Goal: Use online tool/utility: Utilize a website feature to perform a specific function

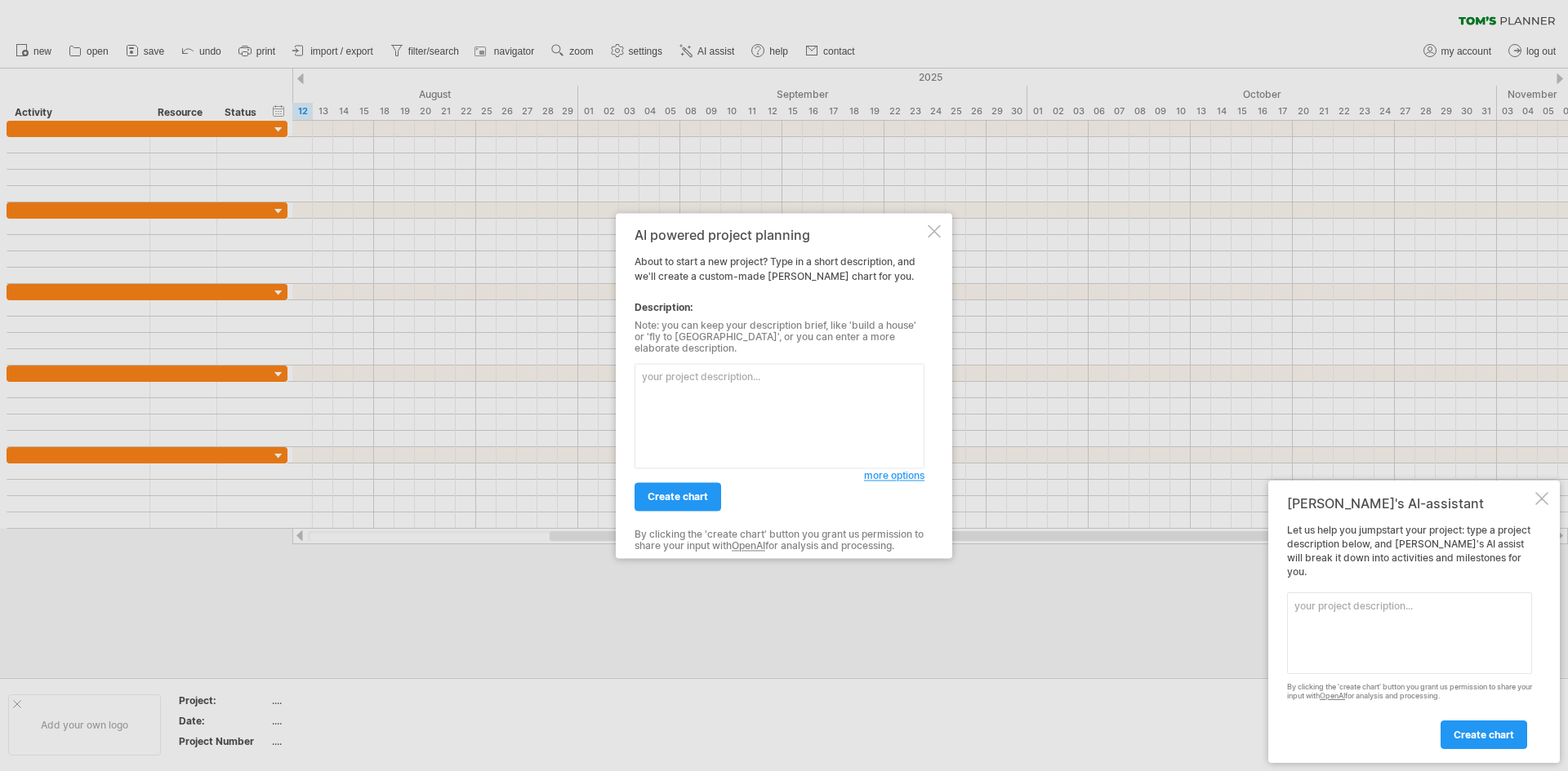
click at [738, 379] on textarea at bounding box center [779, 416] width 290 height 106
paste textarea "Lorem 5: Ipsumdo Sitame Consect (ADI) – Elitsedd Eiusmod Temp — 17 Inc → 63 Utl…"
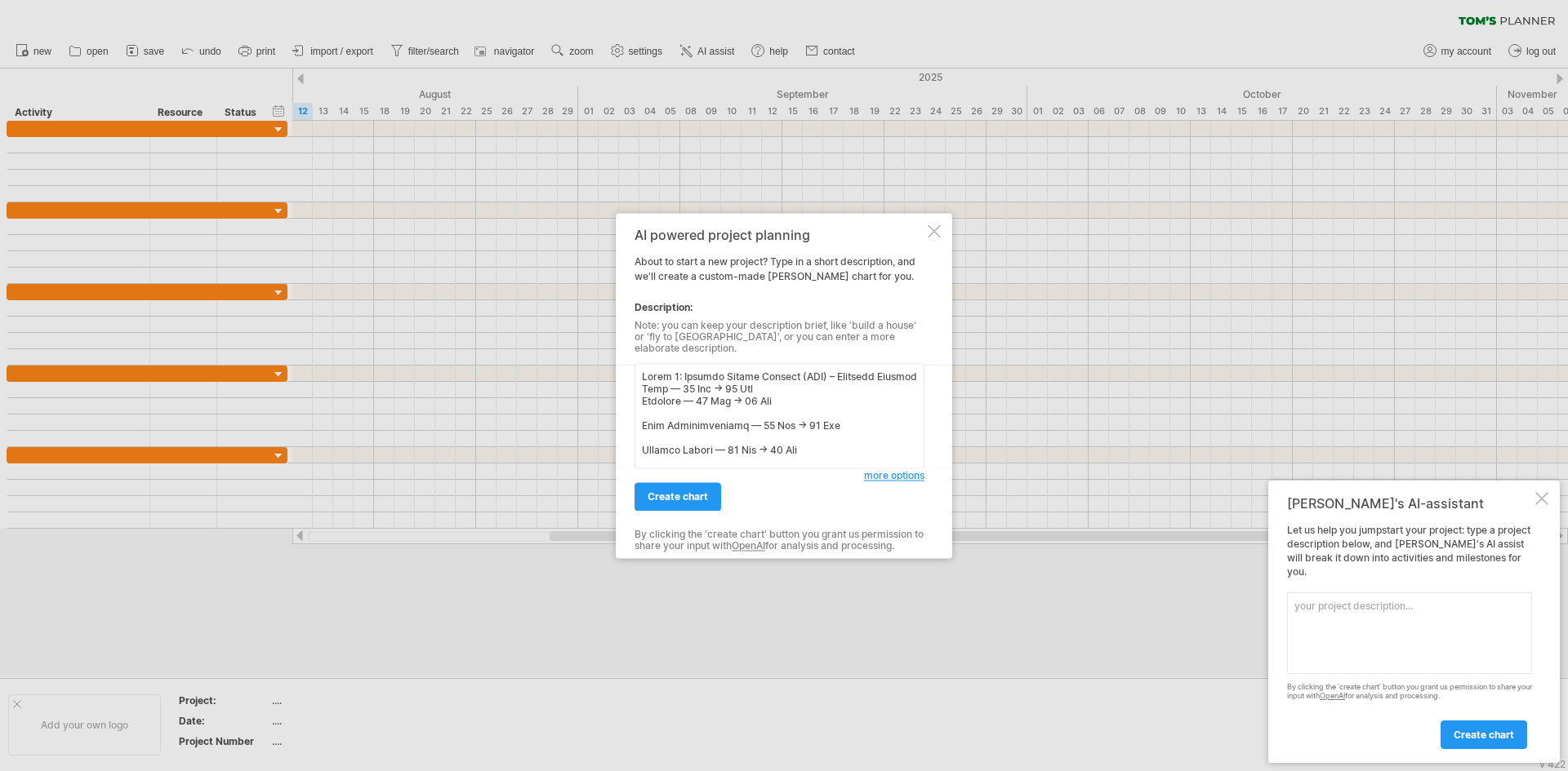
scroll to position [1200, 0]
type textarea "Lorem 5: Ipsumdo Sitame Consect (ADI) – Elitsedd Eiusmod Temp — 17 Inc → 63 Utl…"
click at [707, 484] on link "create chart" at bounding box center [677, 496] width 86 height 28
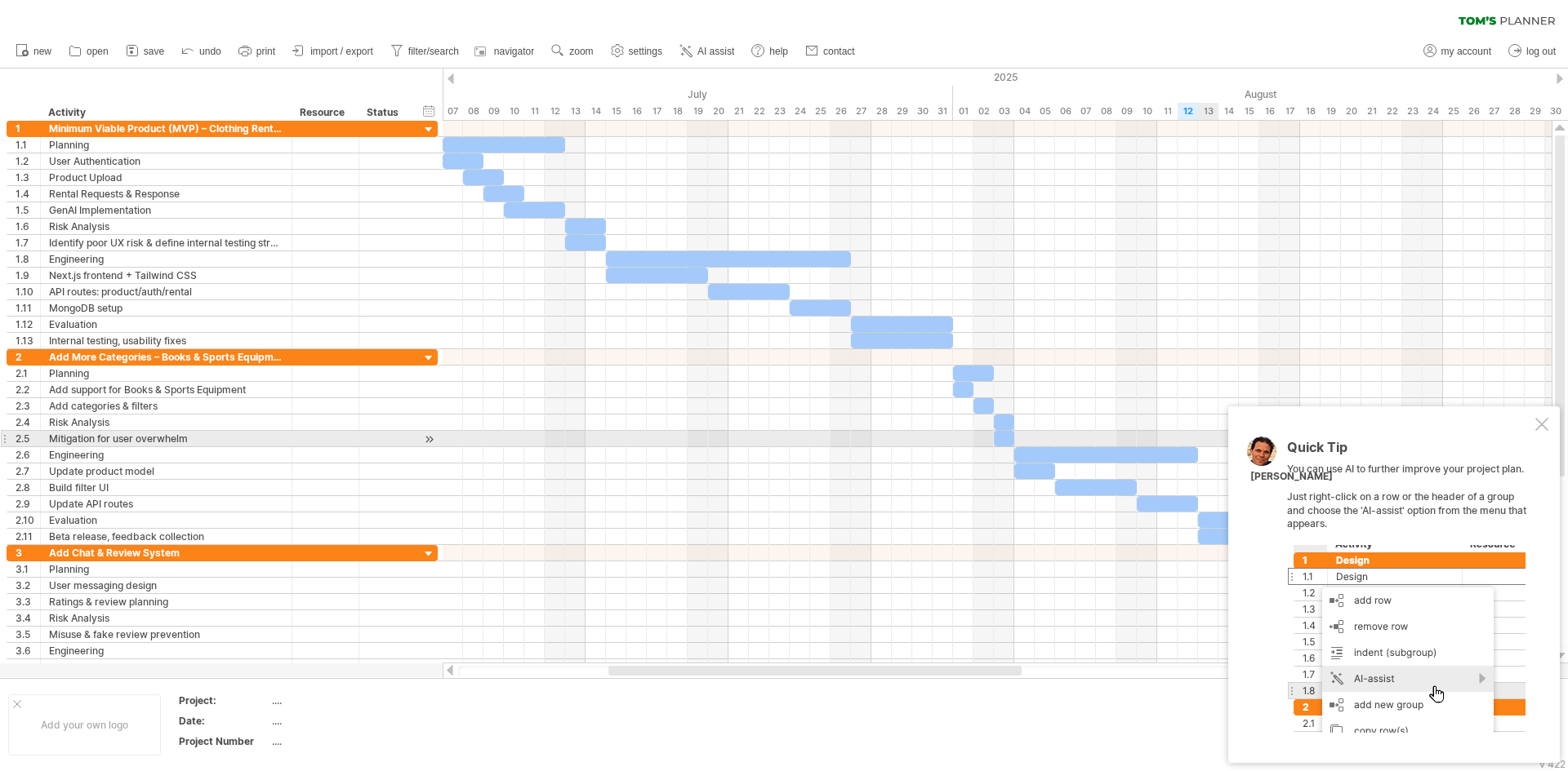
click at [1539, 427] on div at bounding box center [1541, 423] width 13 height 13
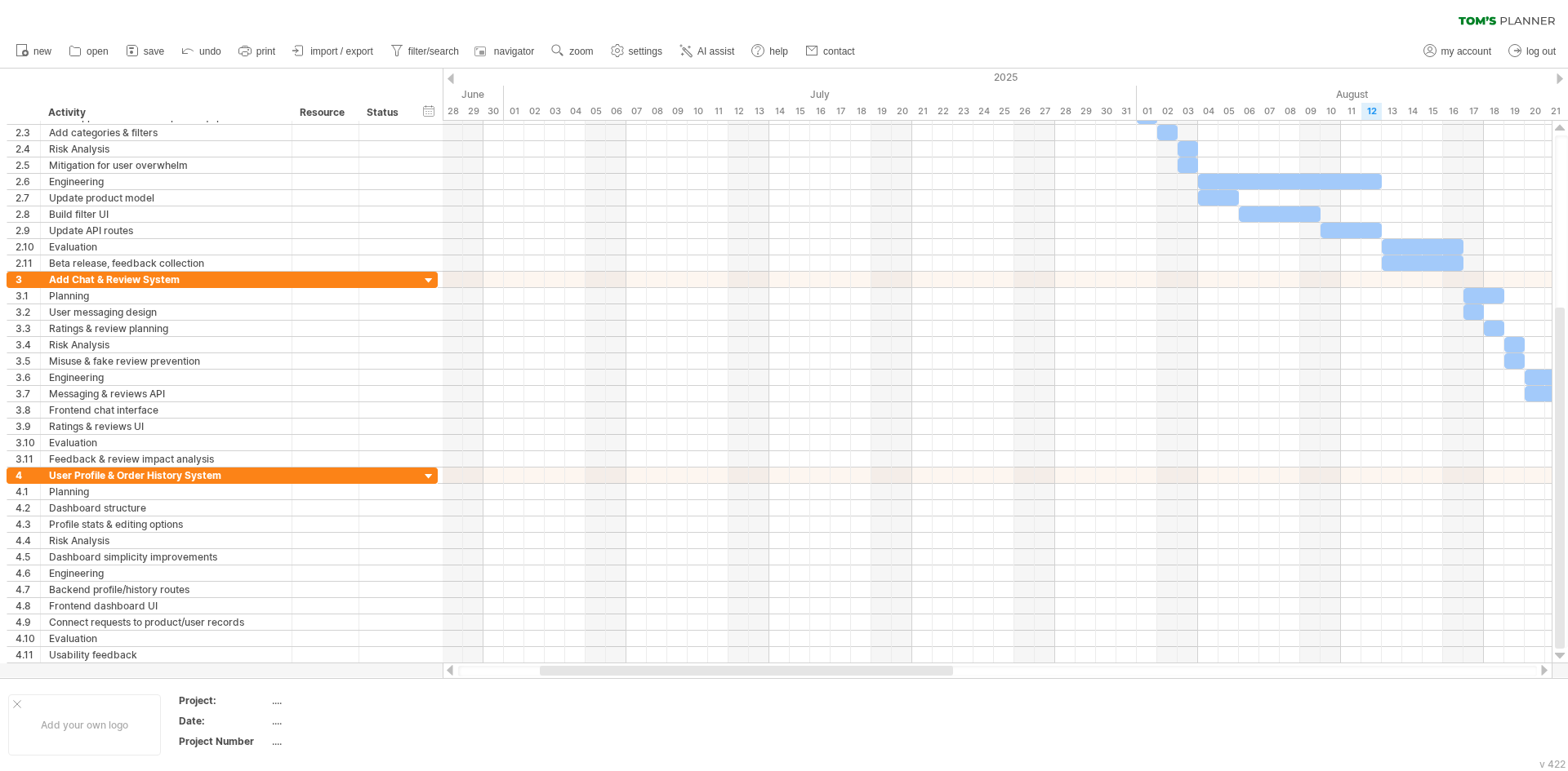
drag, startPoint x: 823, startPoint y: 666, endPoint x: 582, endPoint y: 648, distance: 241.7
click at [608, 661] on div "Trying to reach [DOMAIN_NAME] Connected again... 0% clear filter new 1" at bounding box center [784, 386] width 1568 height 771
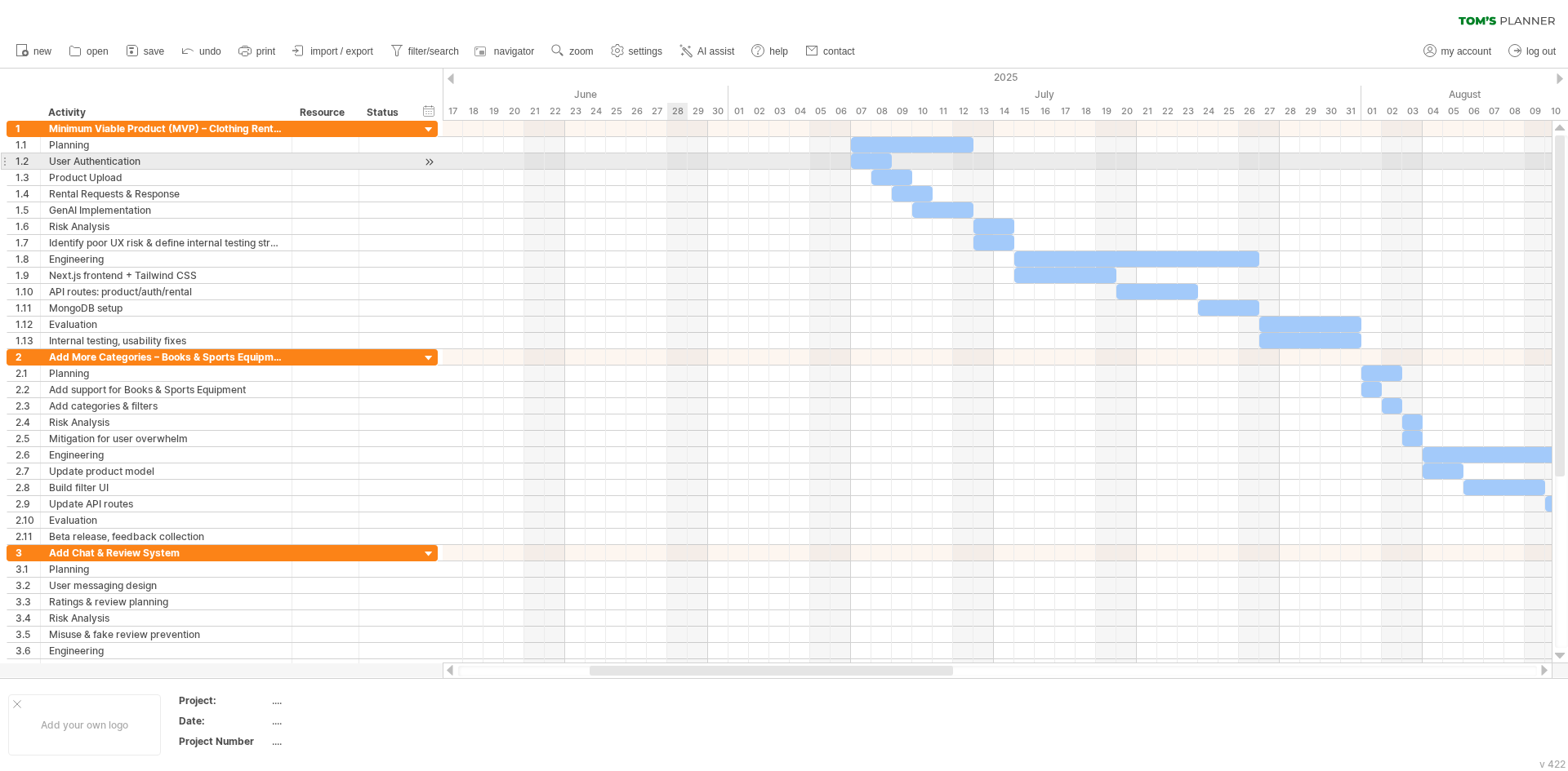
click at [685, 153] on div at bounding box center [997, 161] width 1109 height 16
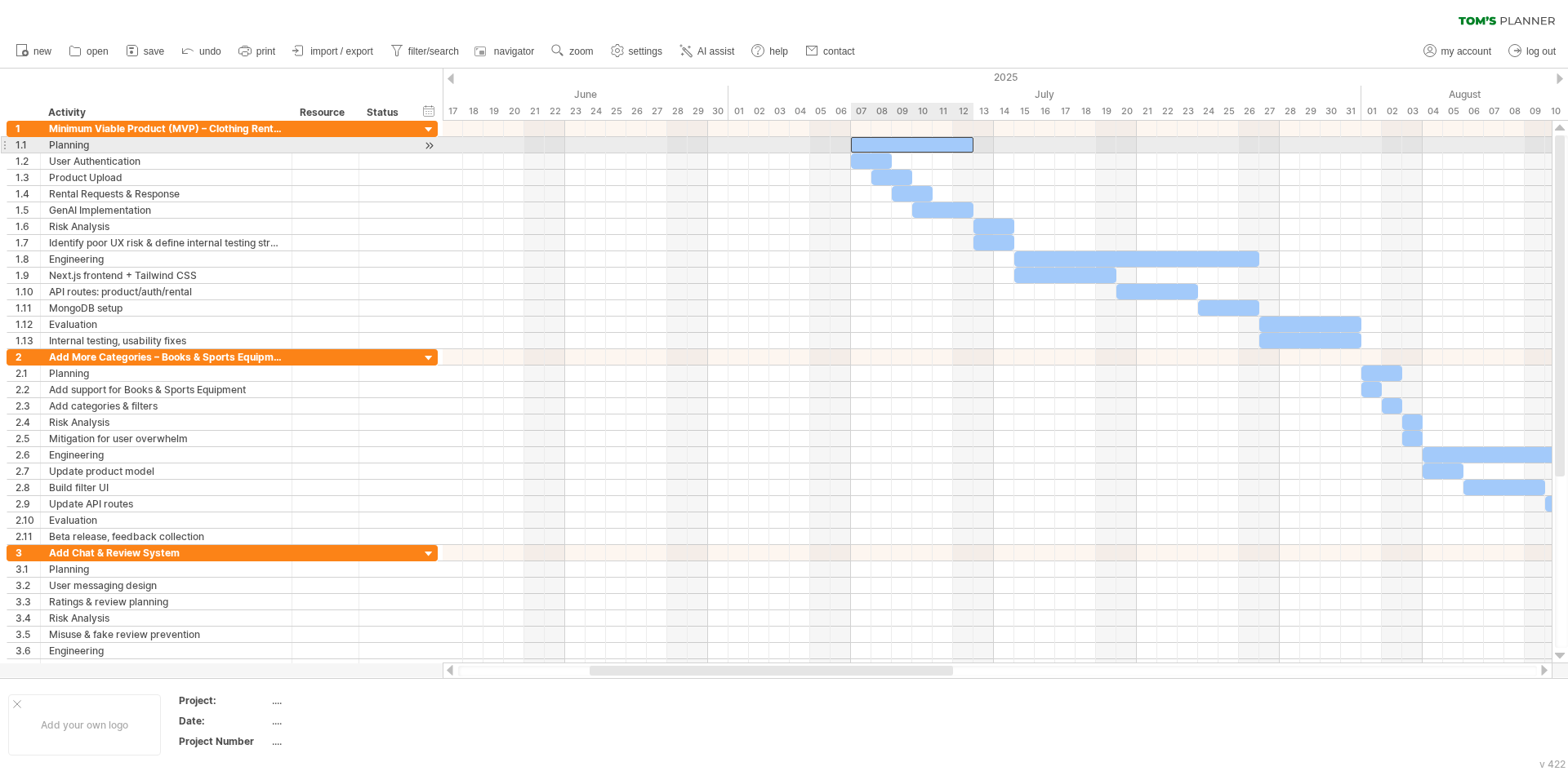
click at [890, 149] on div at bounding box center [912, 145] width 122 height 15
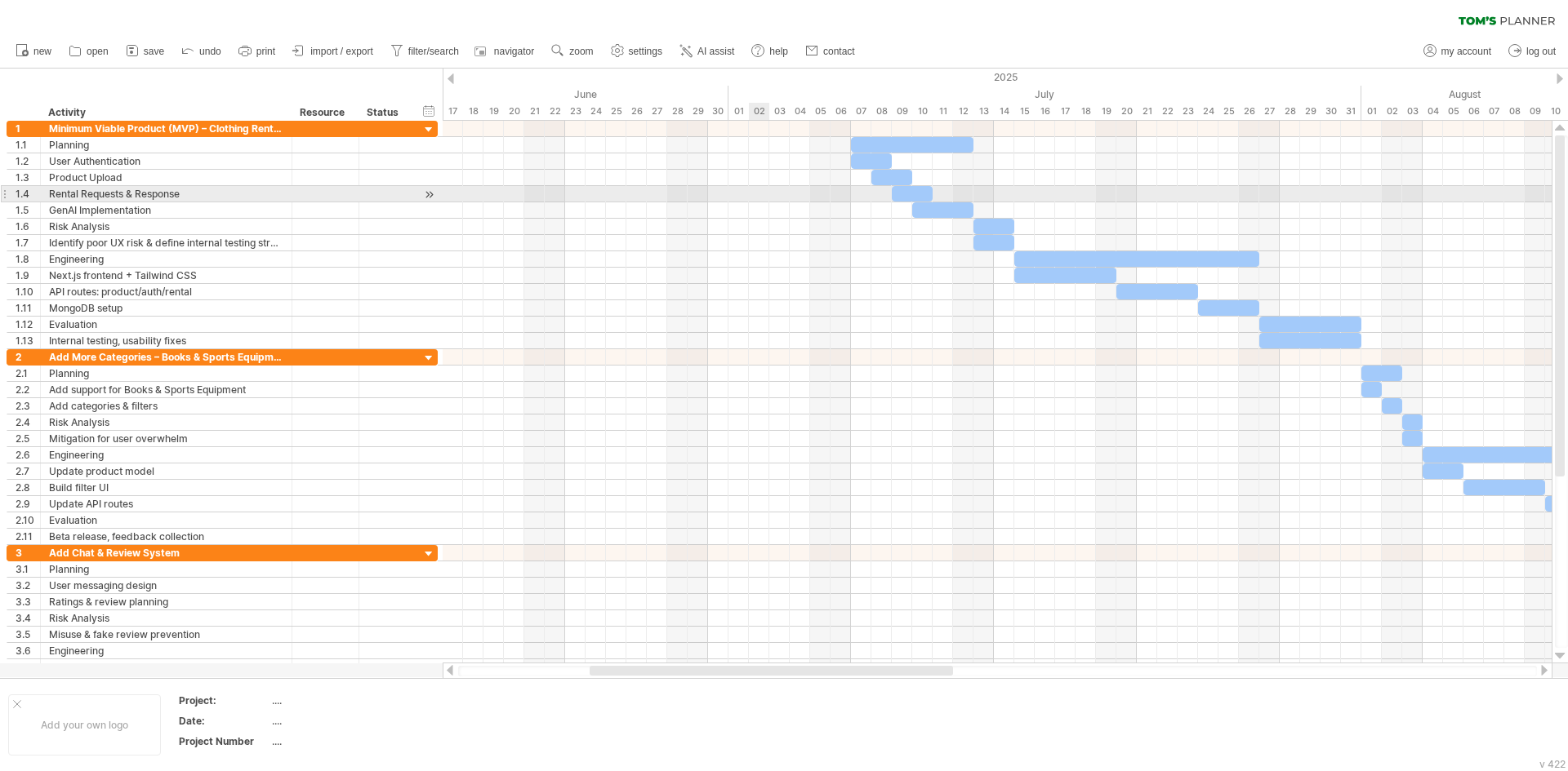
click at [761, 194] on div at bounding box center [997, 194] width 1109 height 16
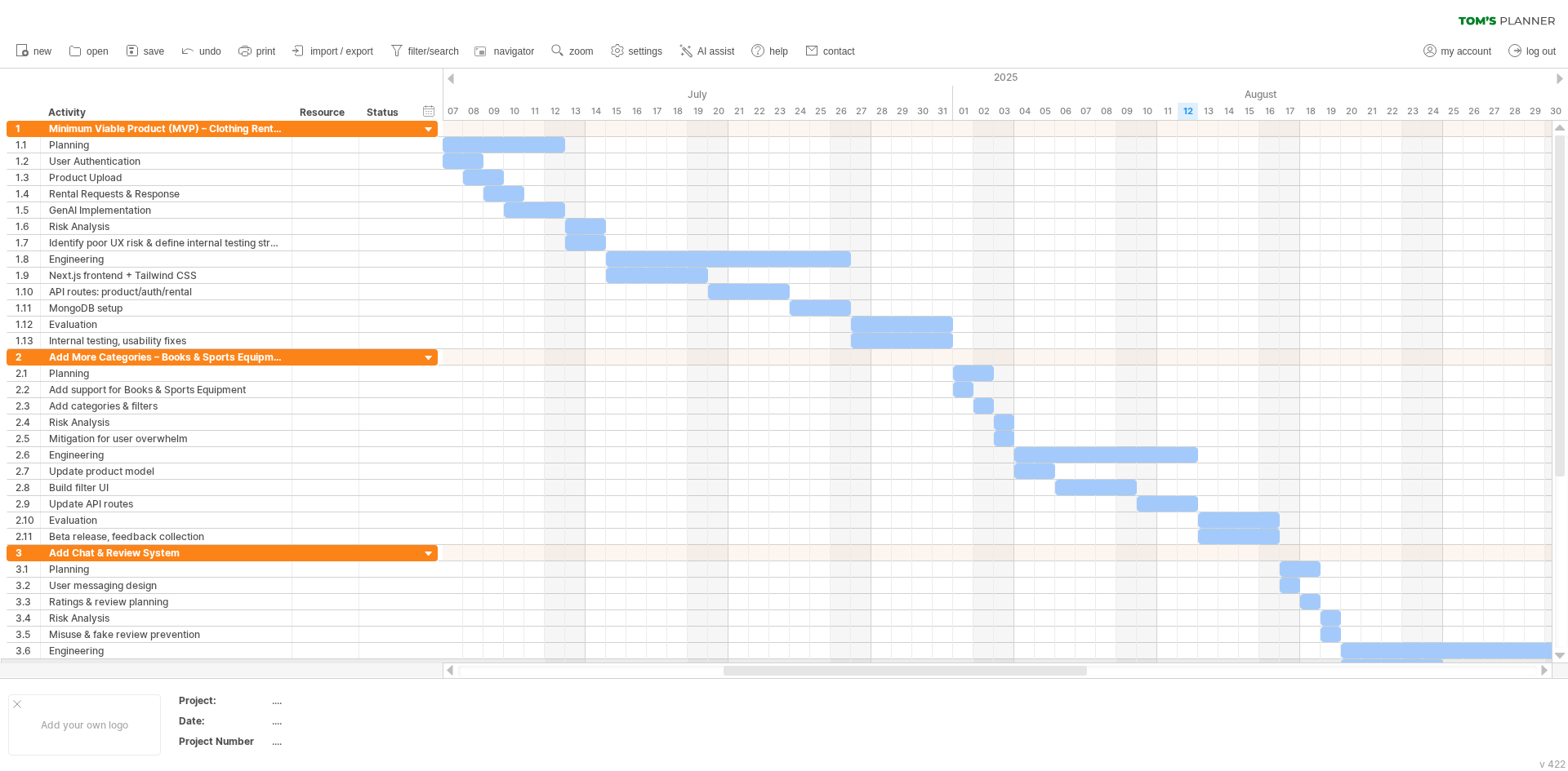
drag, startPoint x: 826, startPoint y: 666, endPoint x: 959, endPoint y: 663, distance: 133.0
click at [959, 663] on div at bounding box center [997, 670] width 1110 height 16
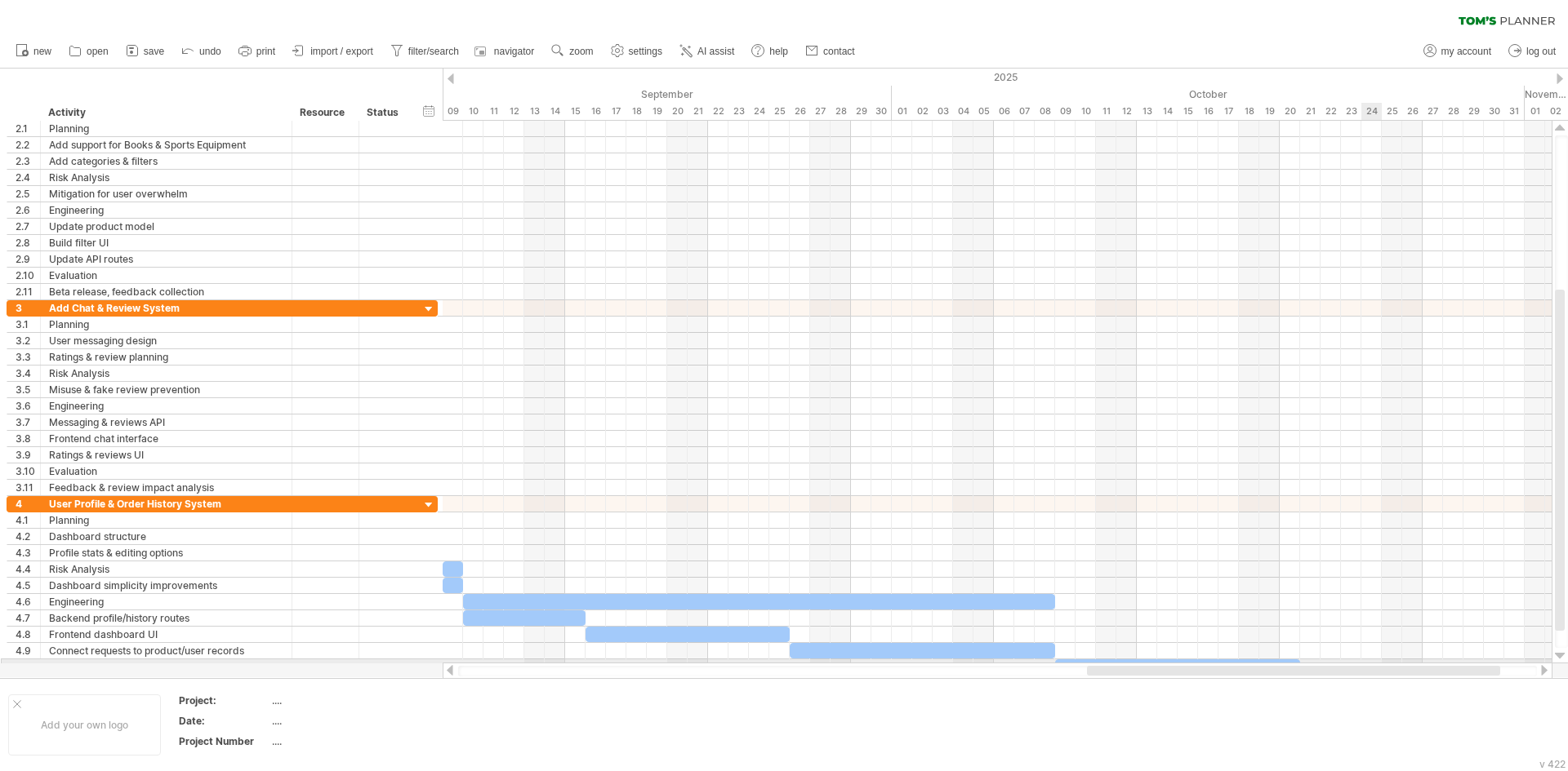
drag, startPoint x: 885, startPoint y: 671, endPoint x: 1366, endPoint y: 661, distance: 481.1
click at [1366, 661] on div "Trying to reach [DOMAIN_NAME] Connected again... 0% clear filter new 1" at bounding box center [784, 386] width 1568 height 771
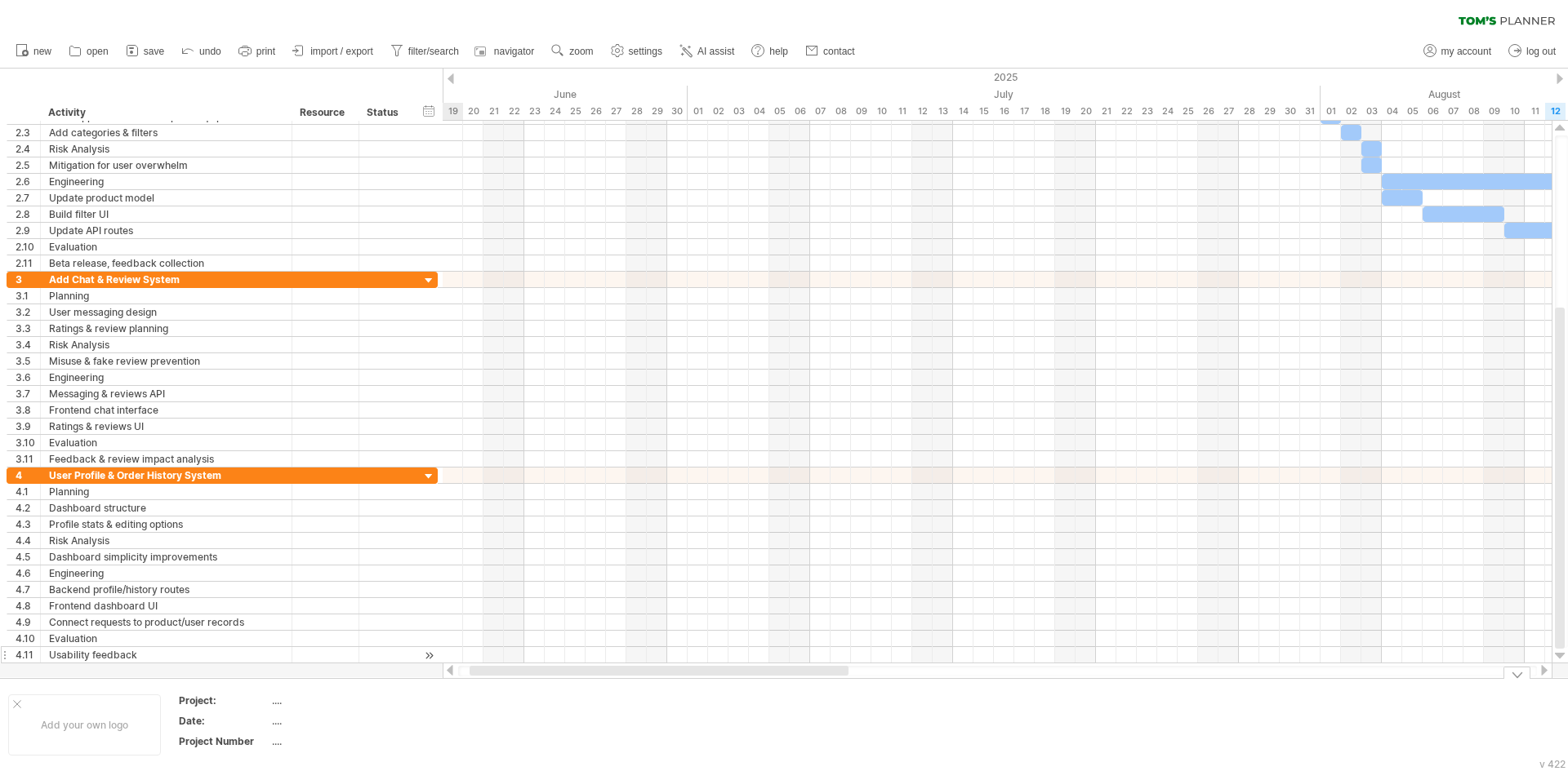
drag, startPoint x: 1065, startPoint y: 670, endPoint x: 435, endPoint y: 663, distance: 630.0
click at [491, 686] on div "Trying to reach [DOMAIN_NAME] Connected again... 0% clear filter new 1" at bounding box center [784, 386] width 1568 height 771
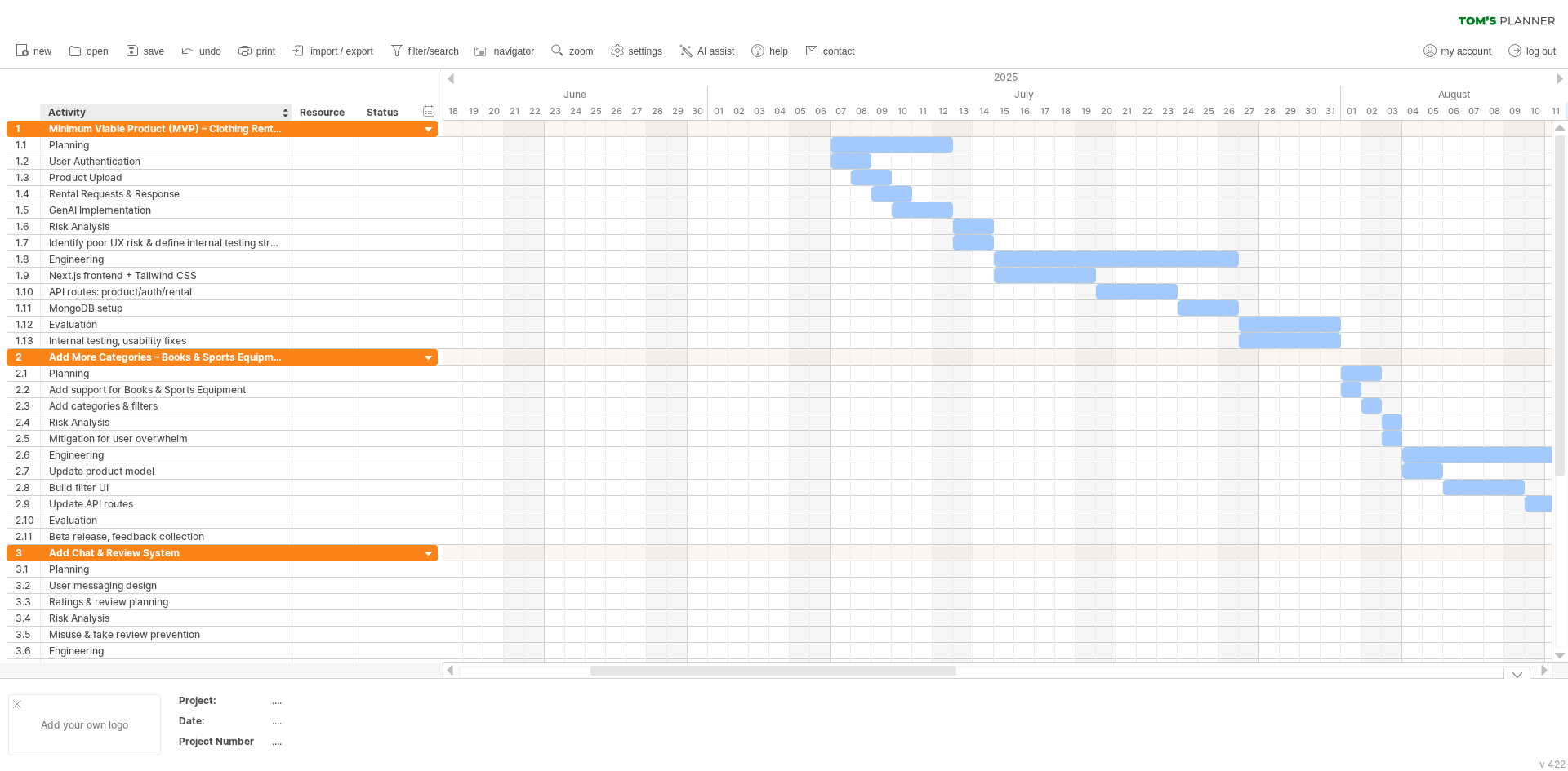
click at [65, 734] on div "Add your own logo" at bounding box center [84, 725] width 153 height 61
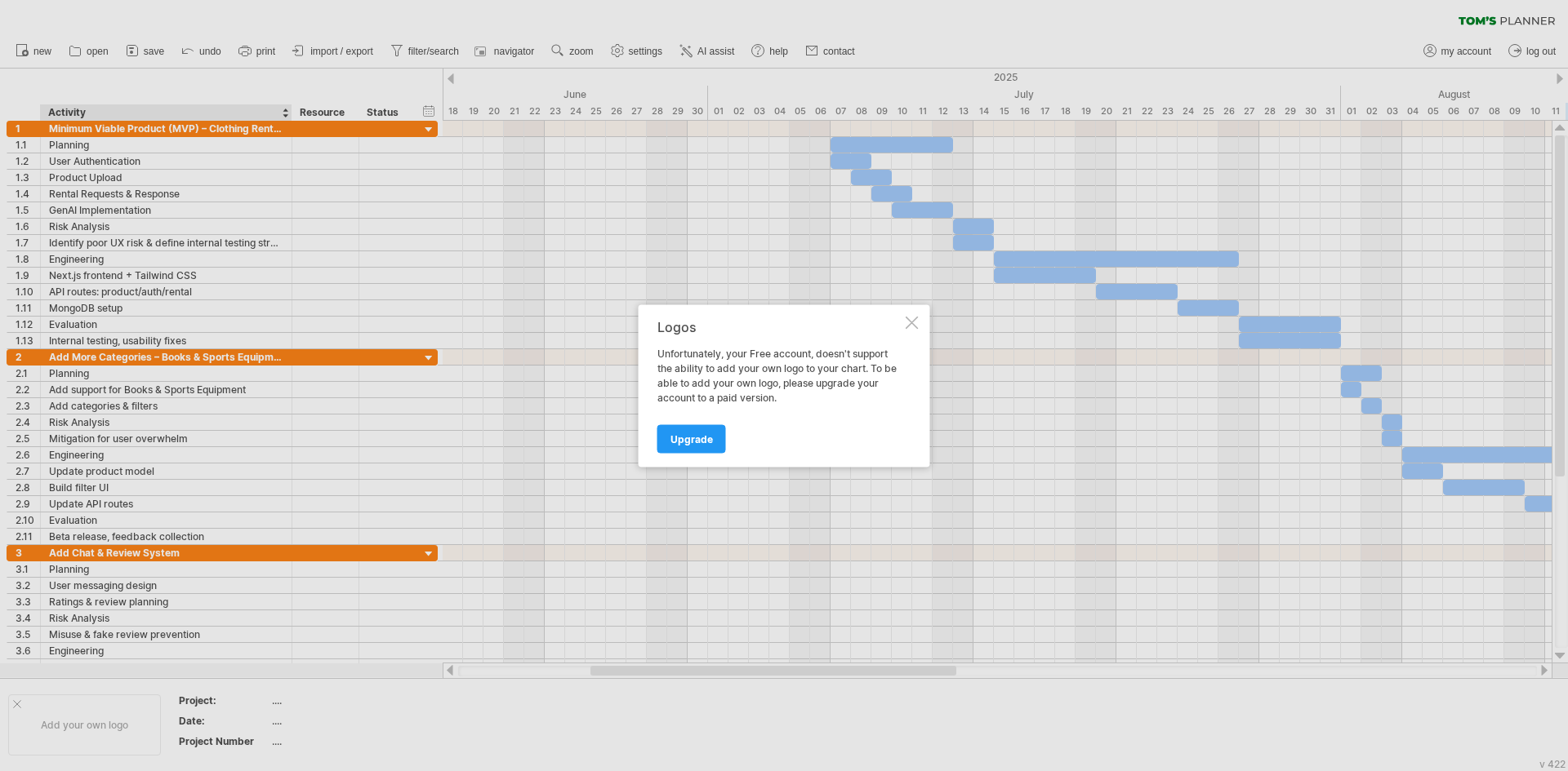
click at [913, 322] on div at bounding box center [911, 322] width 13 height 13
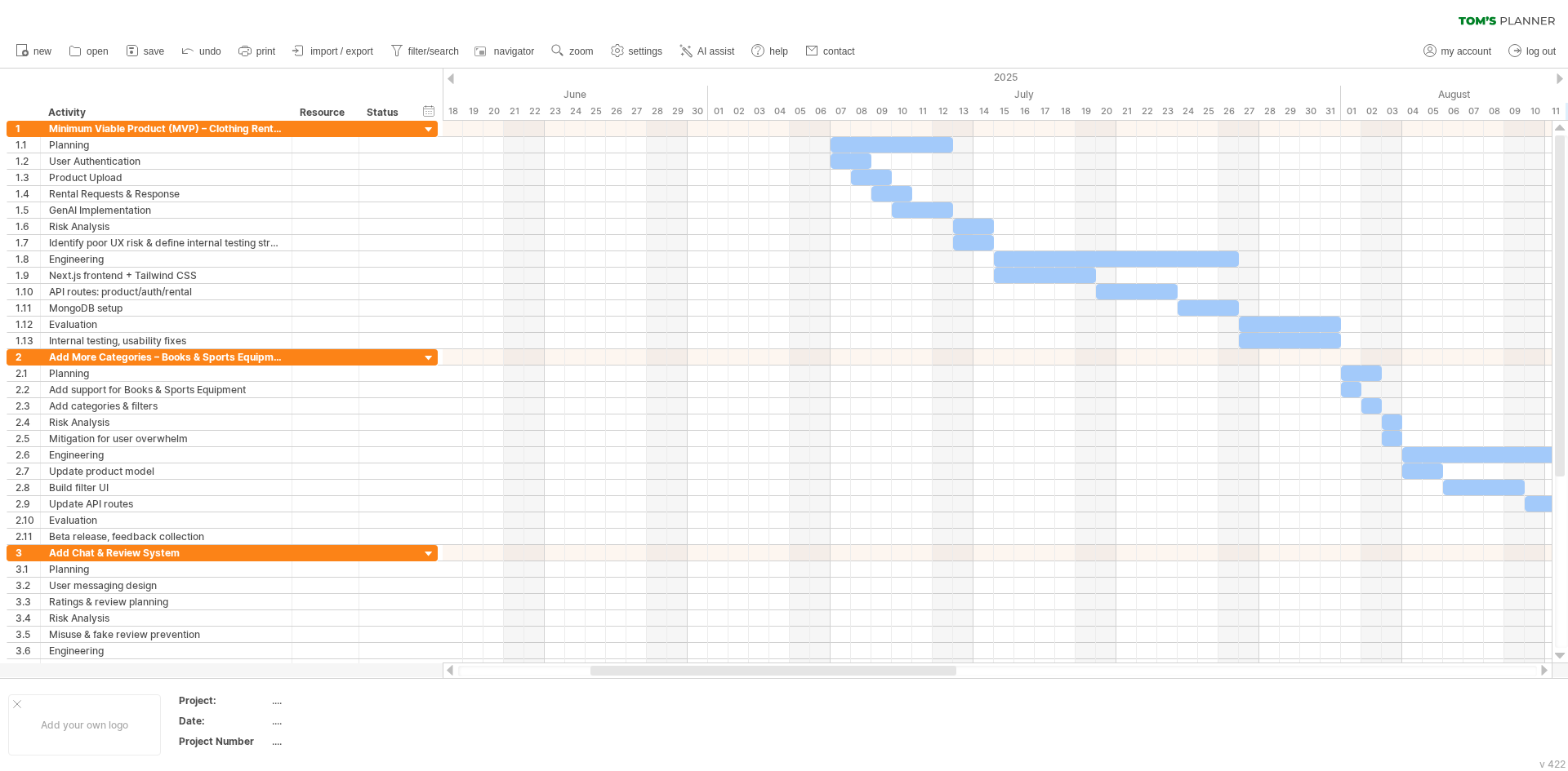
click at [672, 58] on ul "new open" at bounding box center [434, 50] width 854 height 34
click at [700, 48] on span "AI assist" at bounding box center [716, 51] width 37 height 12
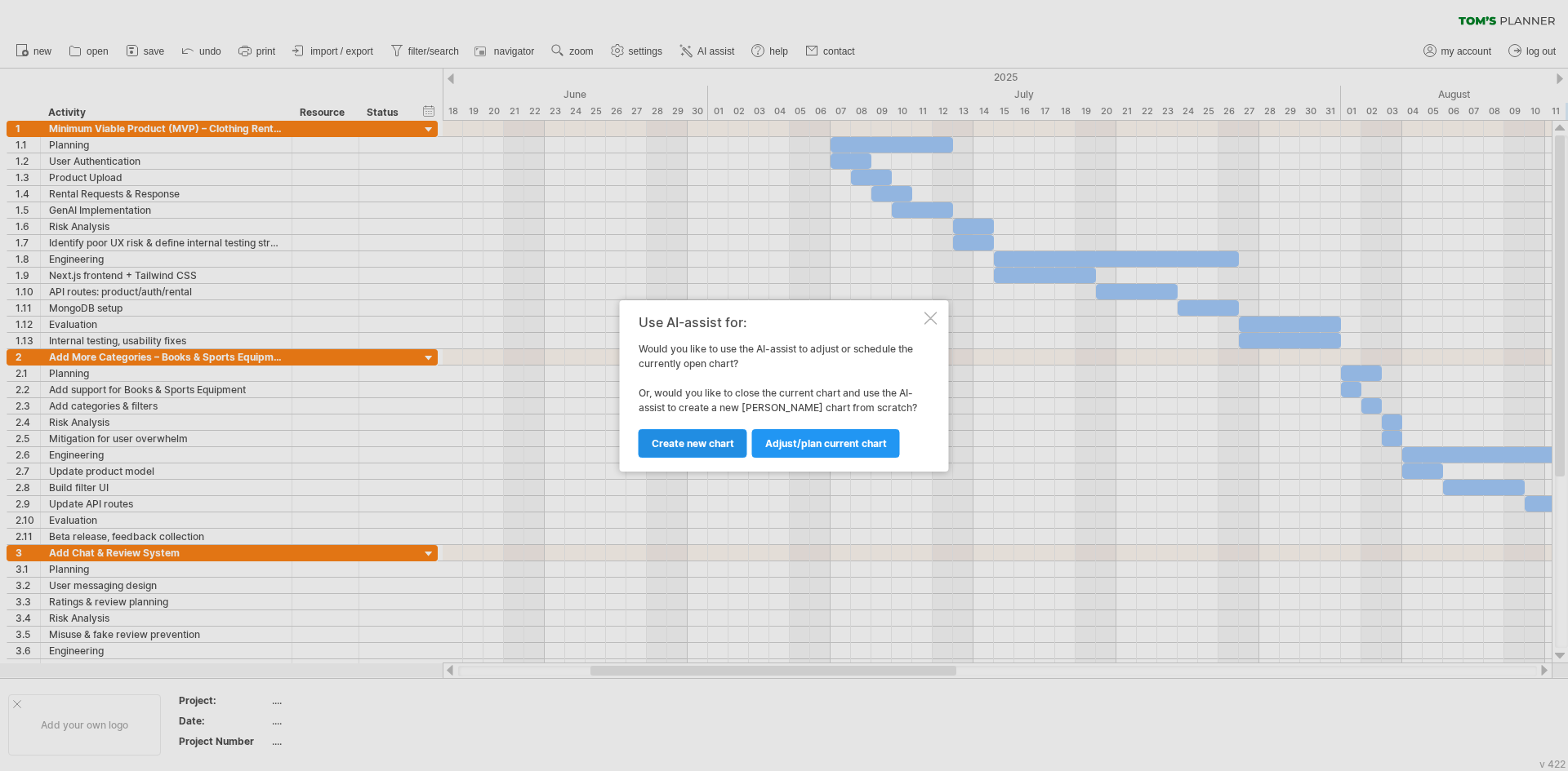
click at [729, 438] on span "Create new chart" at bounding box center [692, 444] width 82 height 13
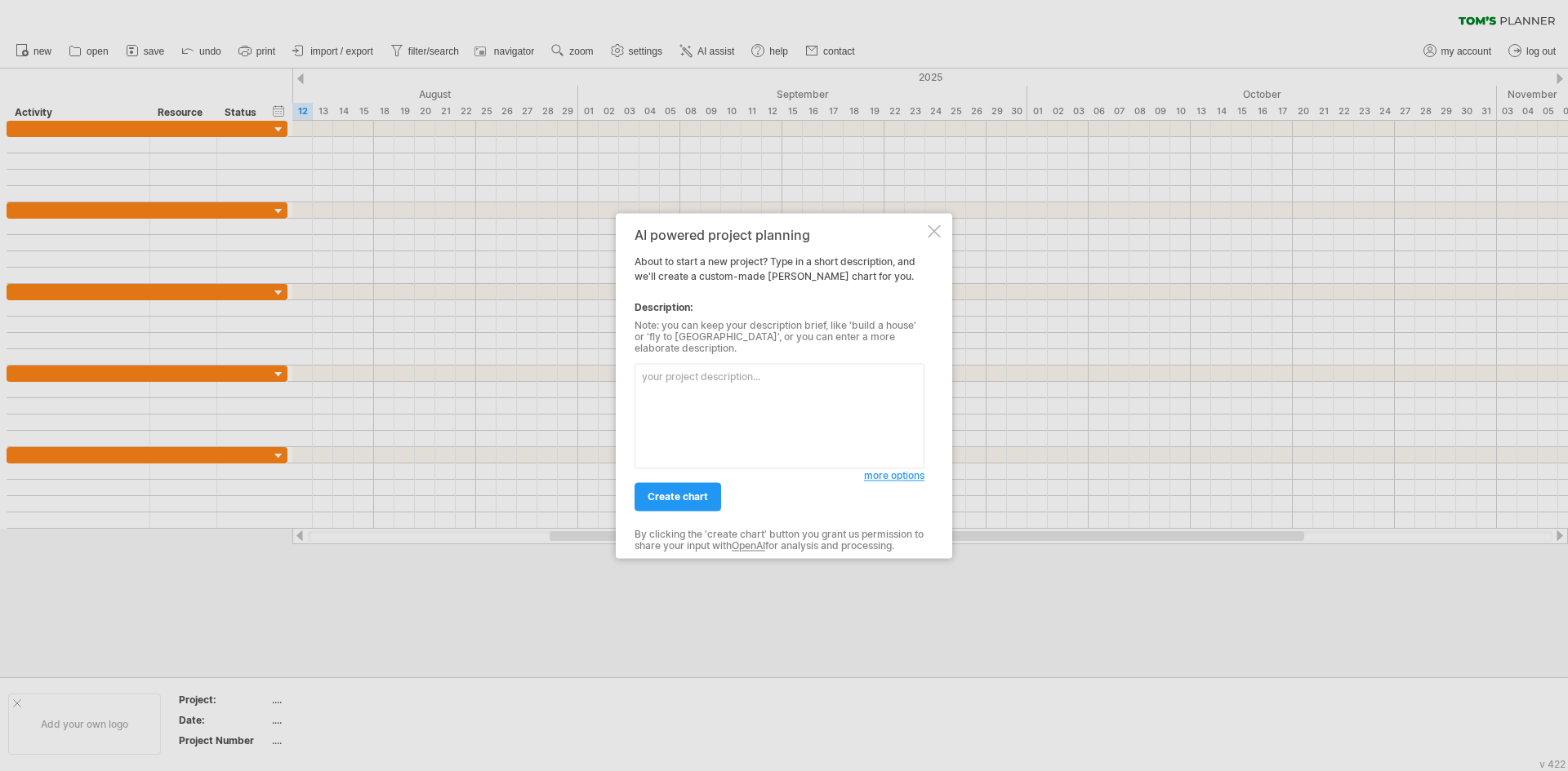
click at [743, 422] on textarea at bounding box center [779, 416] width 290 height 106
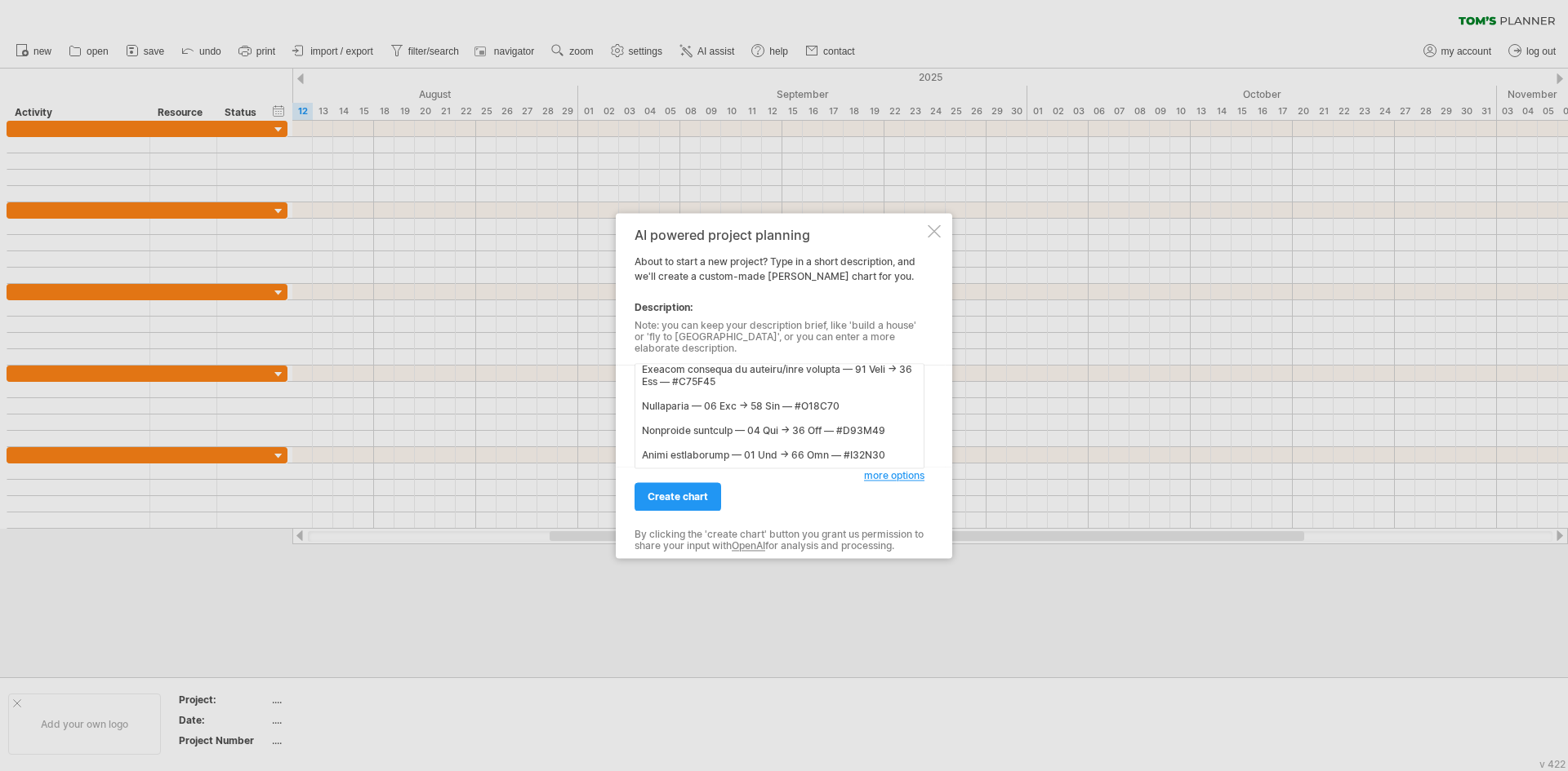
scroll to position [1562, 0]
type textarea "Lorem Ipsumd Sita Consect: #456442 (Adipi) Elits 2: DOE: #2TEM22 (Incid) Utlab …"
click at [695, 500] on link "create chart" at bounding box center [677, 496] width 86 height 28
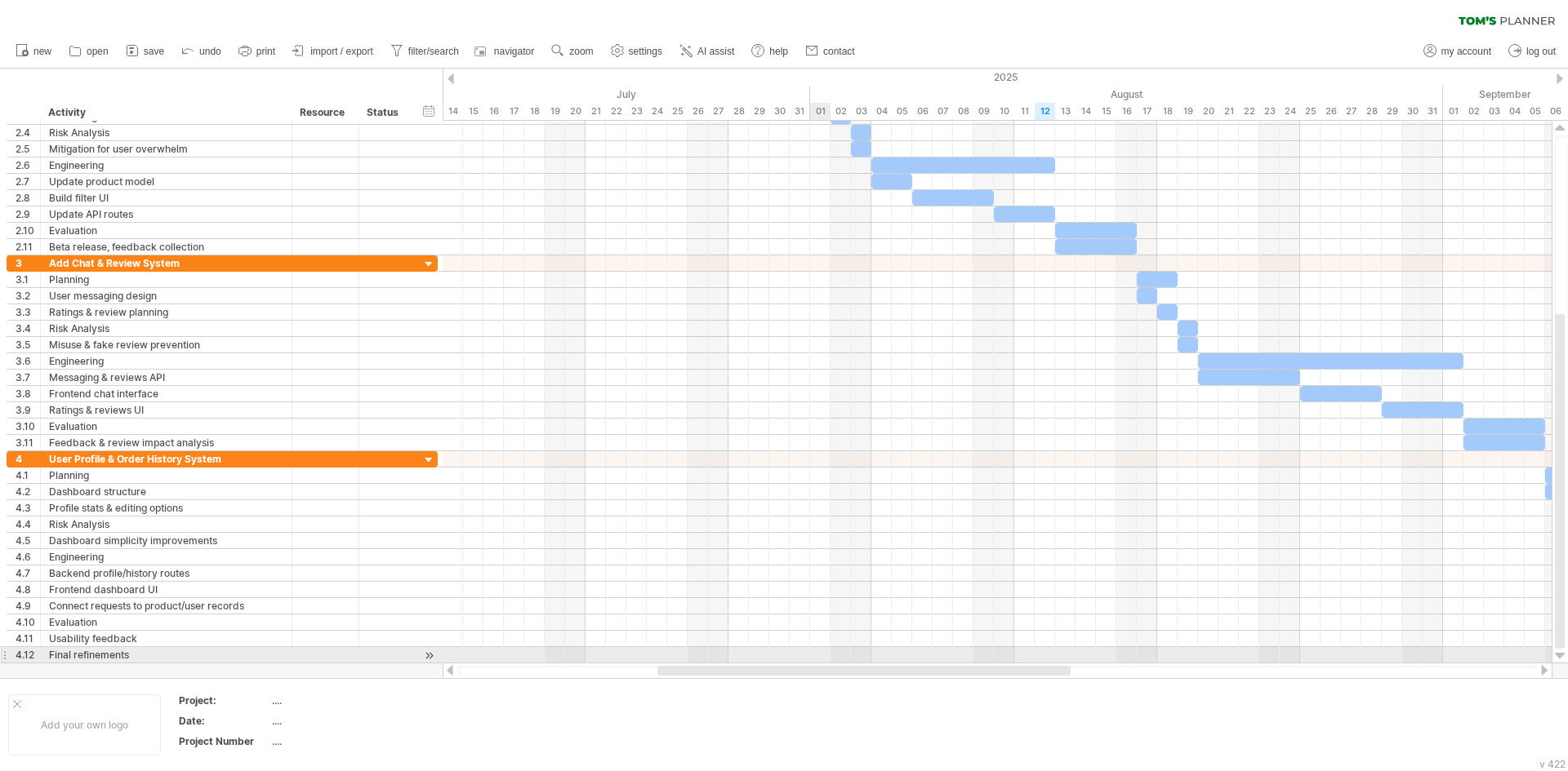
drag, startPoint x: 766, startPoint y: 672, endPoint x: 796, endPoint y: 591, distance: 86.4
click at [828, 645] on div "Trying to reach [DOMAIN_NAME] Connected again... 0% clear filter new 1" at bounding box center [784, 386] width 1568 height 771
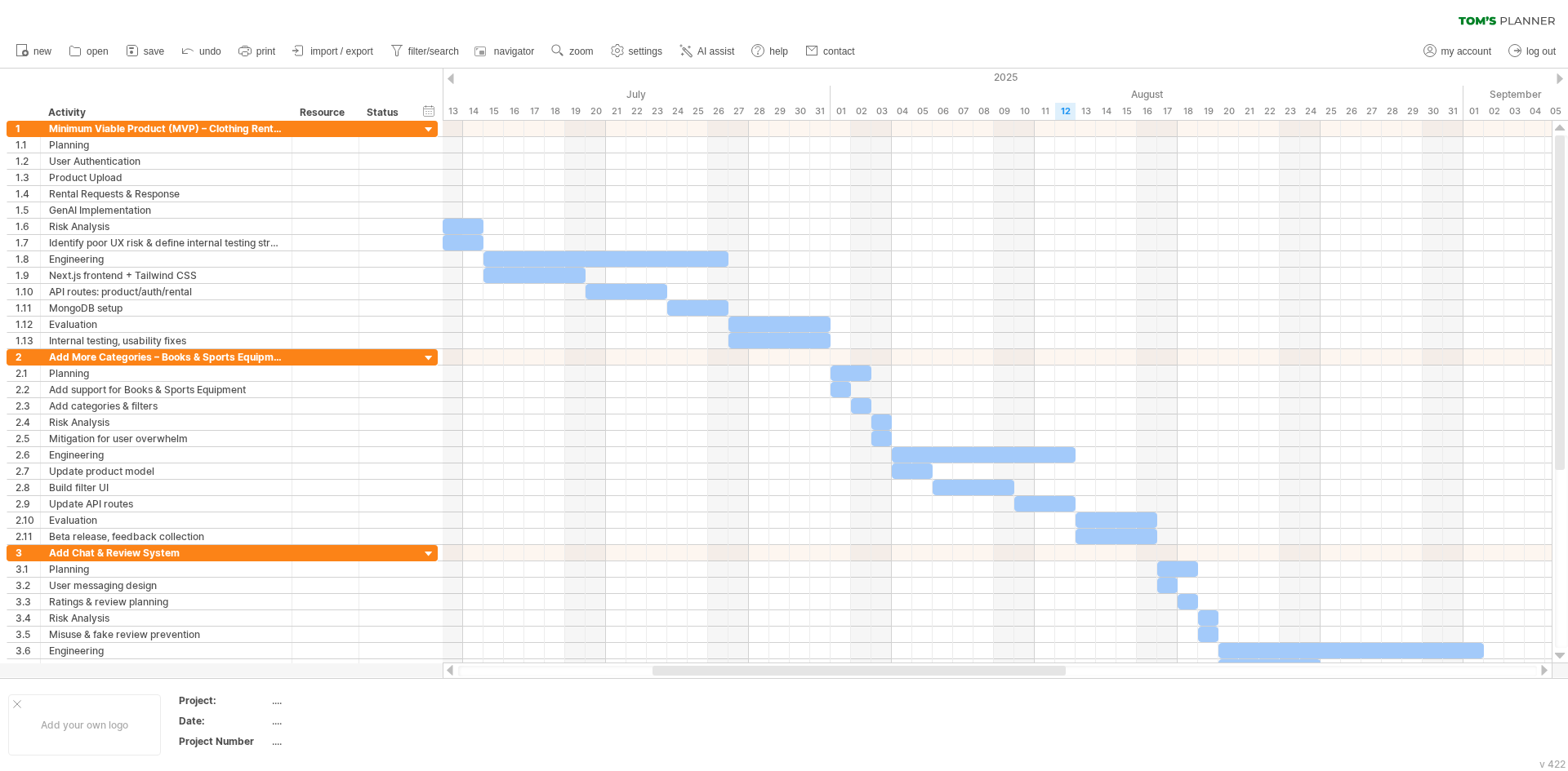
drag, startPoint x: 729, startPoint y: 666, endPoint x: 713, endPoint y: 667, distance: 16.0
click at [713, 667] on div at bounding box center [859, 670] width 413 height 10
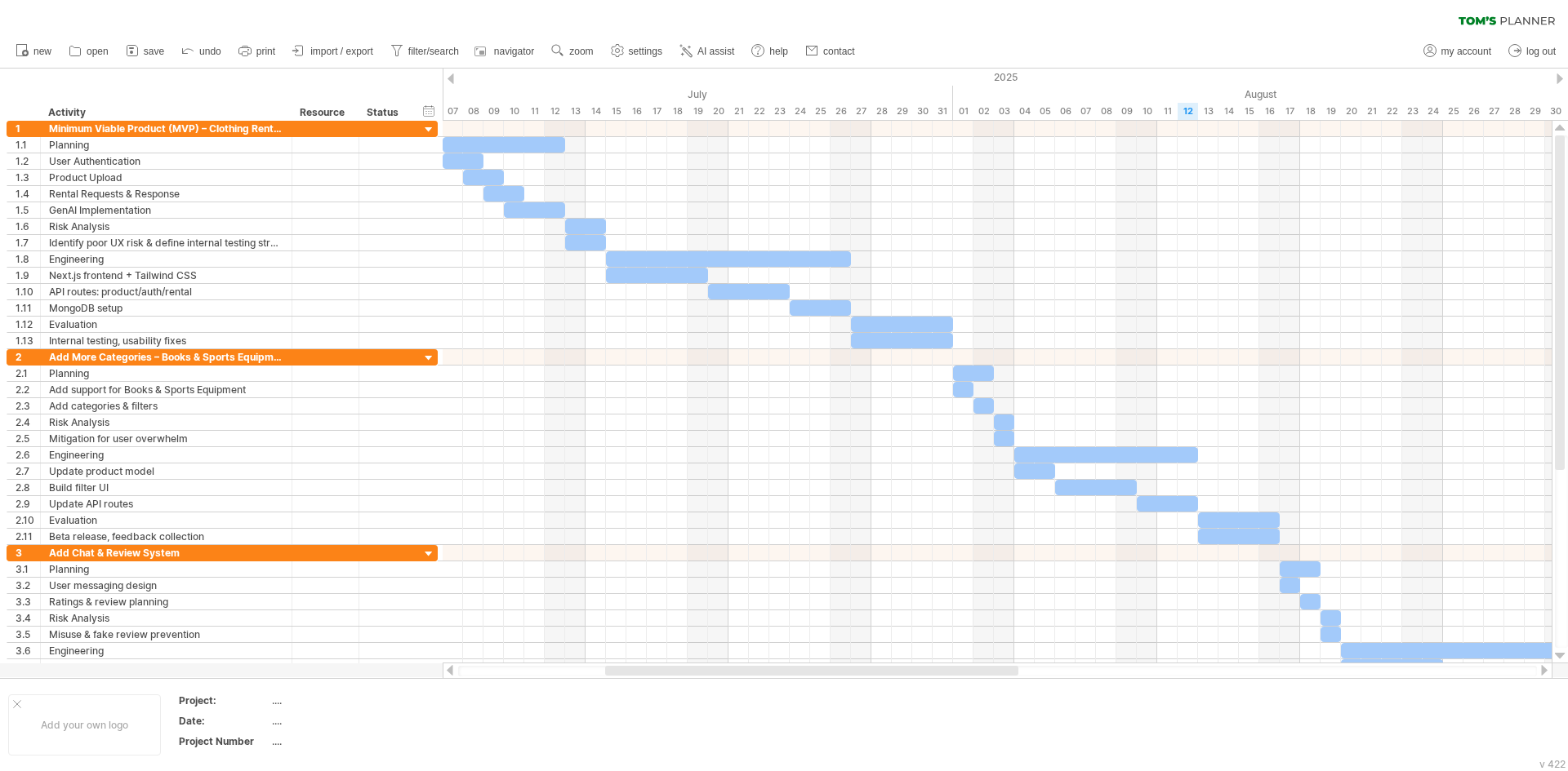
drag, startPoint x: 799, startPoint y: 670, endPoint x: 750, endPoint y: 671, distance: 49.0
click at [750, 671] on div at bounding box center [811, 670] width 413 height 10
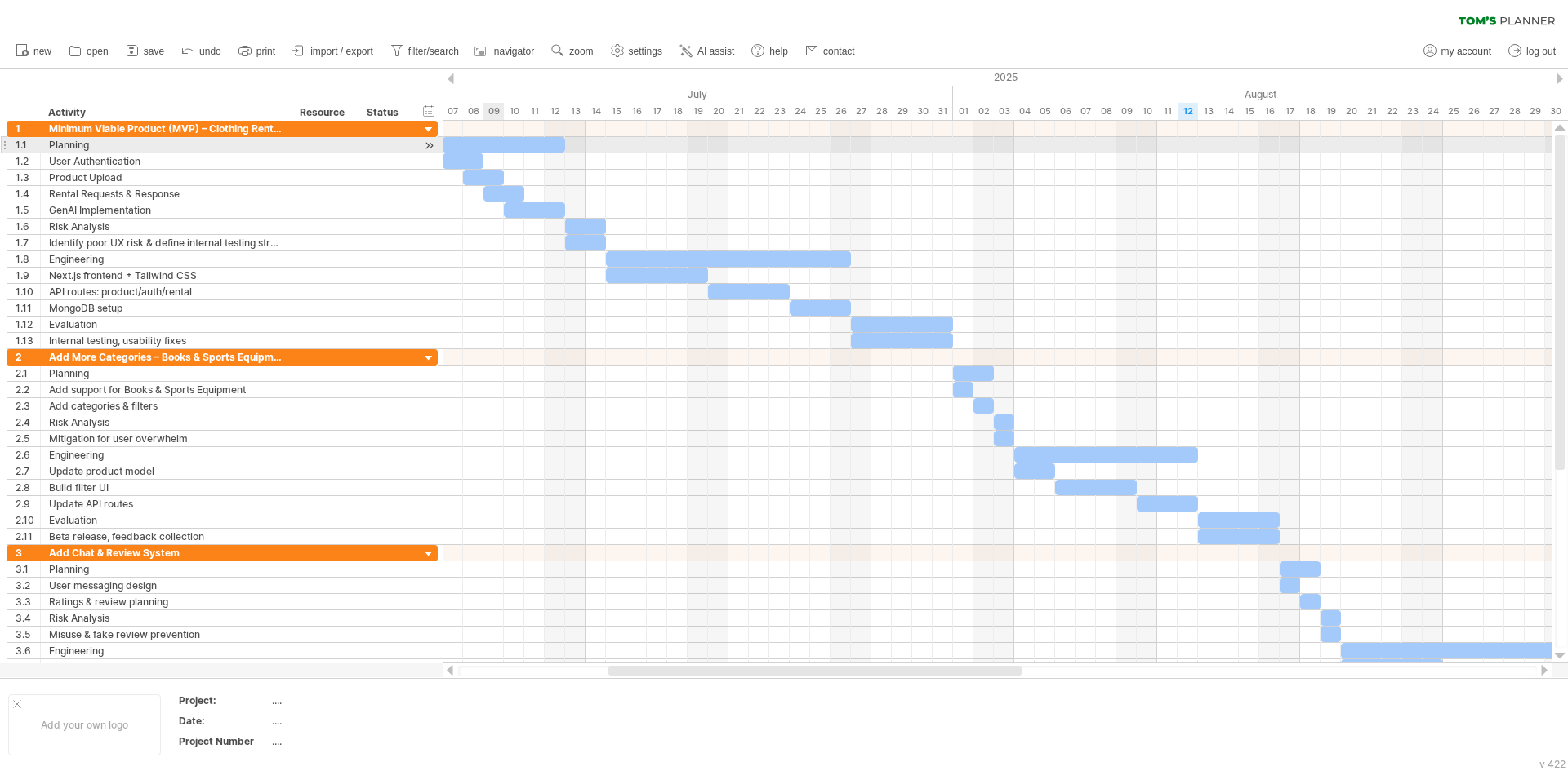
click at [484, 144] on div at bounding box center [504, 145] width 122 height 15
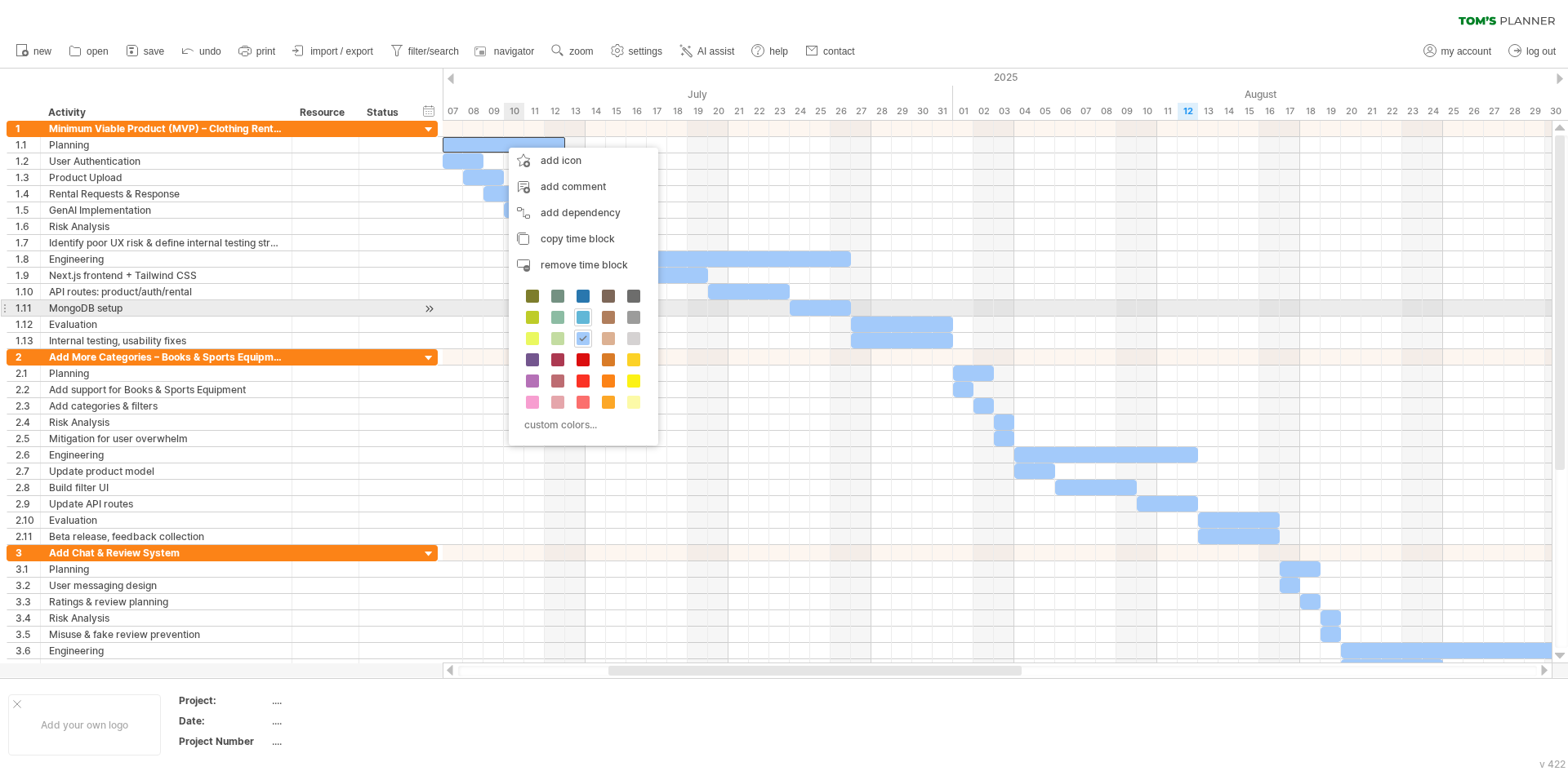
click at [580, 311] on span at bounding box center [582, 317] width 13 height 13
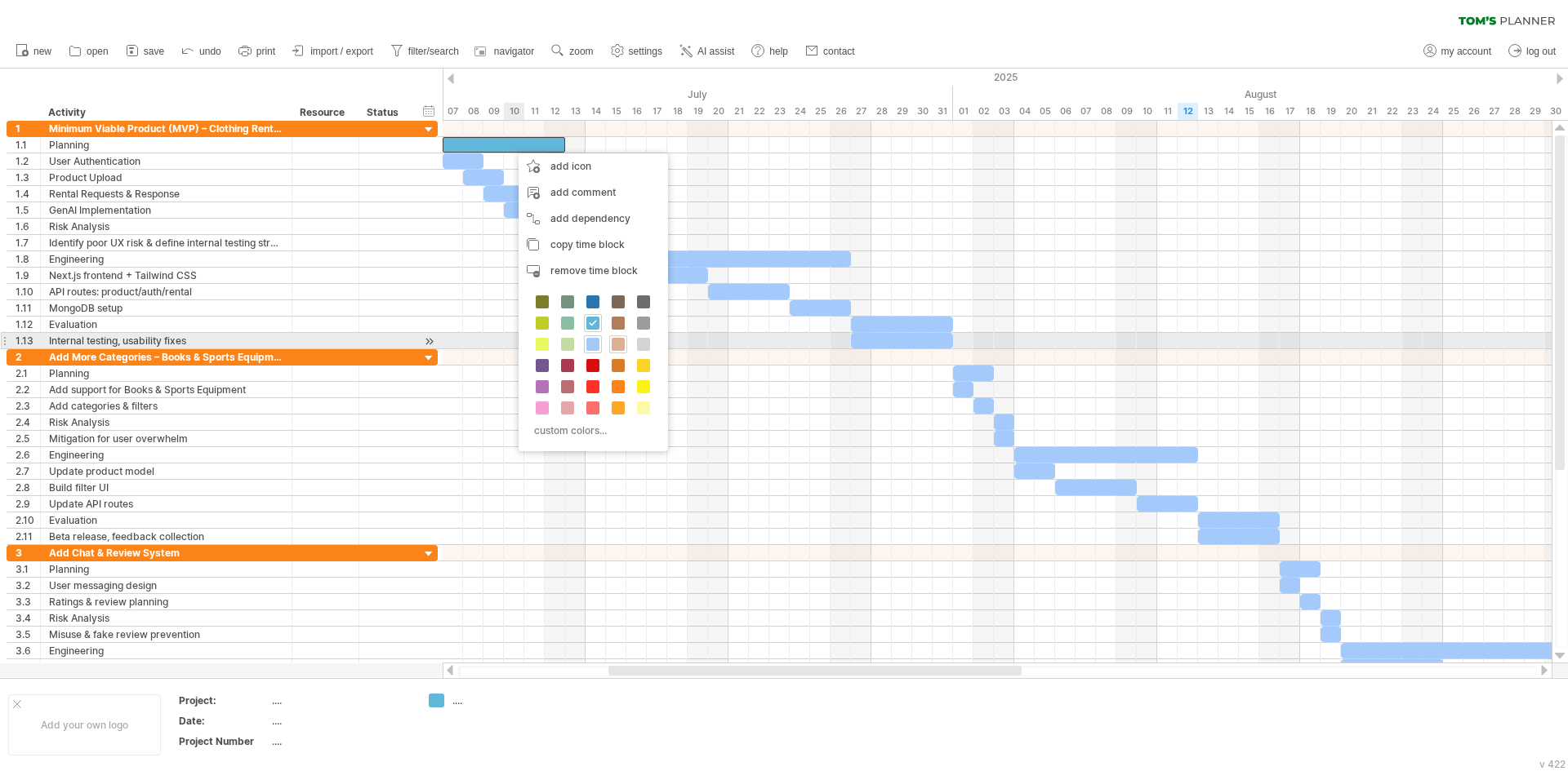
click at [622, 343] on span at bounding box center [617, 344] width 13 height 13
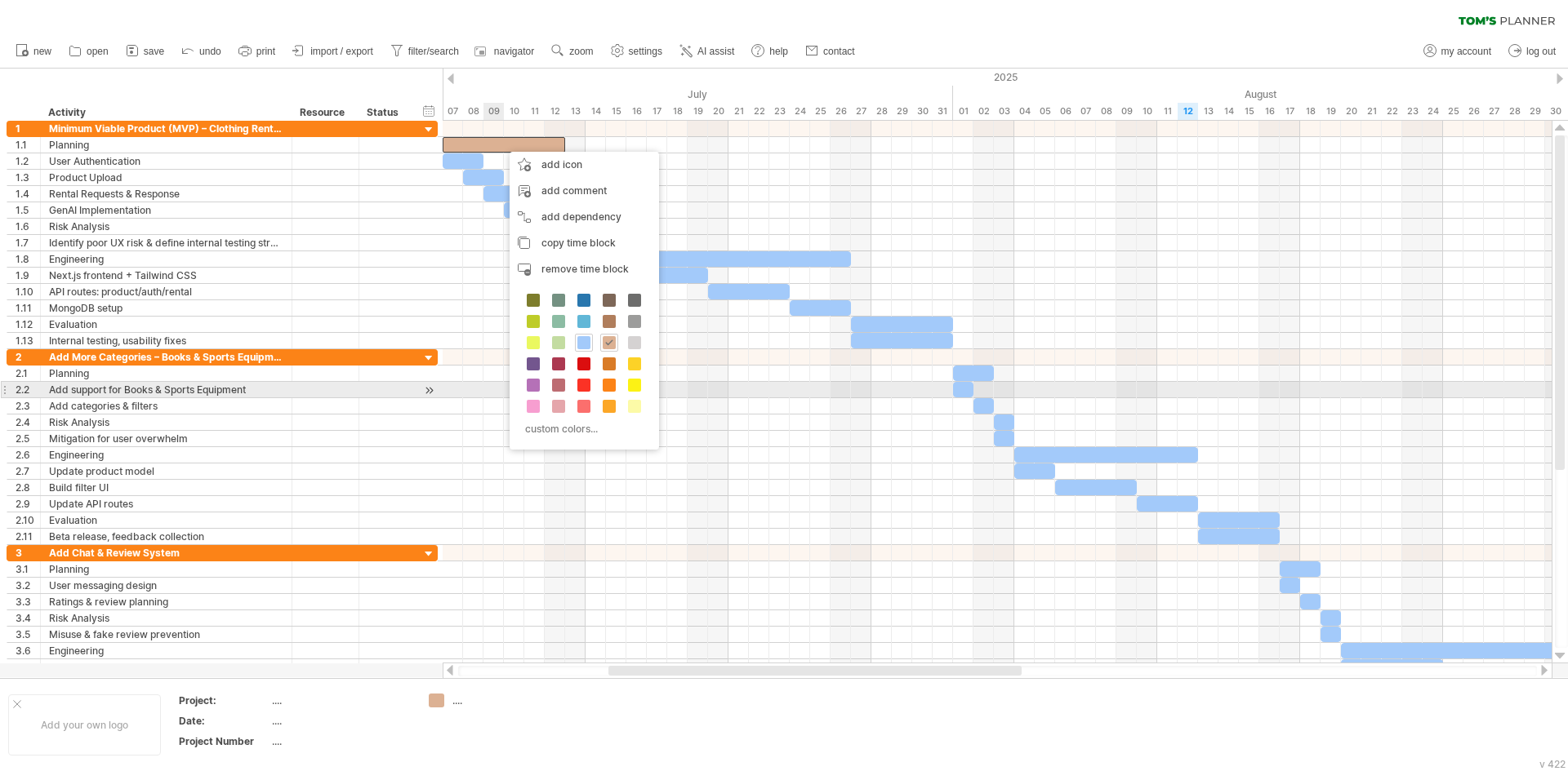
click at [587, 383] on span at bounding box center [583, 385] width 13 height 13
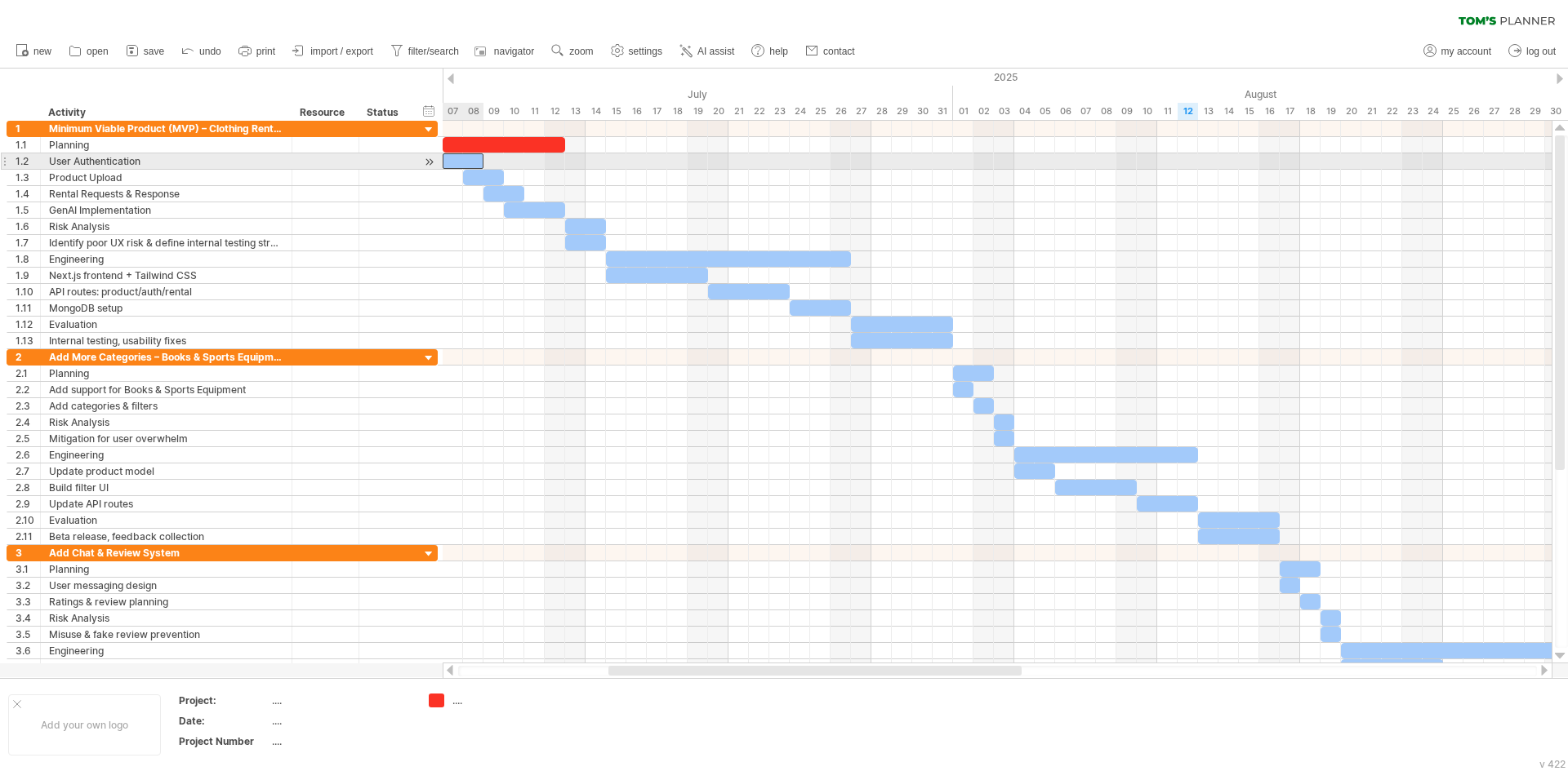
click at [449, 161] on div at bounding box center [463, 161] width 41 height 15
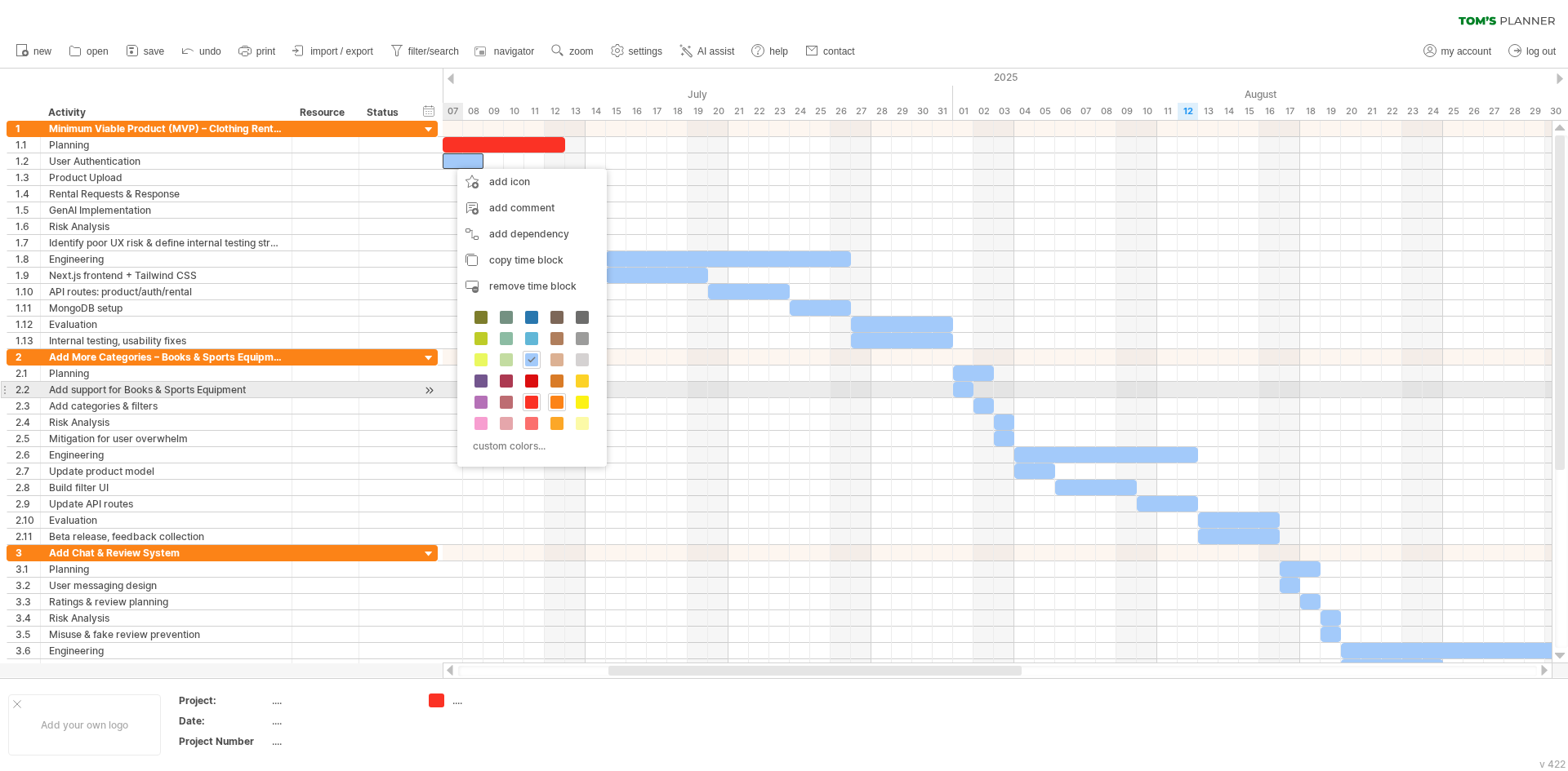
click at [558, 396] on span at bounding box center [556, 402] width 13 height 13
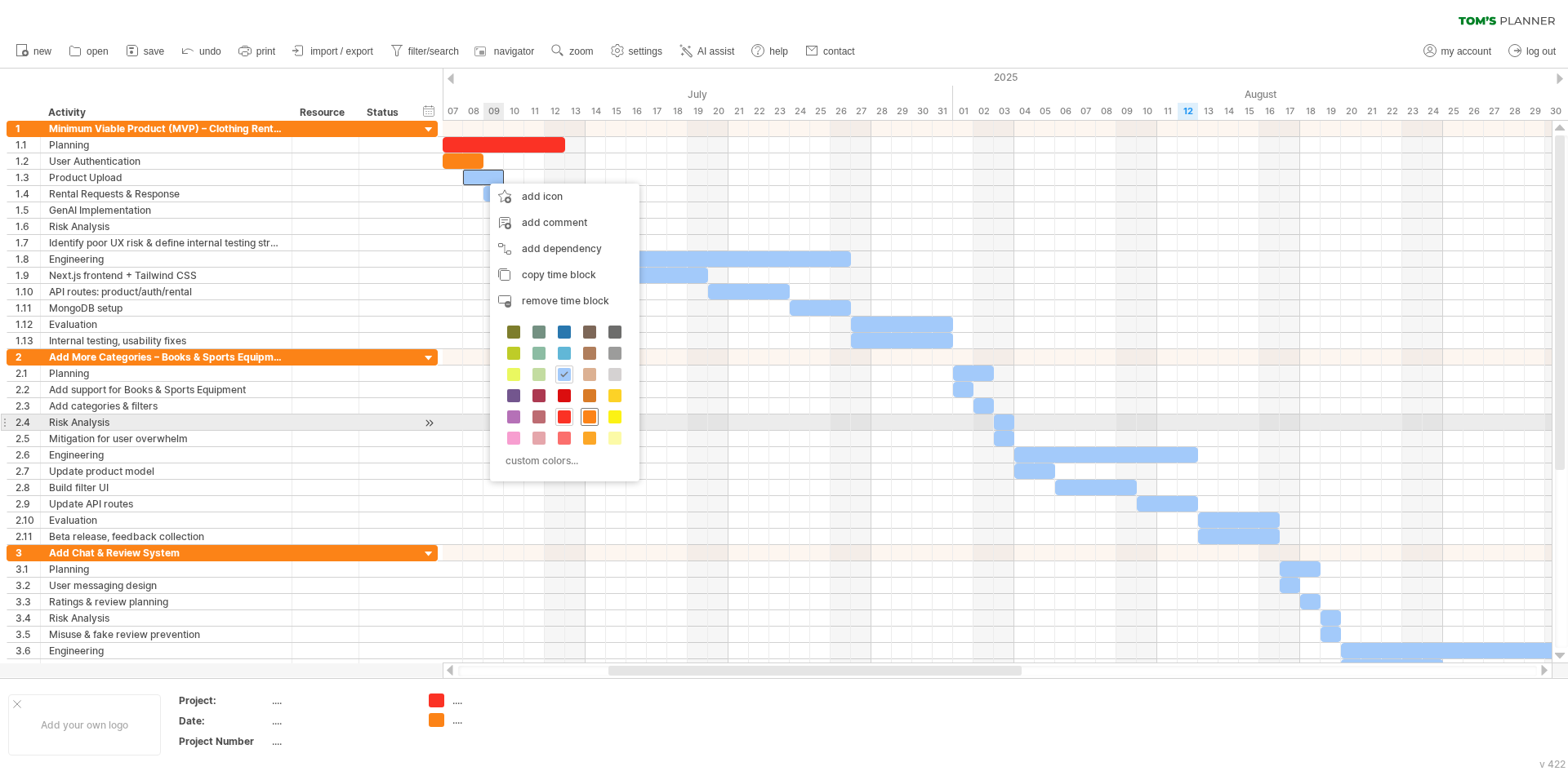
click at [587, 417] on span at bounding box center [589, 416] width 13 height 13
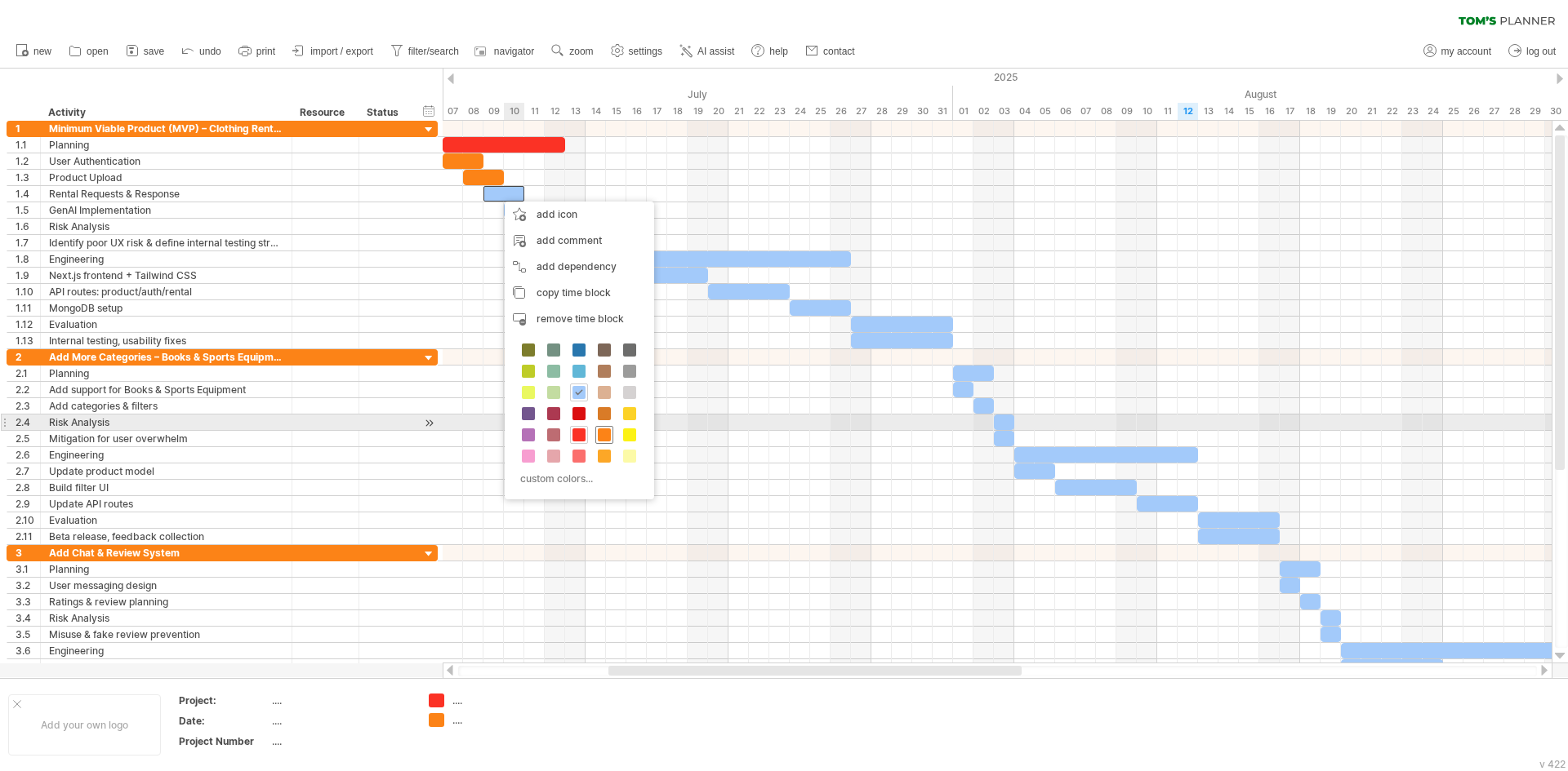
click at [599, 426] on div at bounding box center [604, 435] width 18 height 18
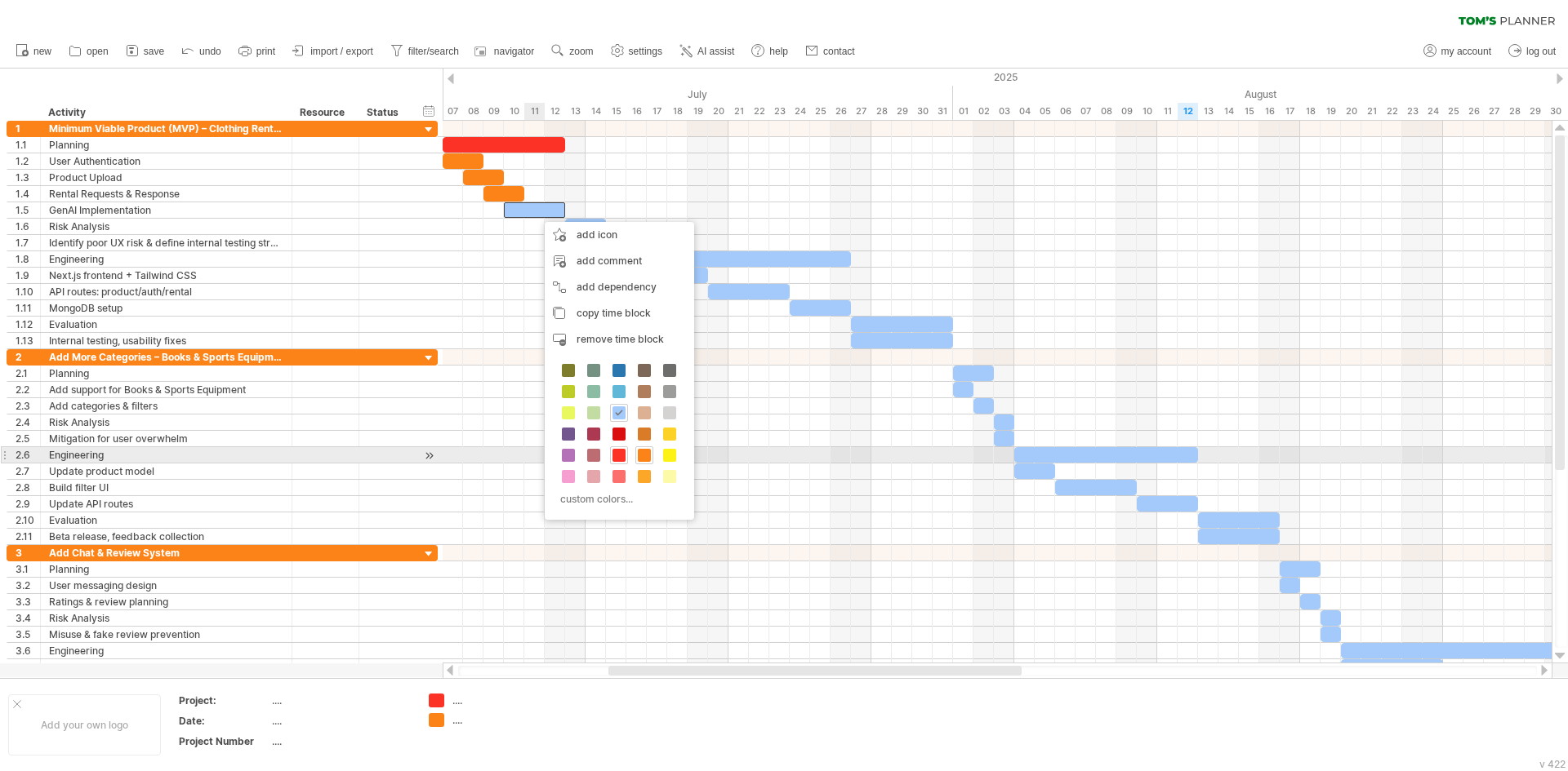
click at [642, 454] on span at bounding box center [643, 454] width 13 height 13
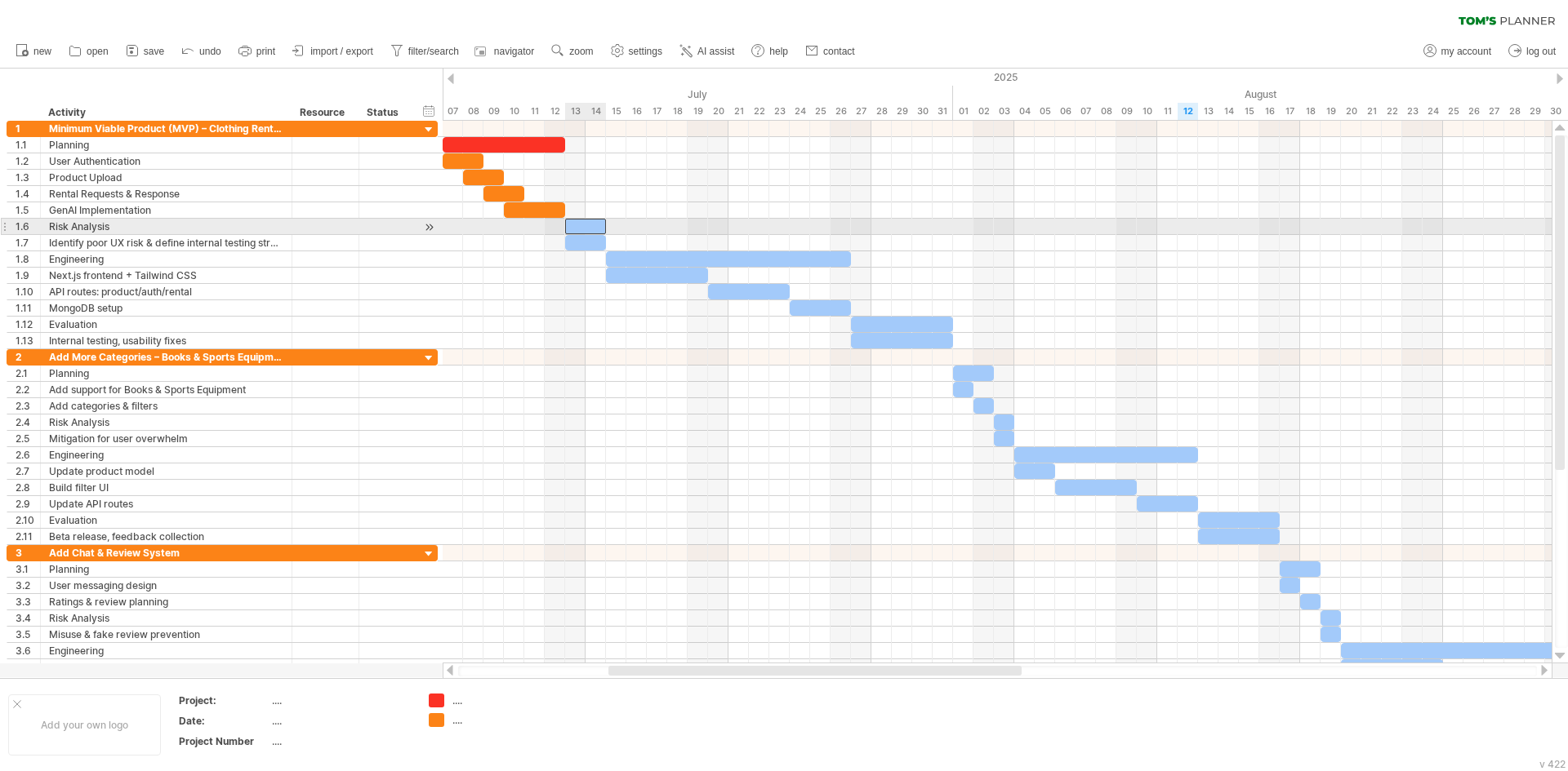
click at [580, 226] on div at bounding box center [585, 227] width 41 height 15
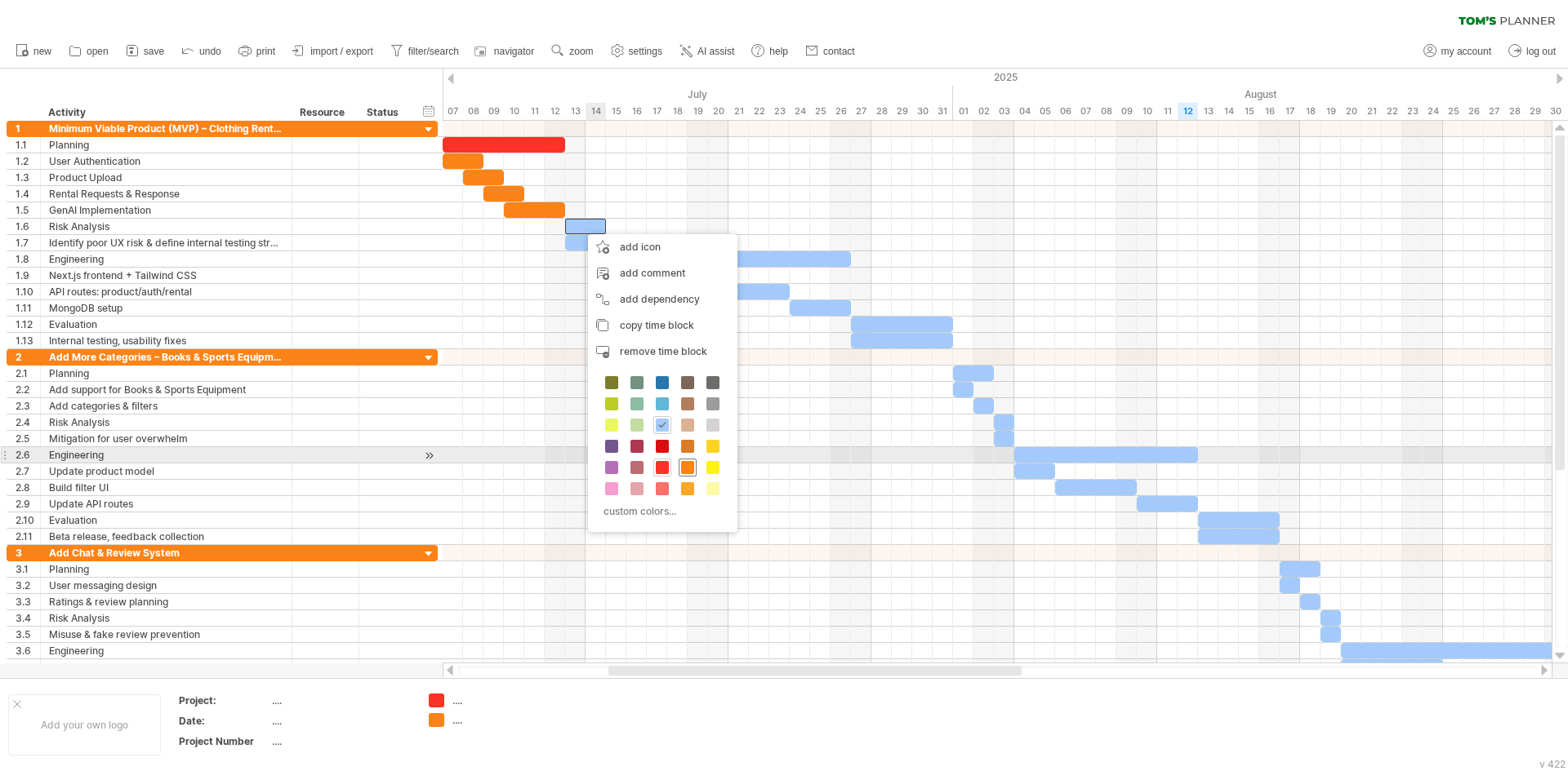
click at [689, 469] on span at bounding box center [687, 467] width 13 height 13
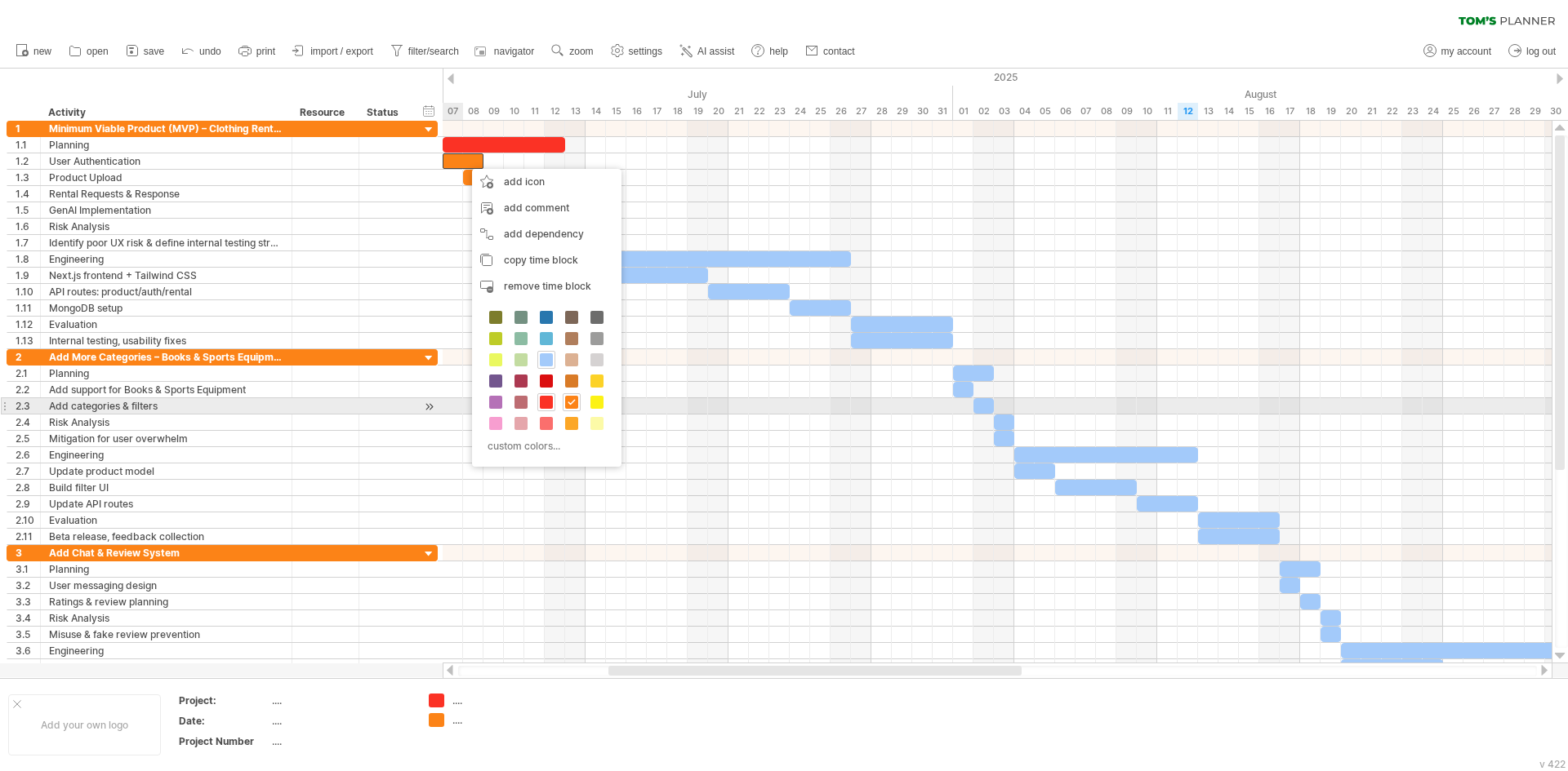
click at [570, 417] on span at bounding box center [571, 423] width 13 height 13
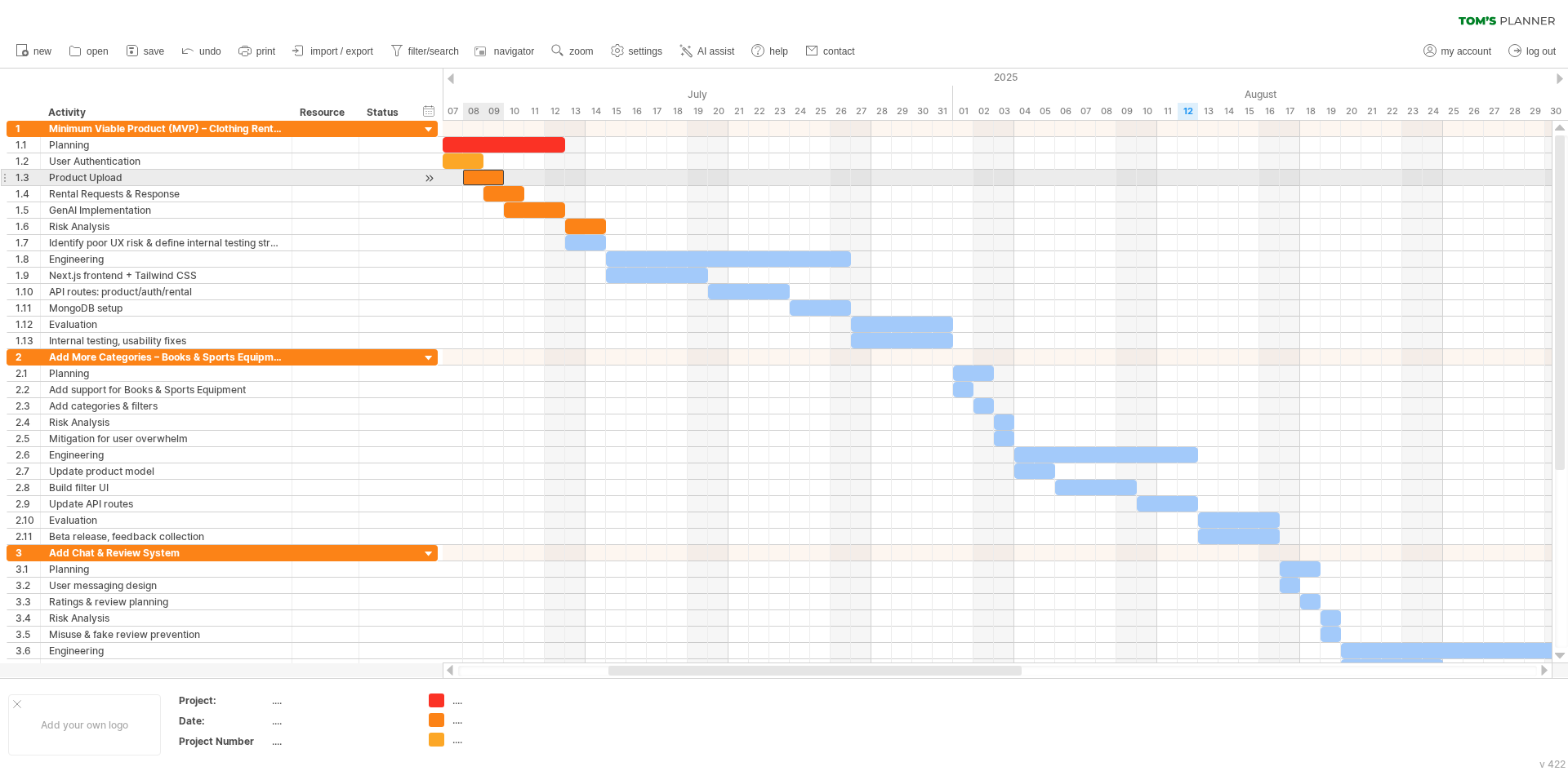
click at [486, 183] on div at bounding box center [484, 177] width 41 height 15
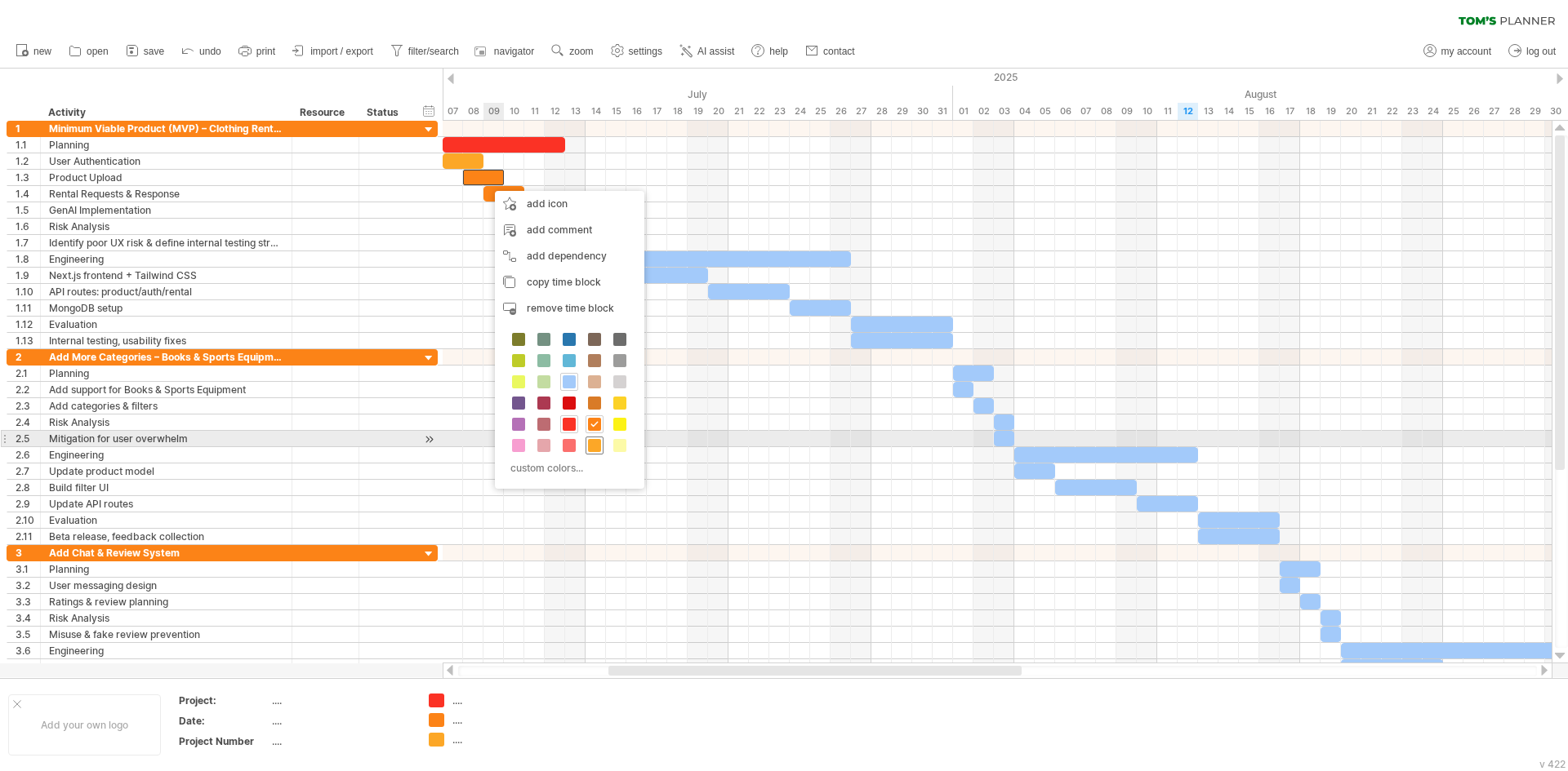
click at [598, 444] on span at bounding box center [594, 445] width 13 height 13
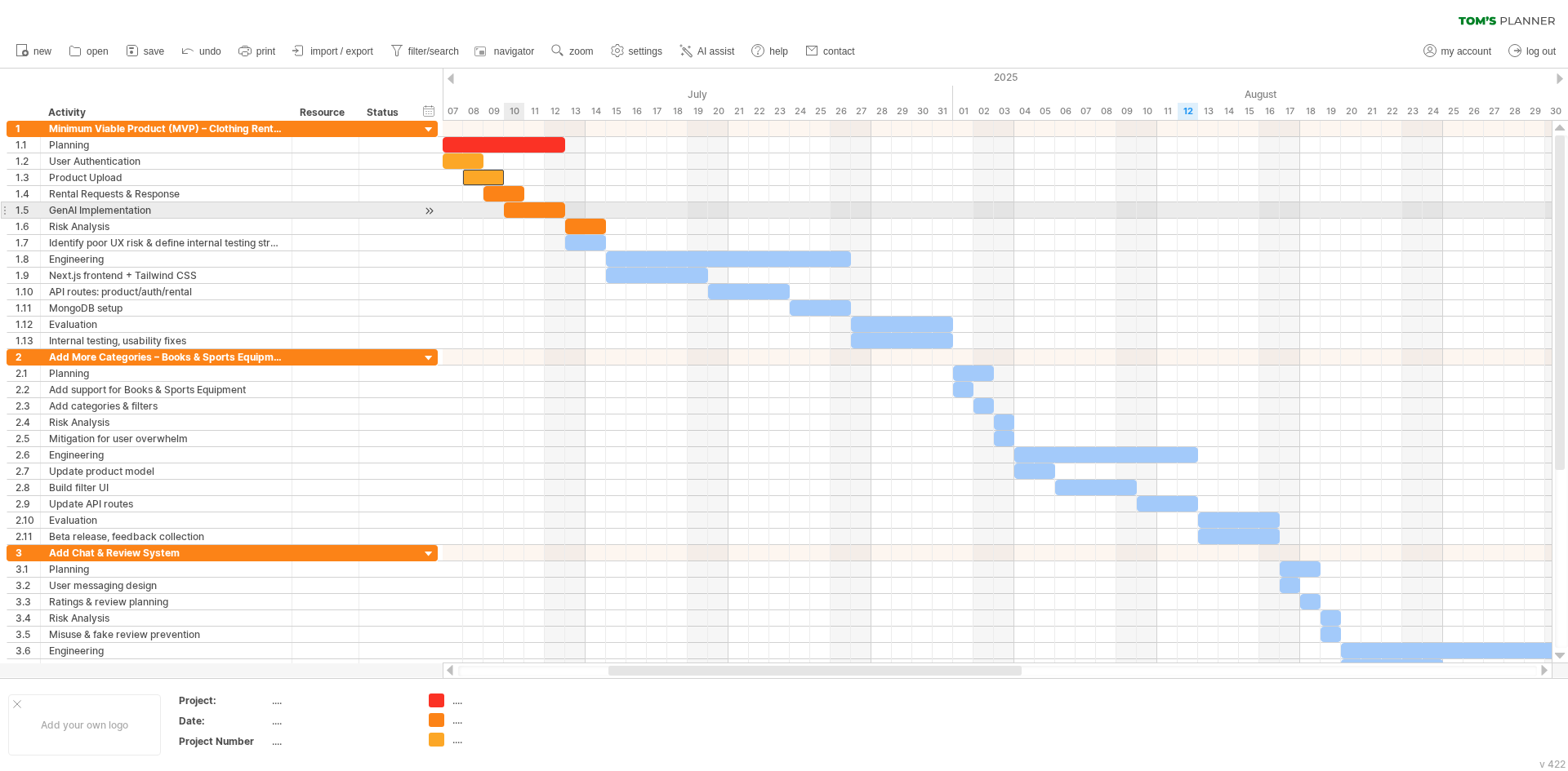
click at [509, 202] on div at bounding box center [534, 210] width 61 height 15
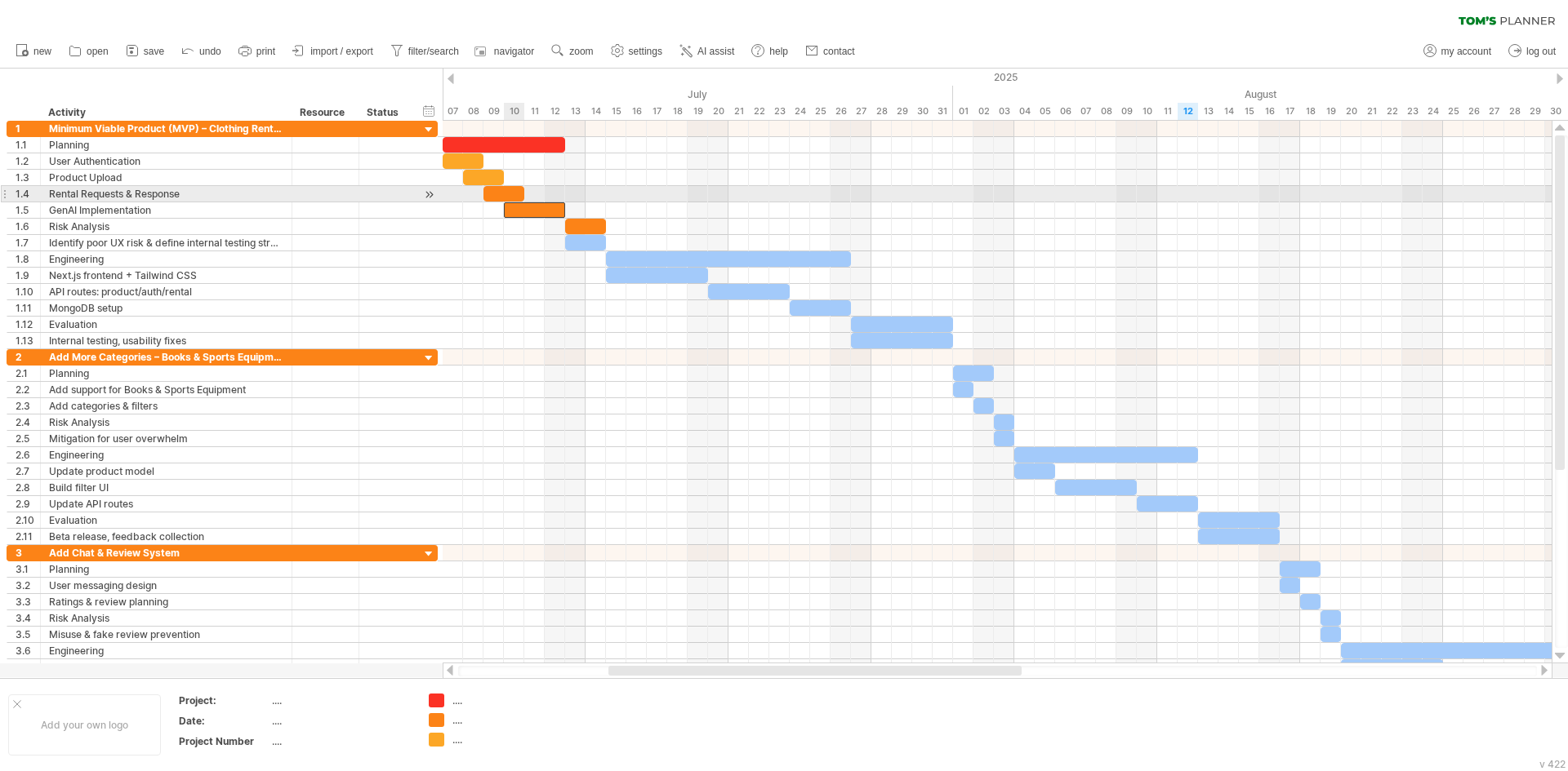
click at [510, 198] on div at bounding box center [504, 194] width 41 height 15
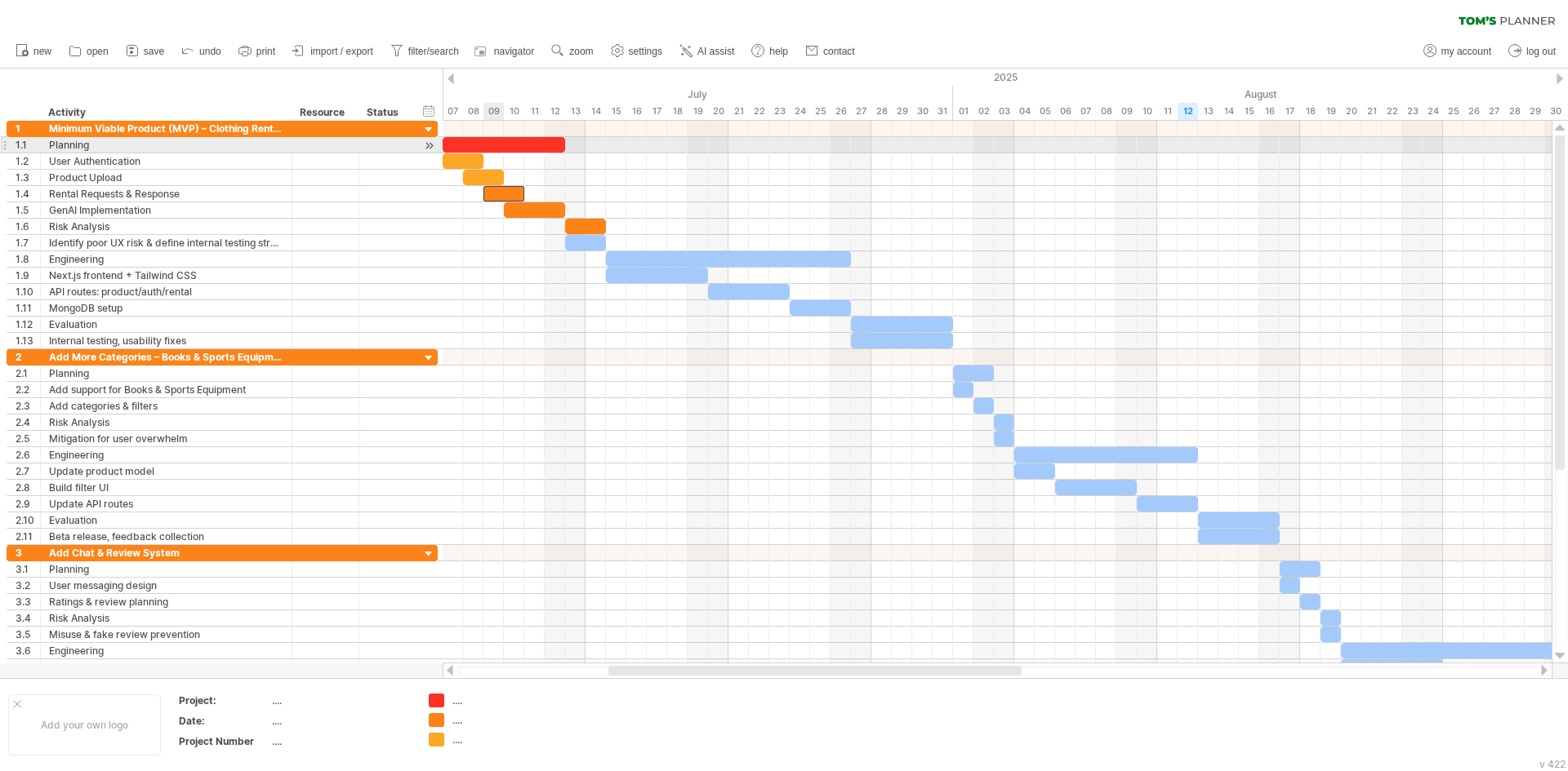
click at [486, 147] on div at bounding box center [504, 145] width 122 height 15
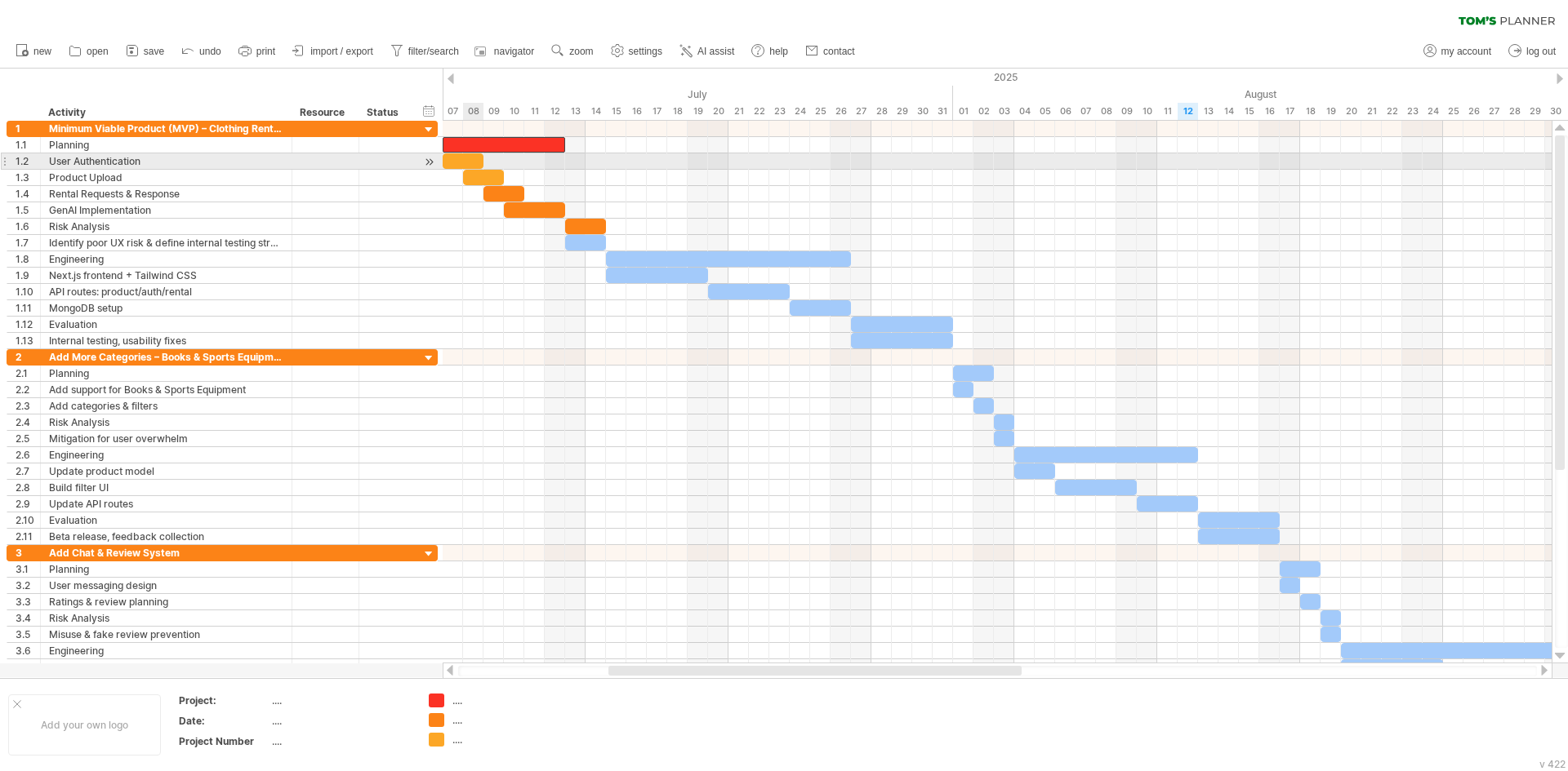
click at [472, 166] on div at bounding box center [463, 161] width 41 height 15
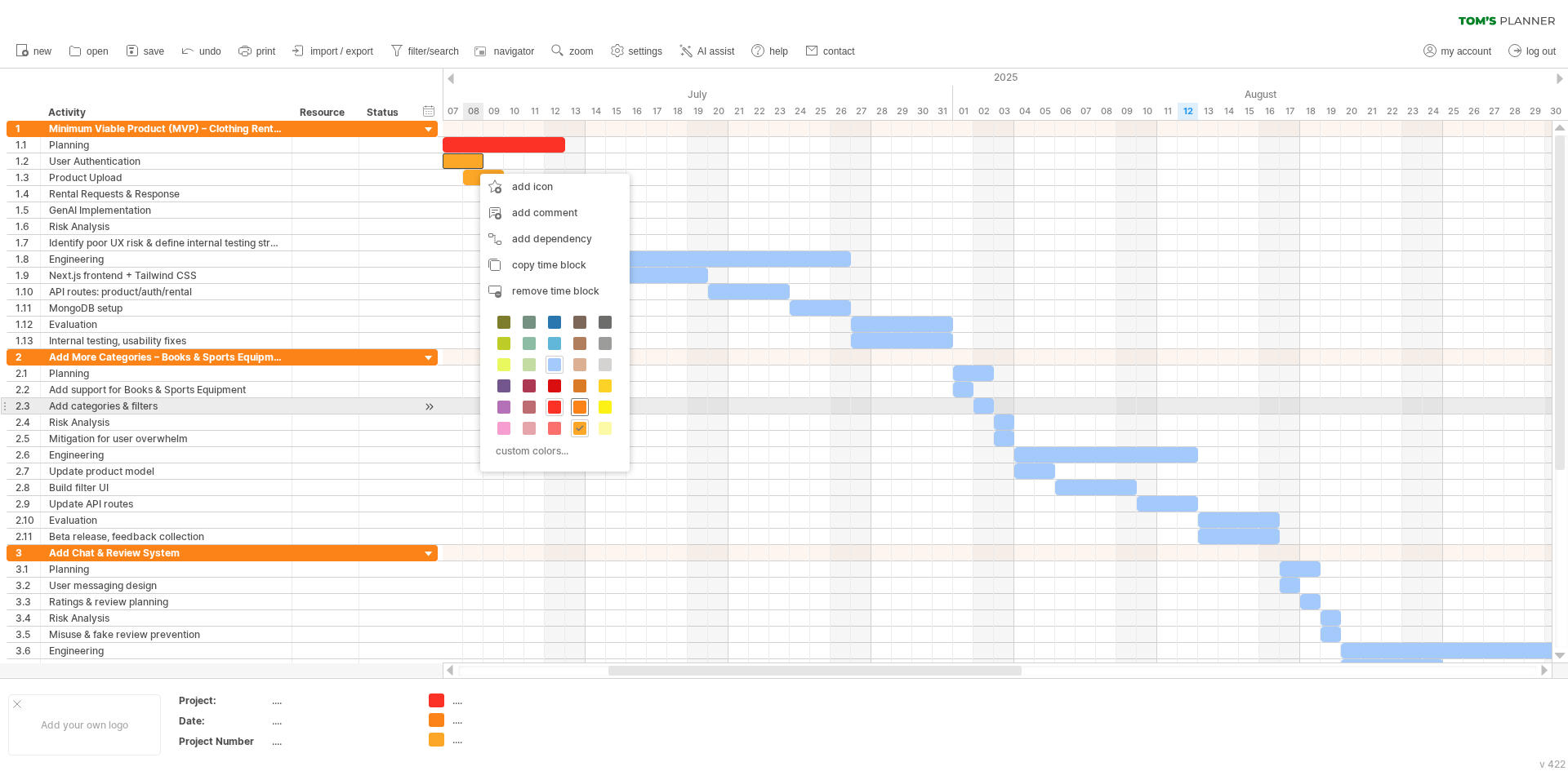
click at [580, 407] on span at bounding box center [579, 407] width 13 height 13
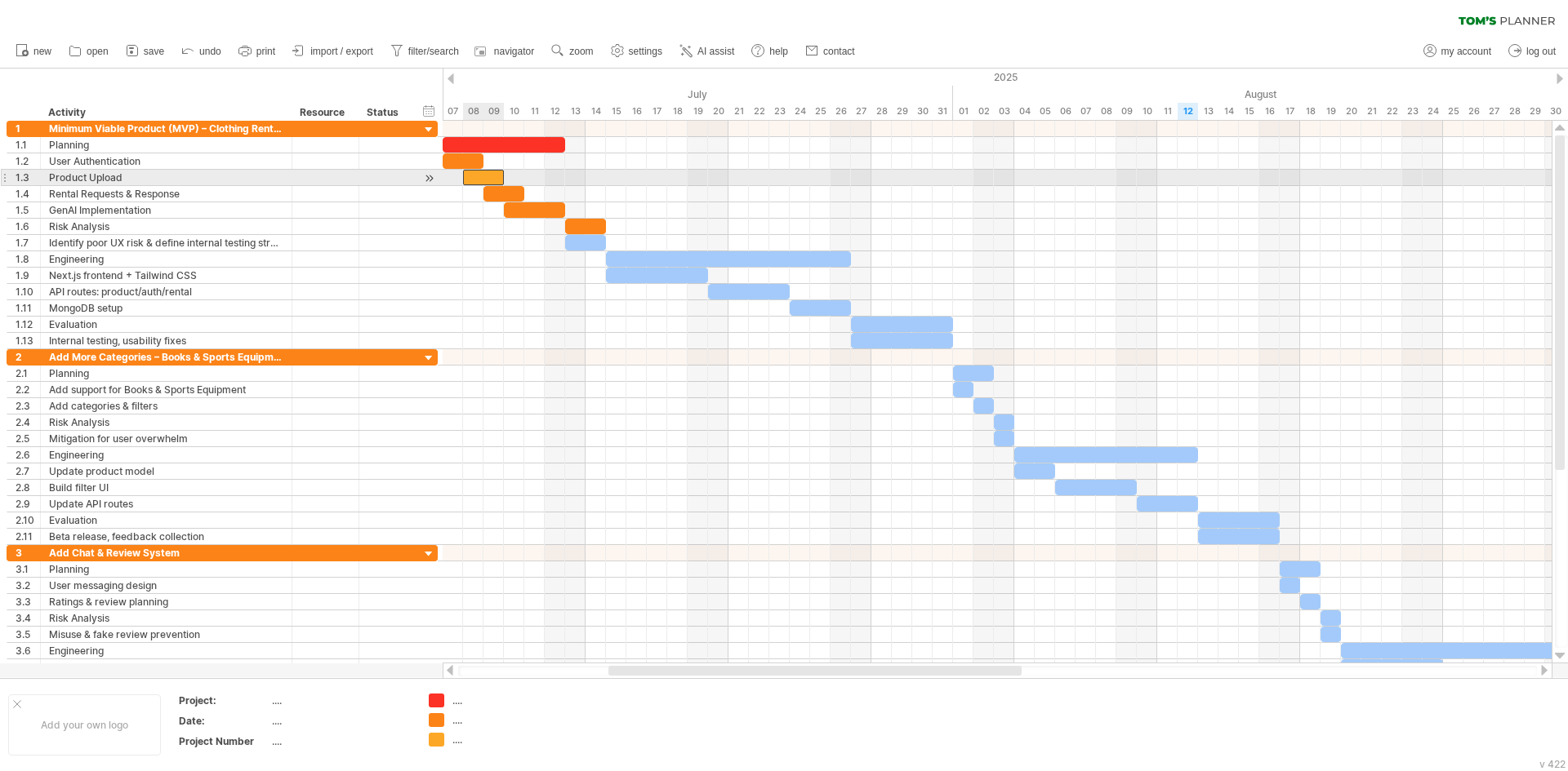
click at [487, 172] on div at bounding box center [484, 177] width 41 height 15
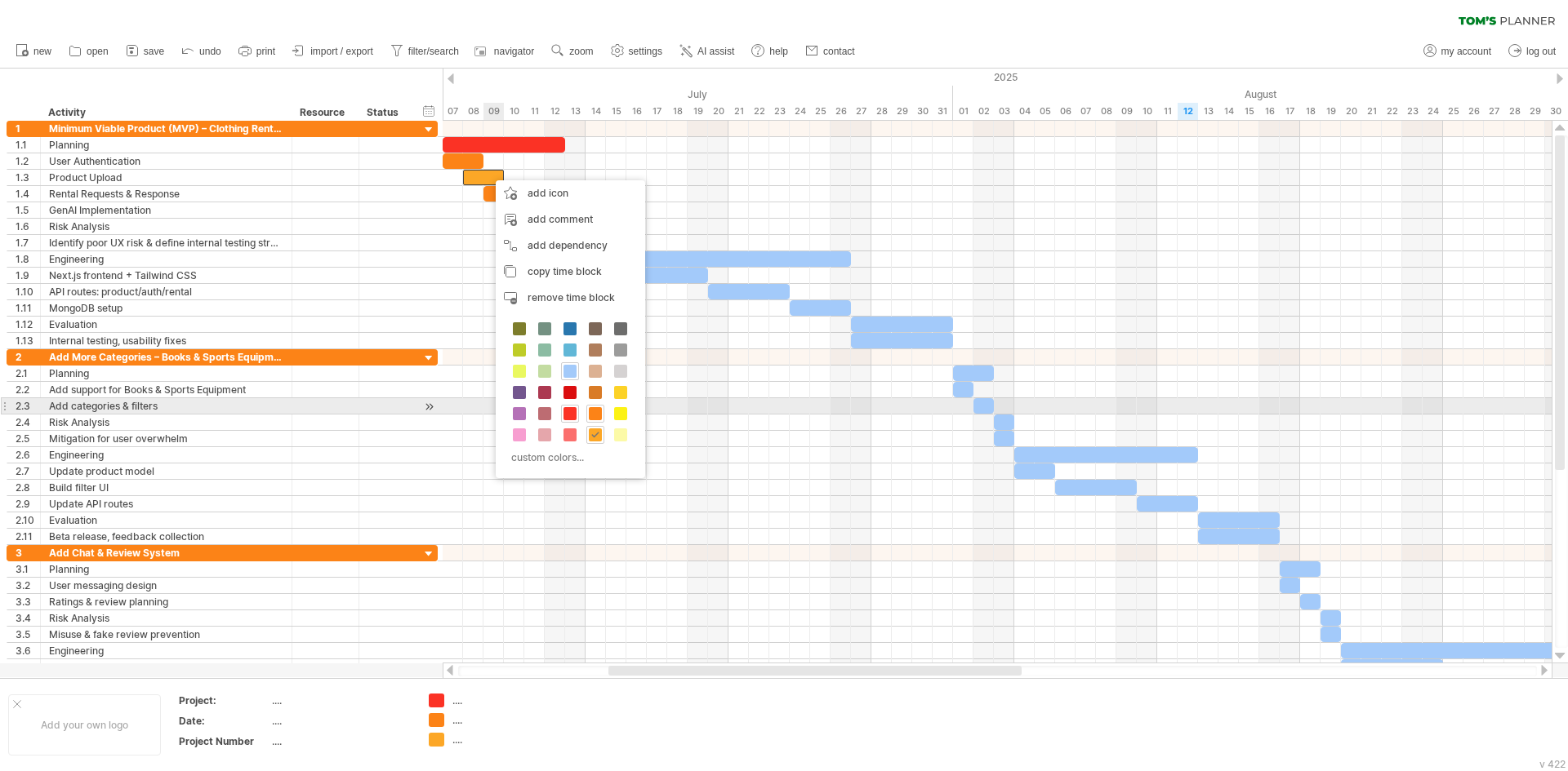
click at [588, 405] on div at bounding box center [595, 414] width 18 height 18
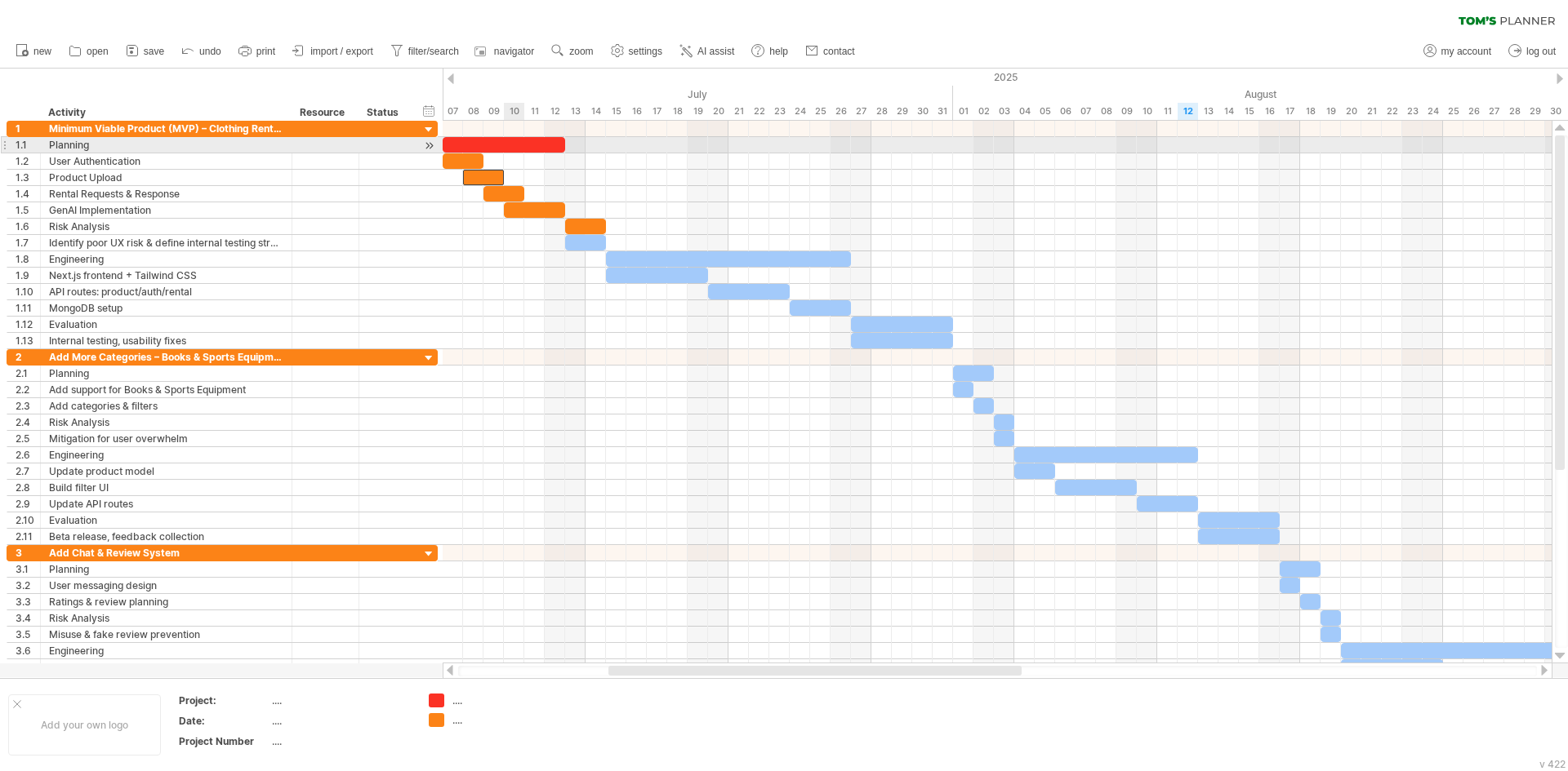
click at [511, 149] on div at bounding box center [504, 145] width 122 height 15
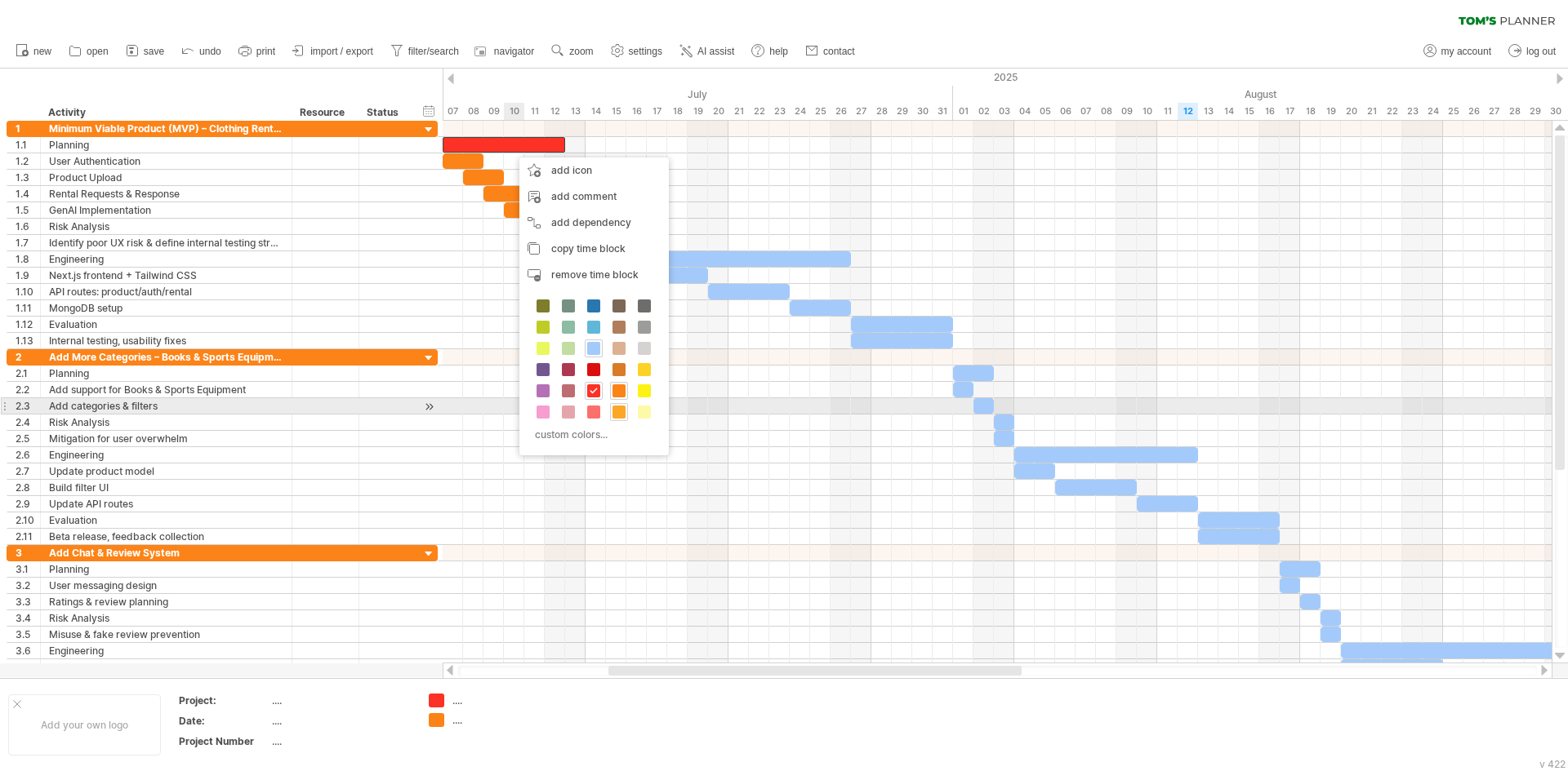
click at [618, 409] on span at bounding box center [618, 412] width 13 height 13
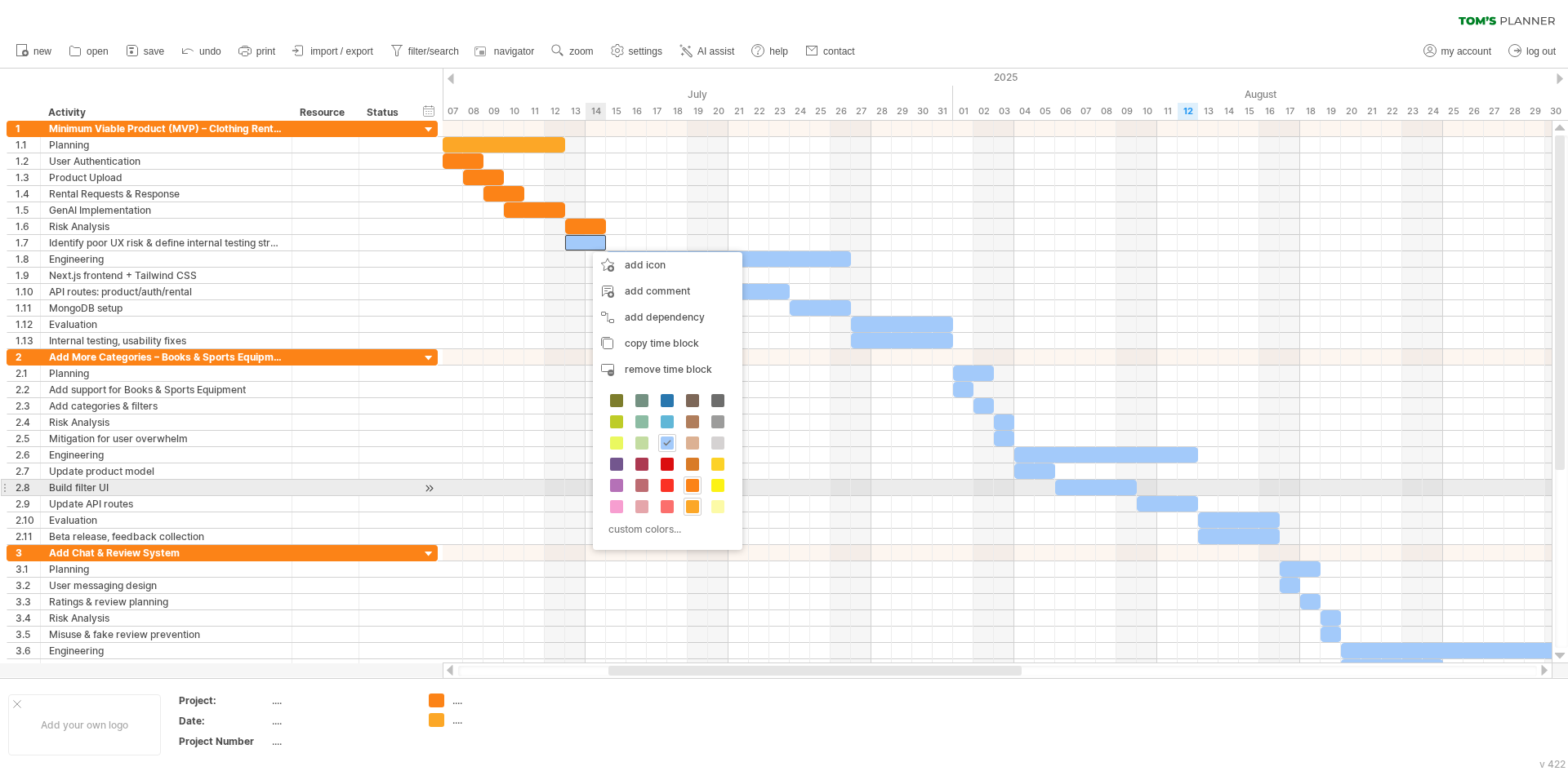
click at [692, 495] on div "custom colors..." at bounding box center [668, 466] width 149 height 168
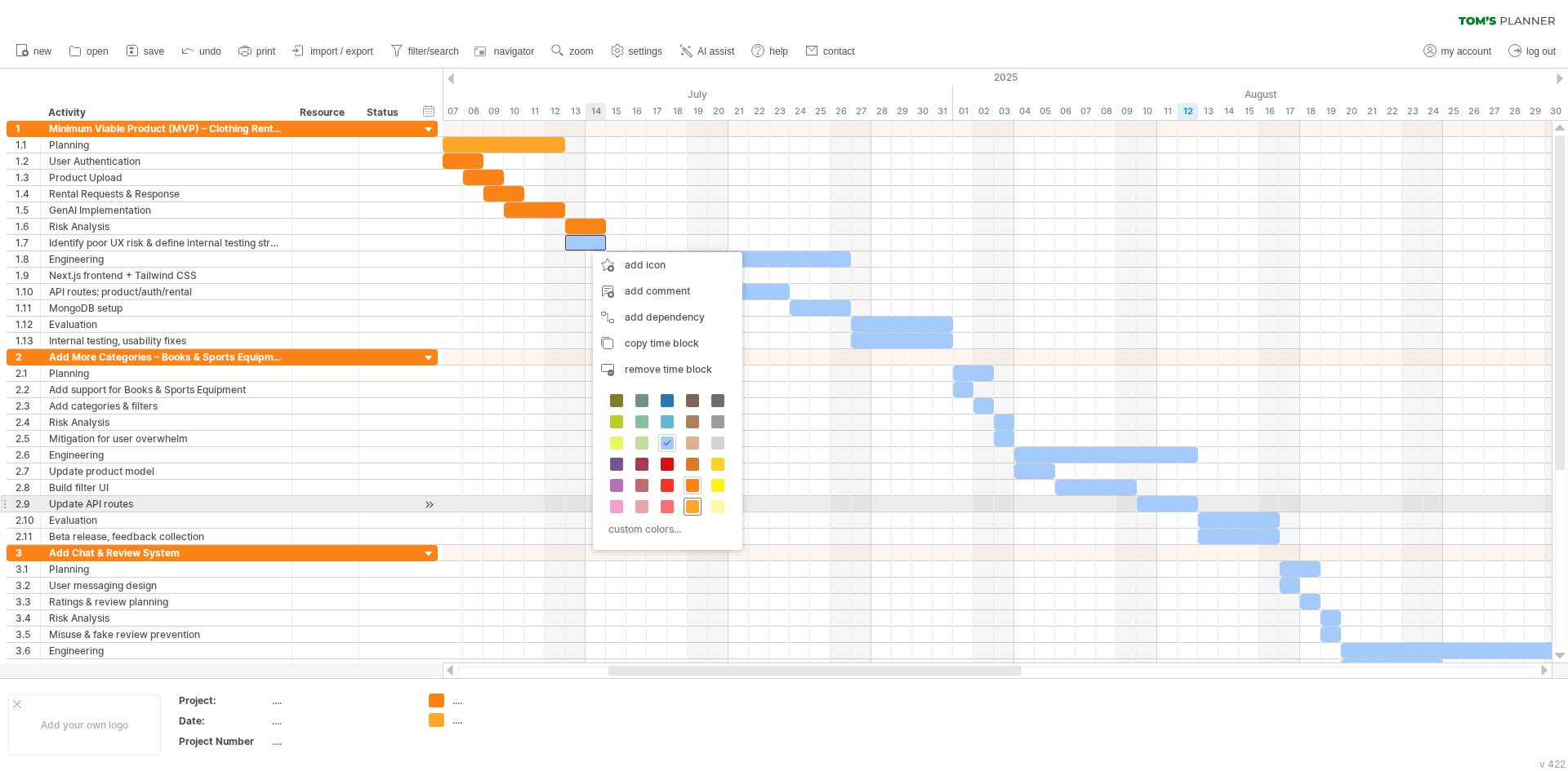
click at [689, 509] on span at bounding box center [692, 506] width 13 height 13
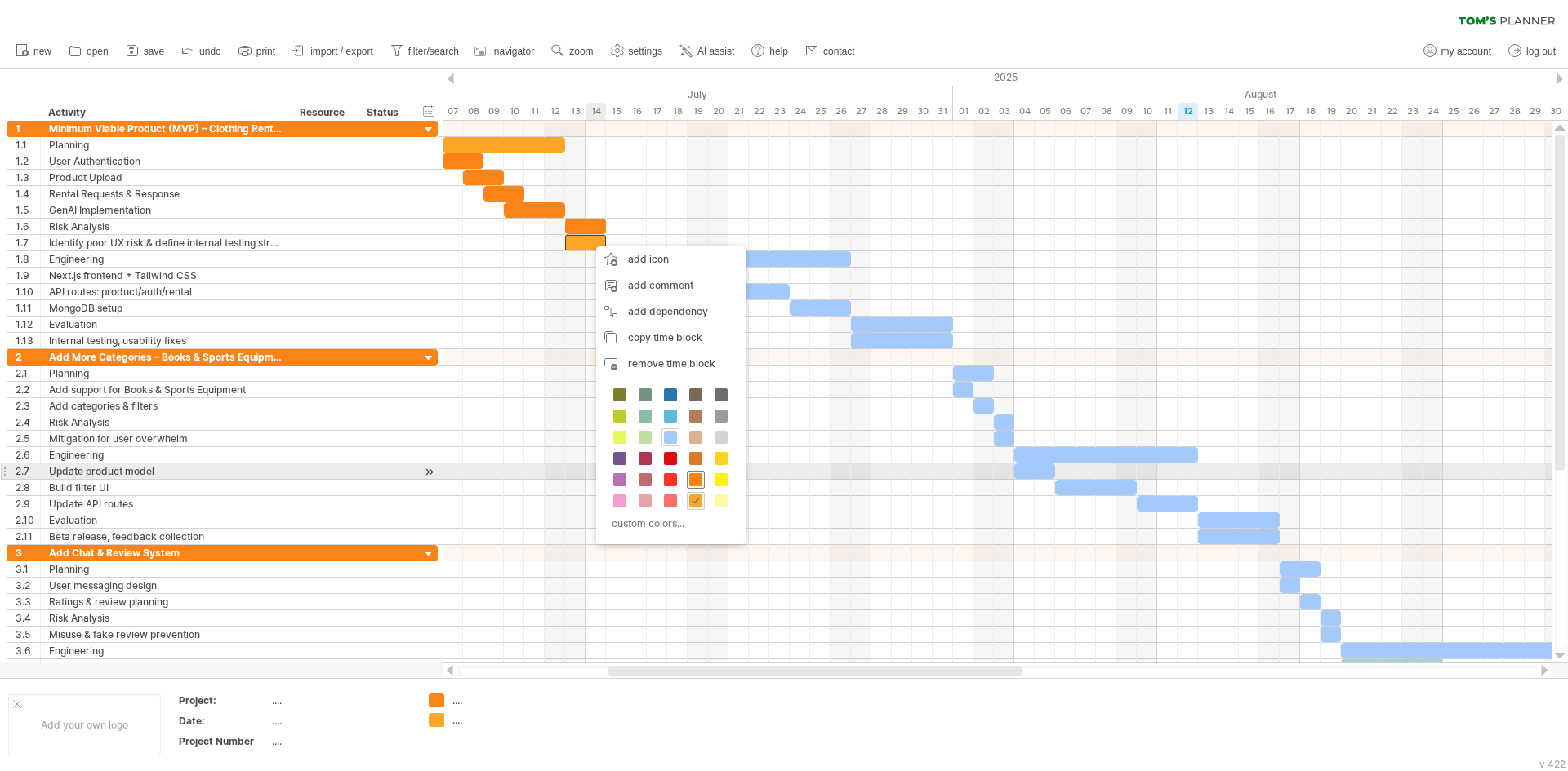
click at [700, 478] on span at bounding box center [695, 479] width 13 height 13
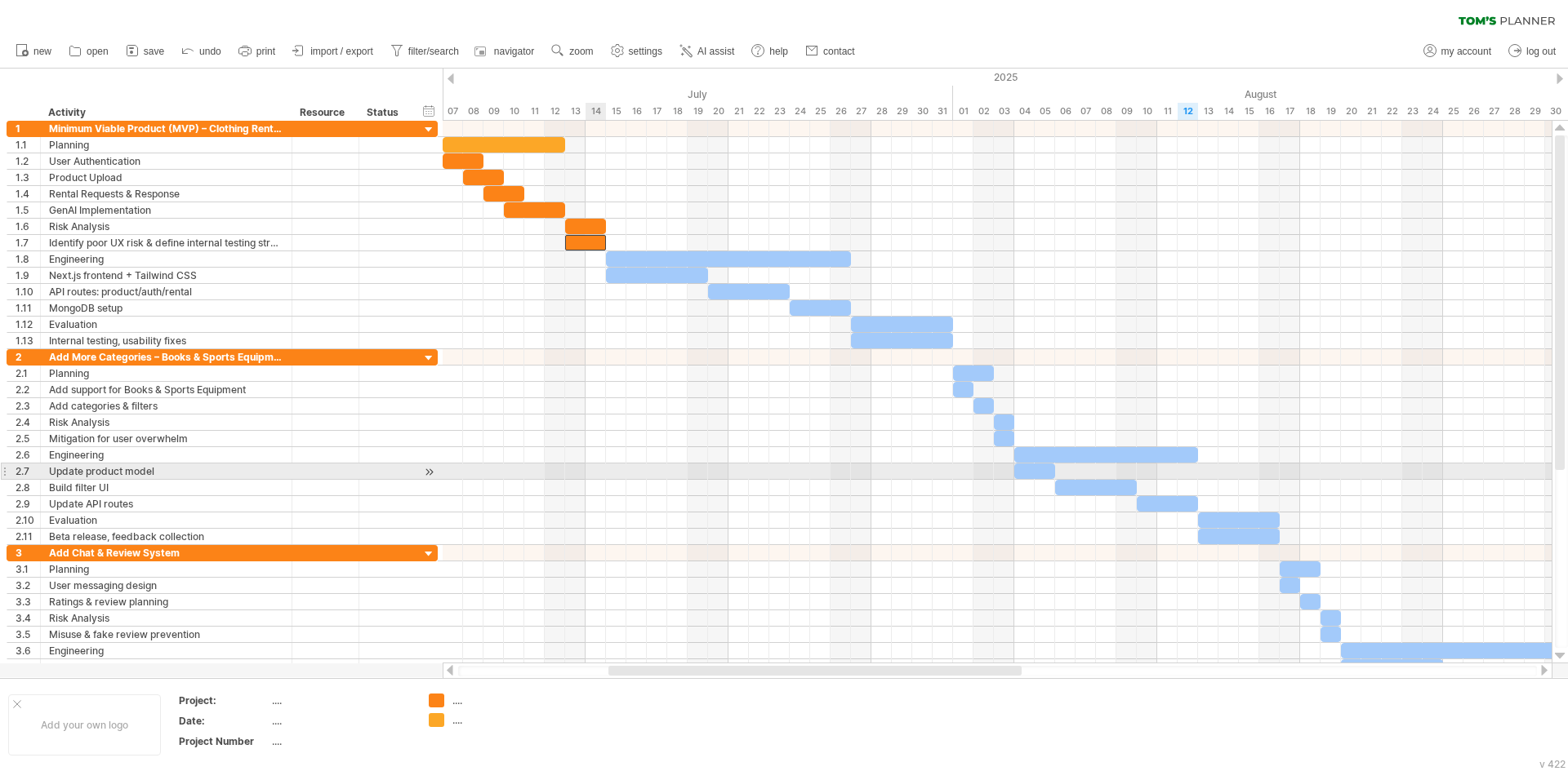
click at [825, 390] on div at bounding box center [997, 389] width 1109 height 16
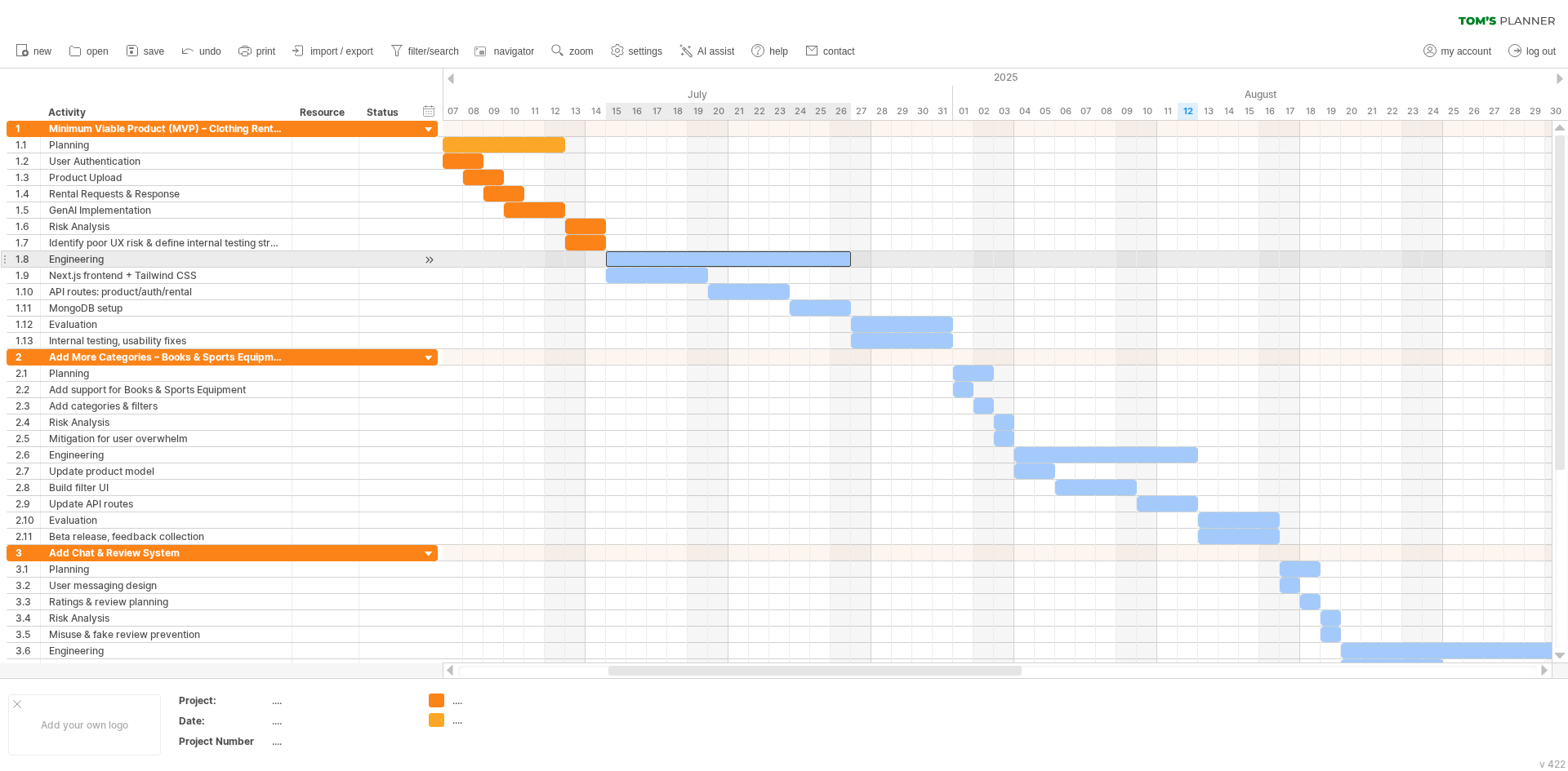
click at [623, 260] on div at bounding box center [728, 259] width 245 height 15
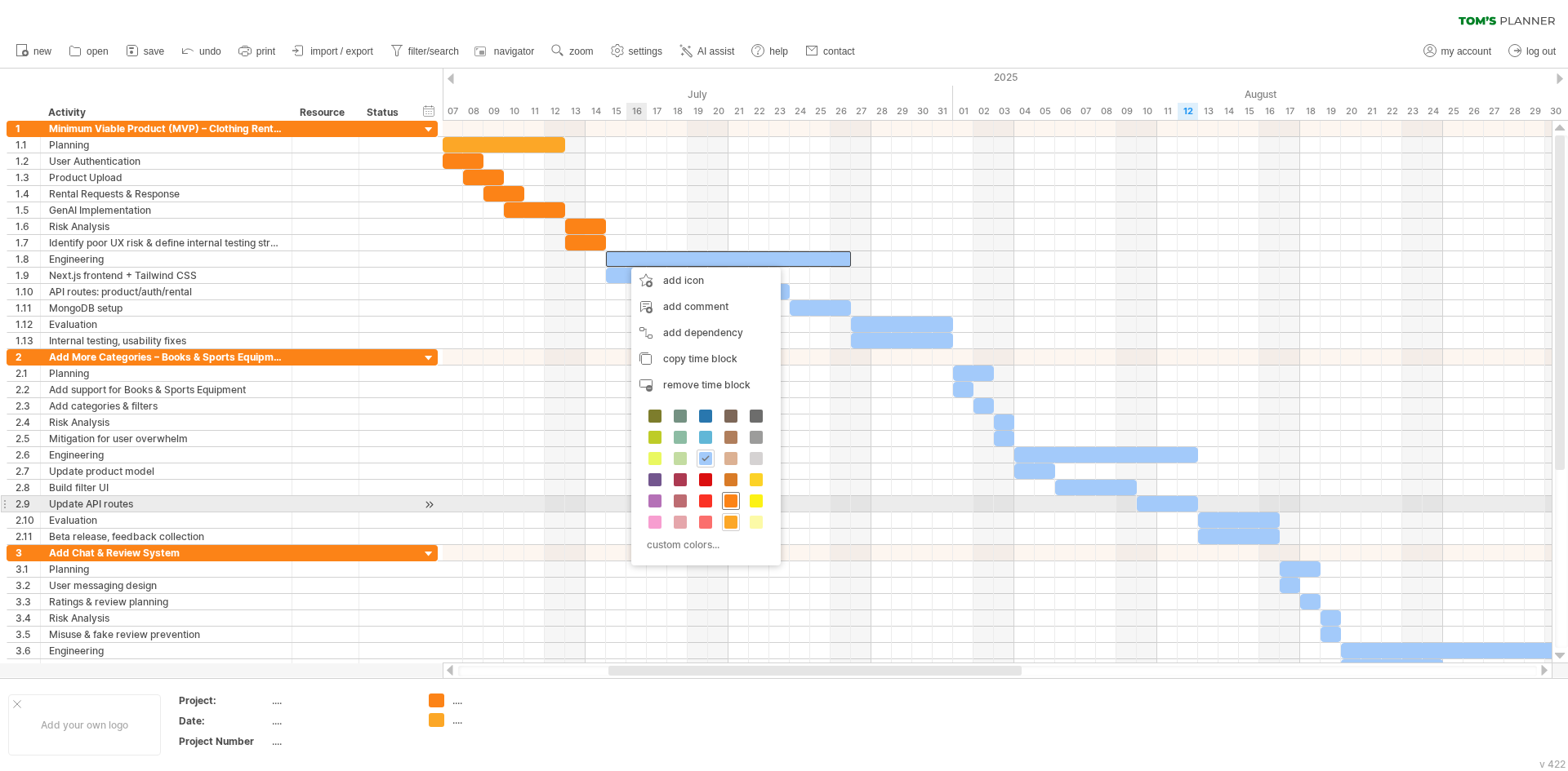
click at [729, 497] on span at bounding box center [730, 501] width 13 height 13
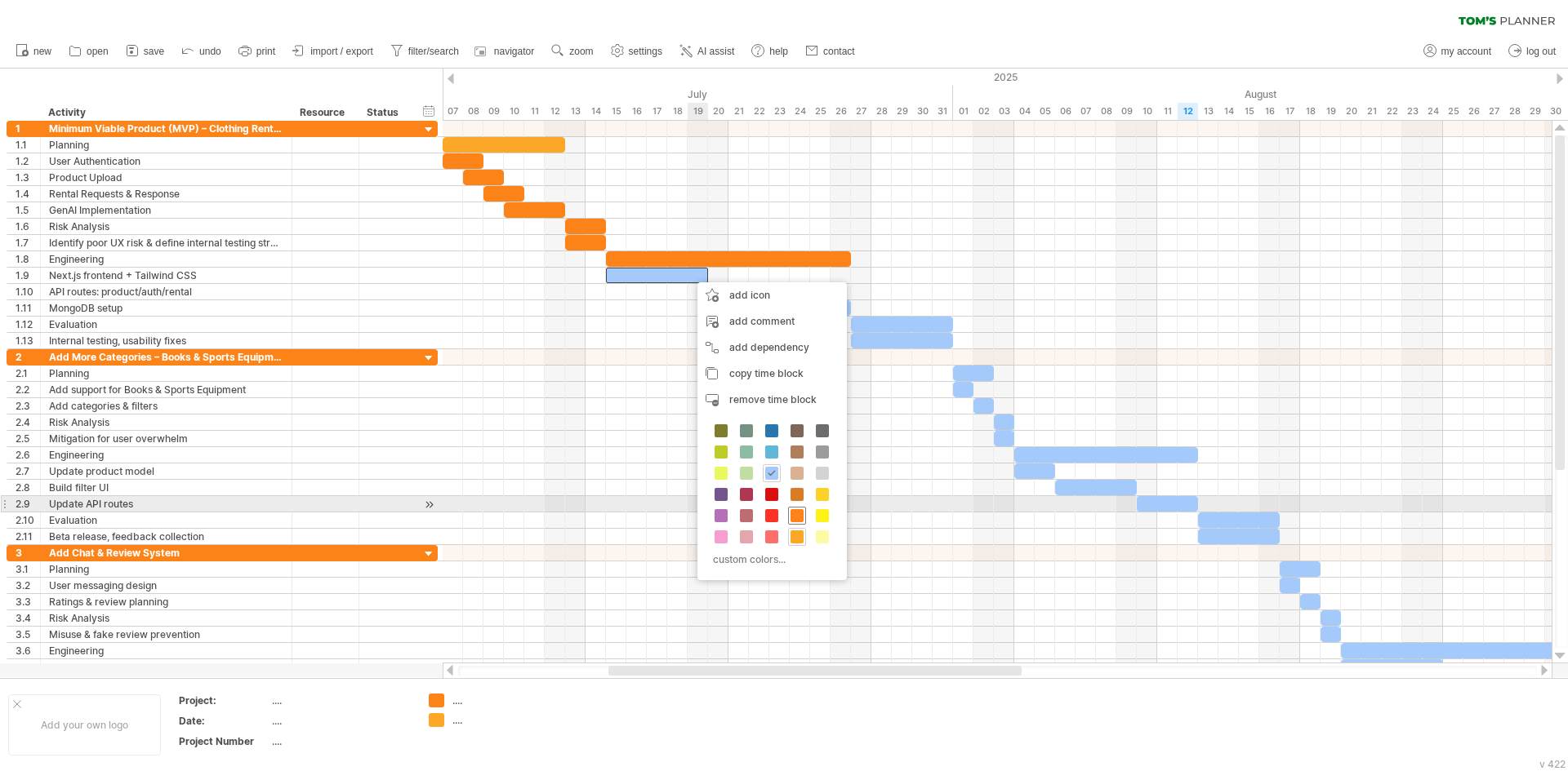
click at [797, 508] on div at bounding box center [797, 515] width 18 height 18
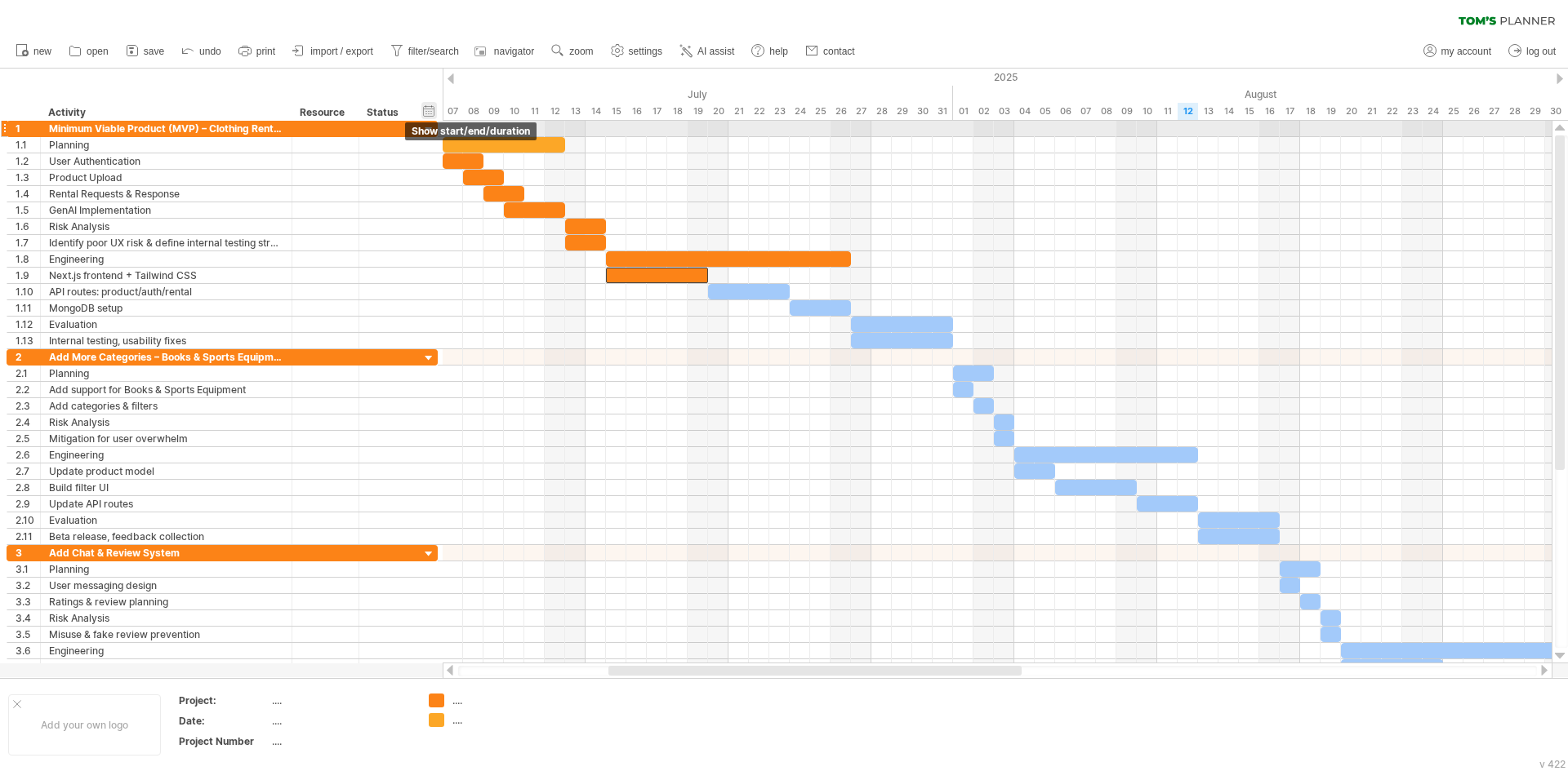
click at [487, 129] on span "show start/end/duration" at bounding box center [471, 131] width 118 height 13
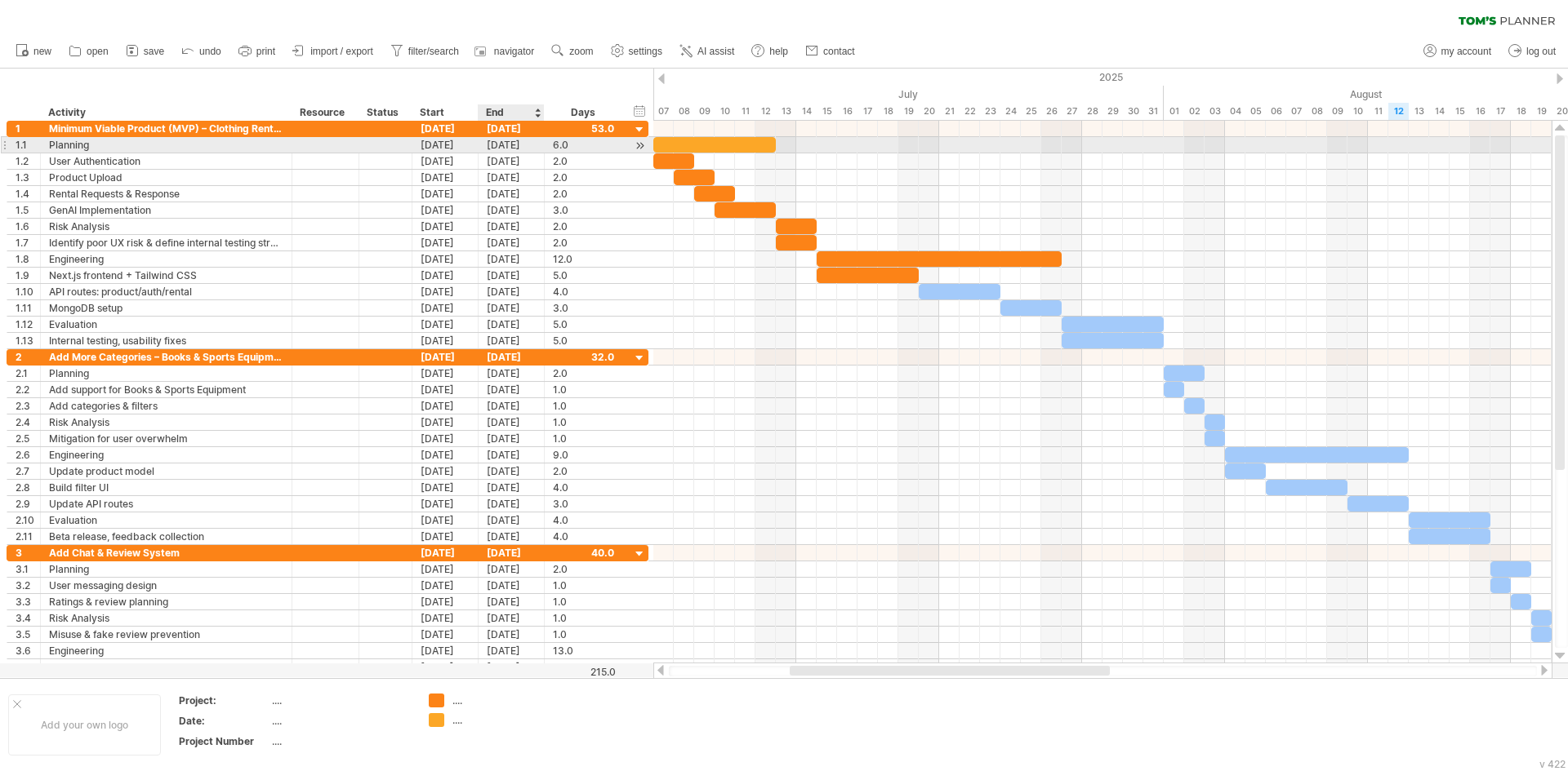
click at [503, 147] on div "[DATE]" at bounding box center [512, 145] width 66 height 15
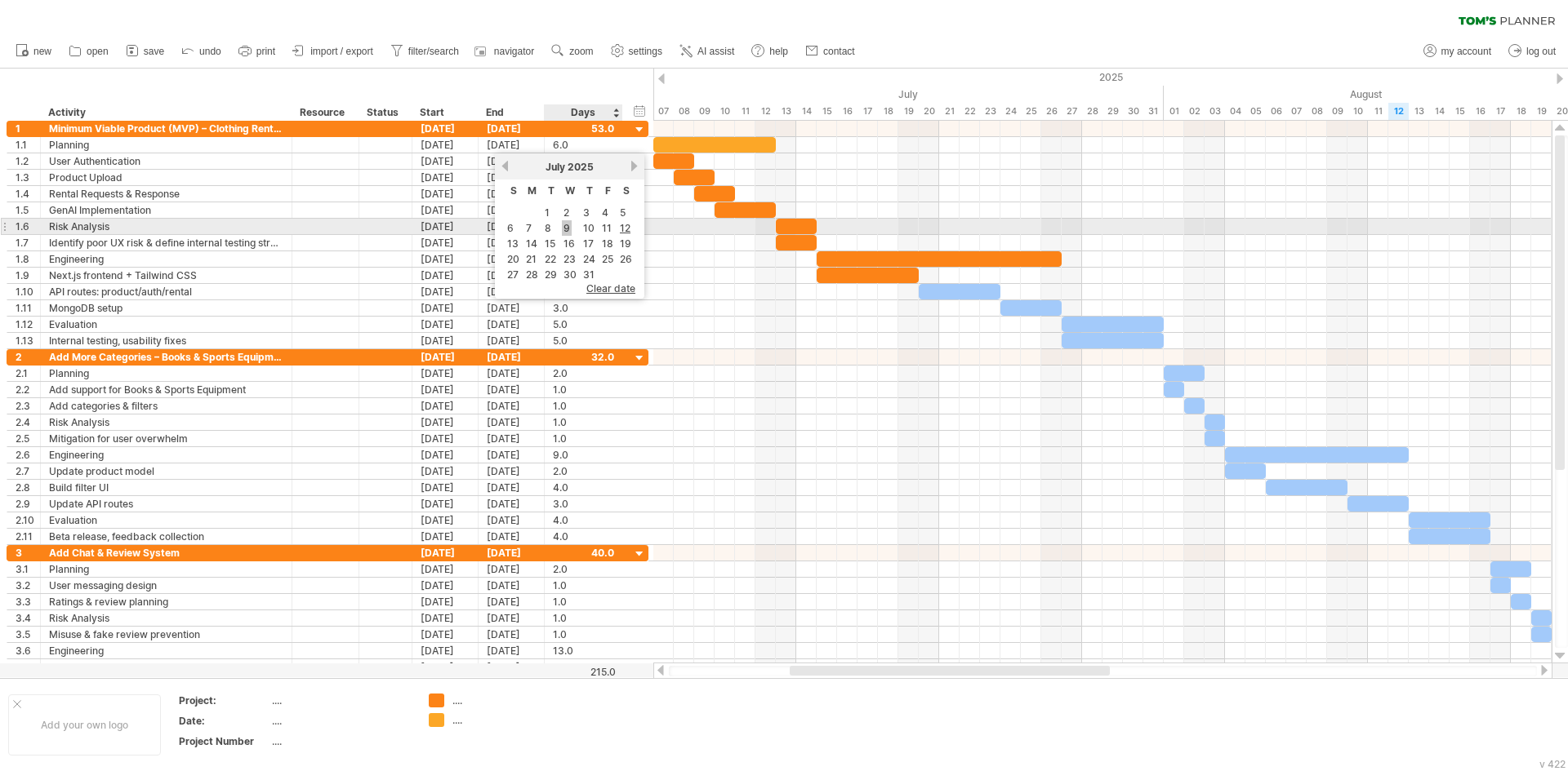
click at [568, 233] on link "9" at bounding box center [567, 228] width 10 height 15
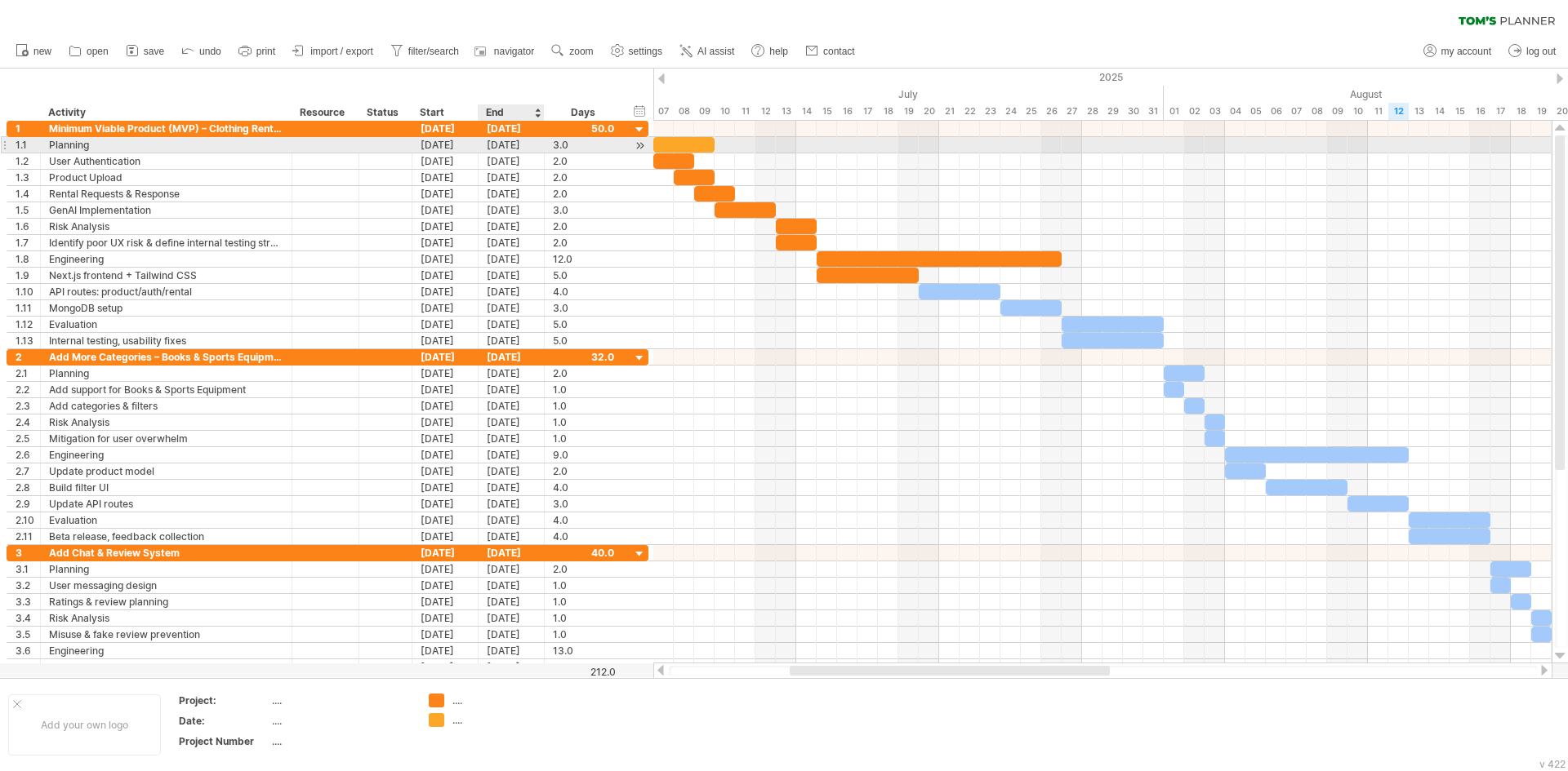
click at [507, 152] on div "[DATE]" at bounding box center [512, 145] width 66 height 15
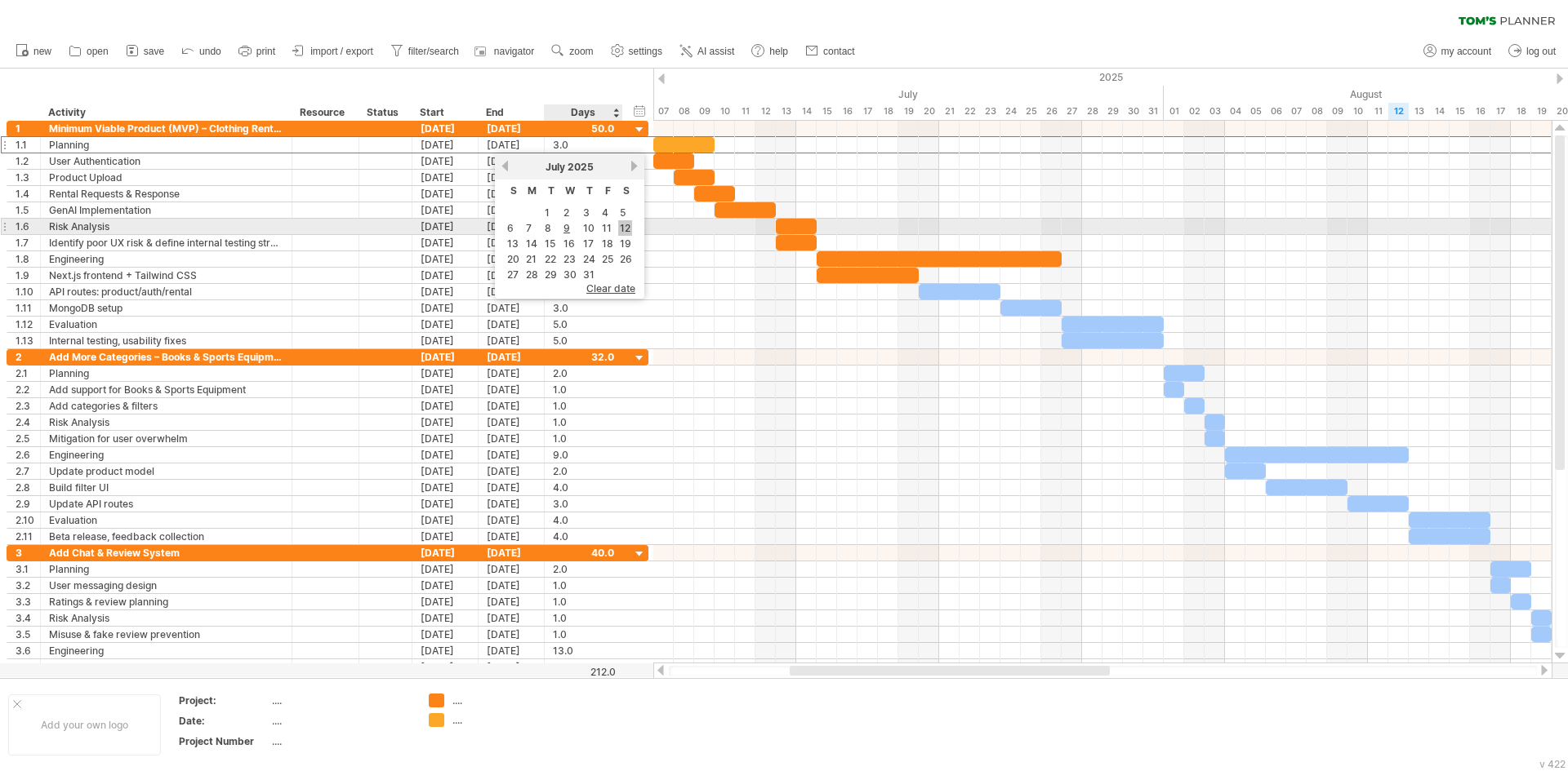
click at [631, 223] on link "12" at bounding box center [625, 228] width 14 height 15
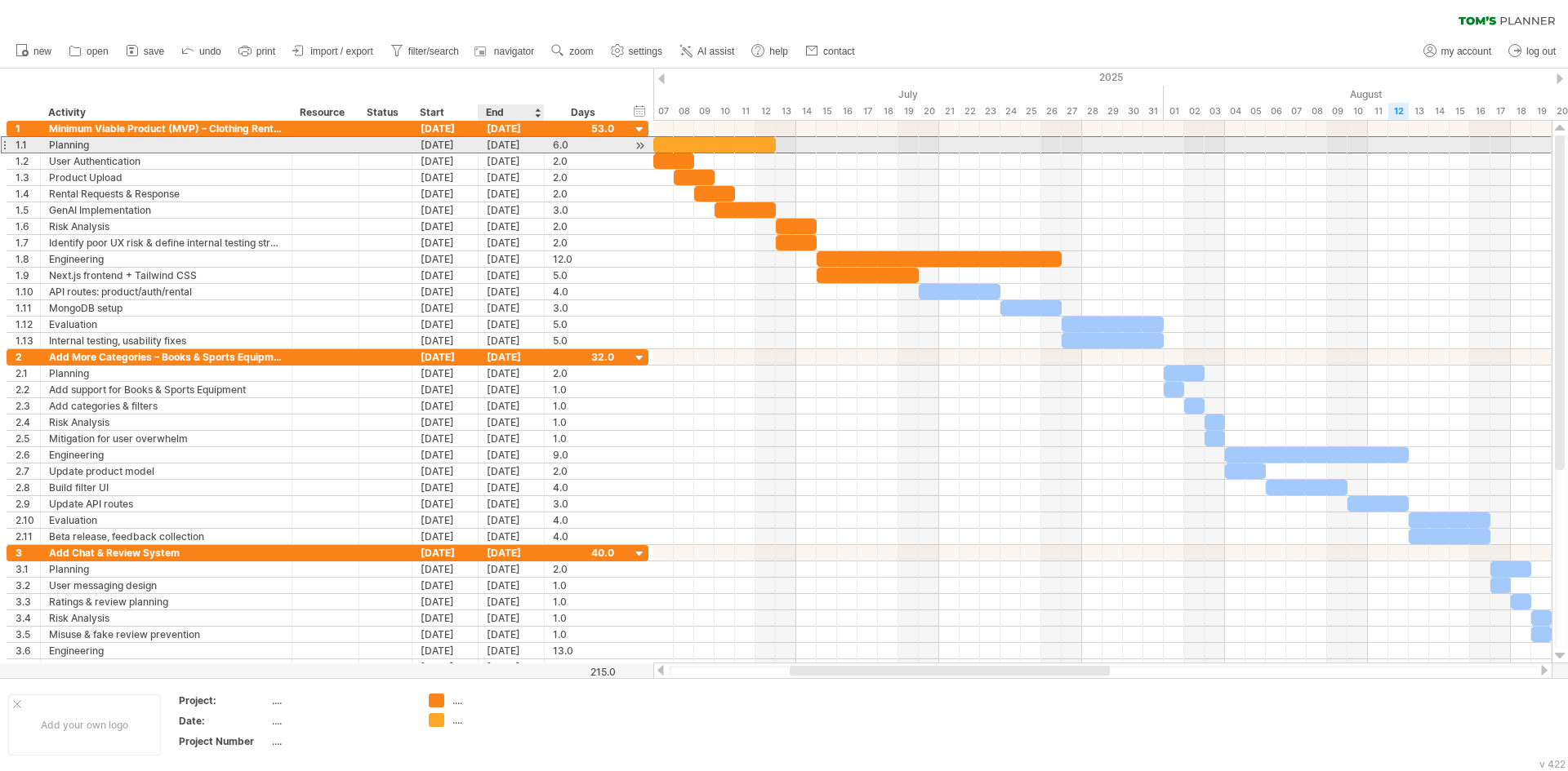
click at [525, 153] on div "1.1 ******** Planning [DATE] [DATE] 6.0 6.0" at bounding box center [328, 145] width 642 height 17
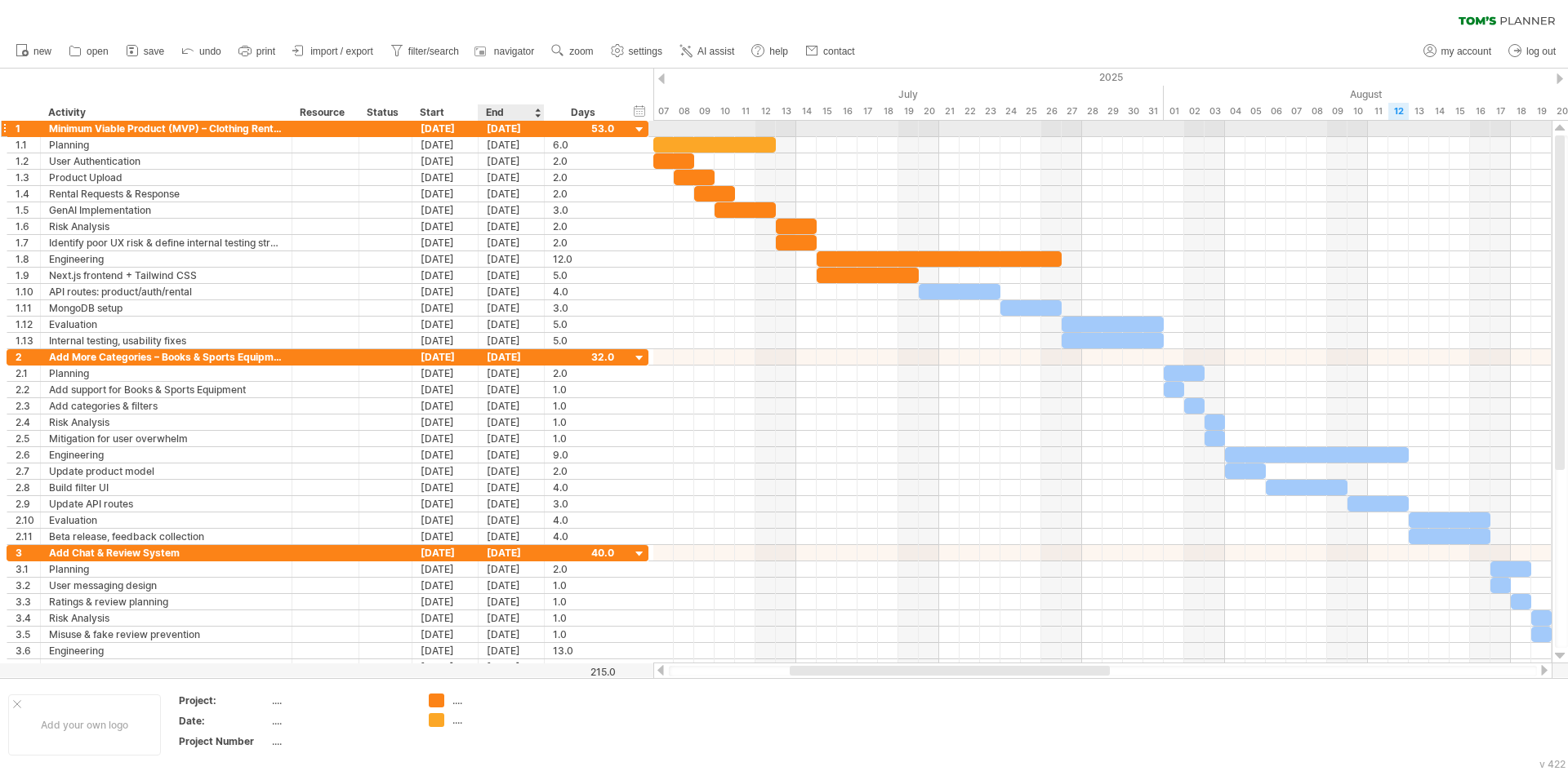
click at [516, 135] on div "[DATE]" at bounding box center [512, 129] width 66 height 15
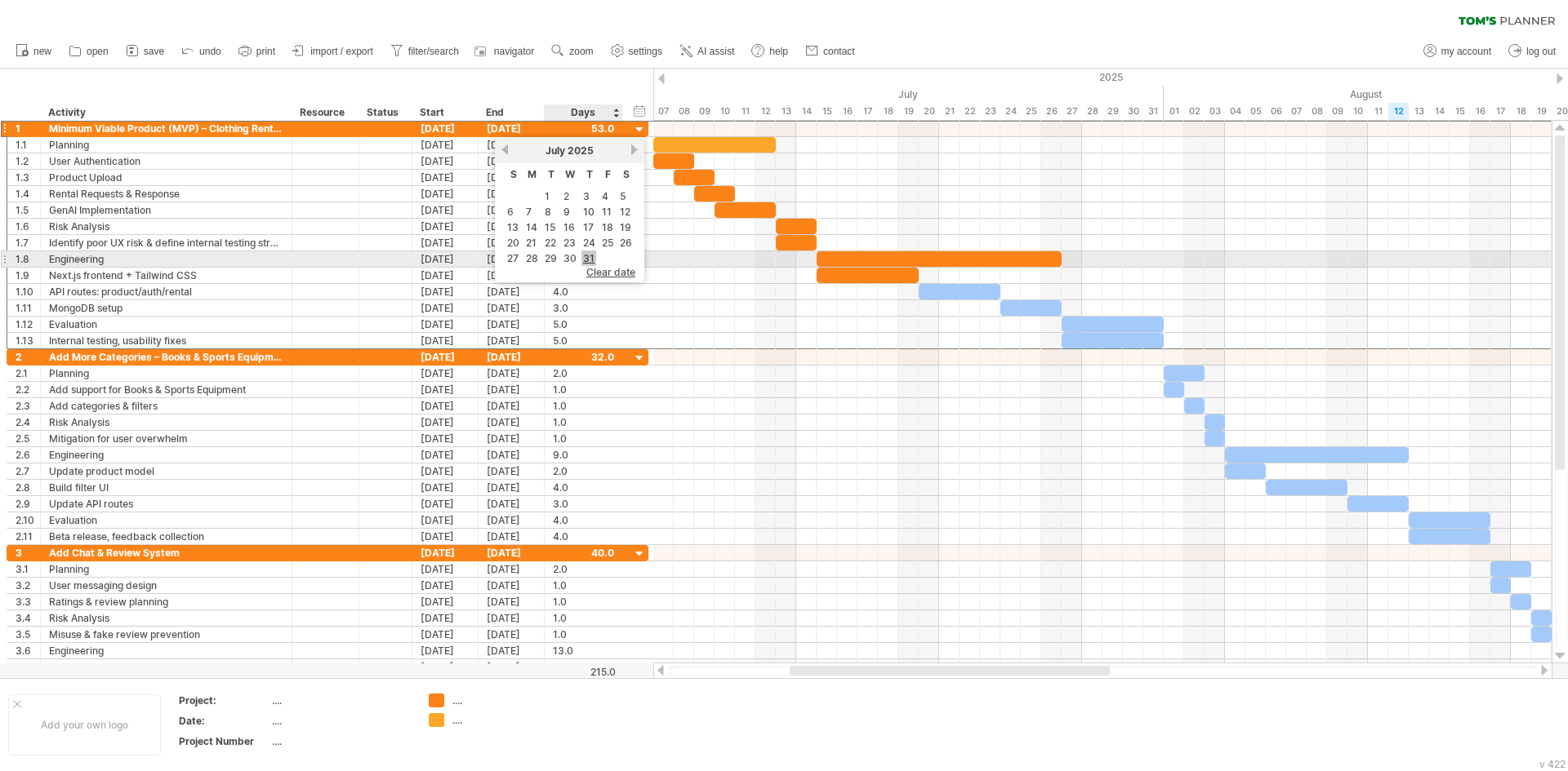
click at [588, 254] on link "31" at bounding box center [588, 259] width 15 height 15
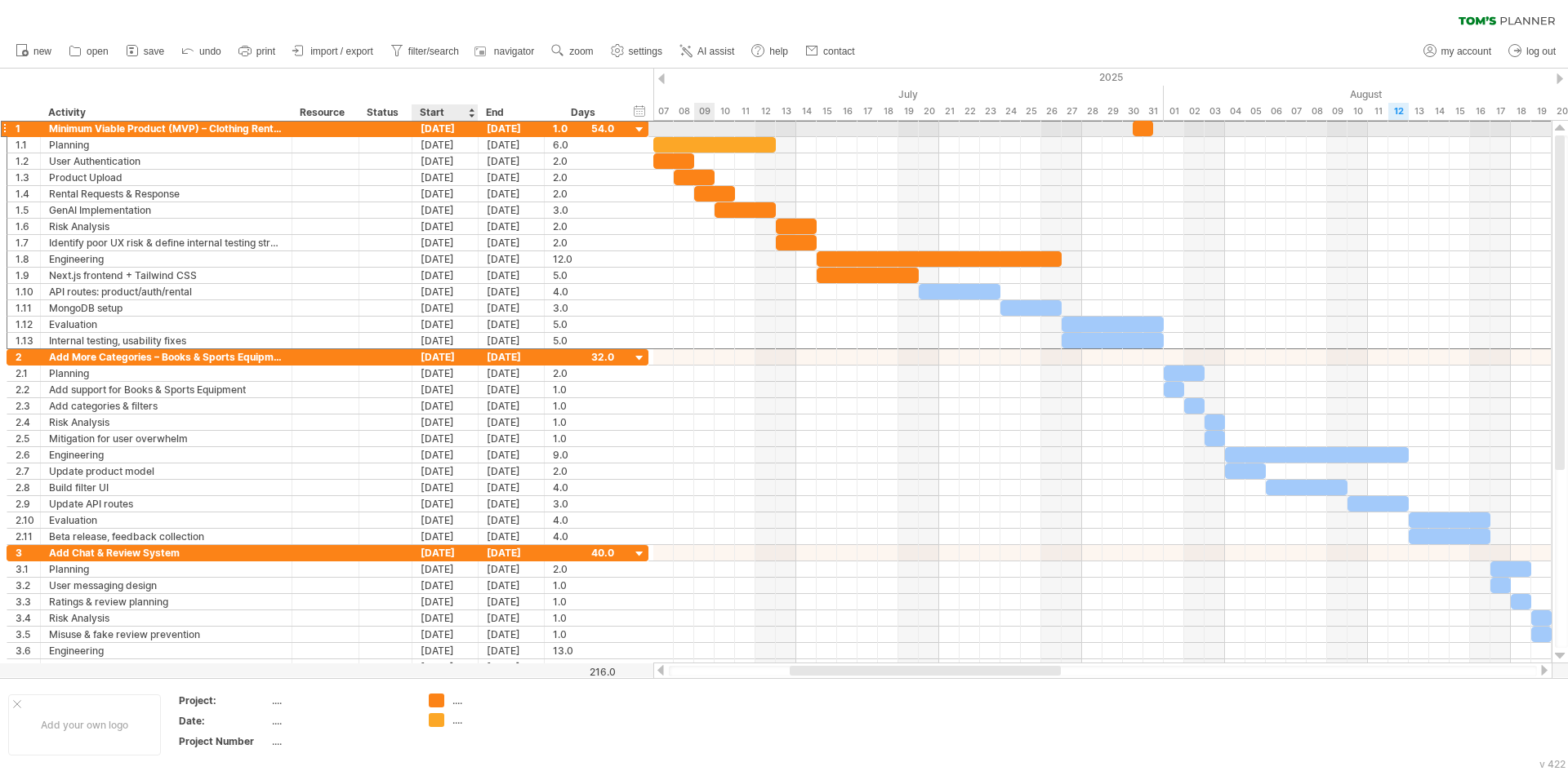
click at [449, 132] on div "[DATE]" at bounding box center [445, 129] width 66 height 15
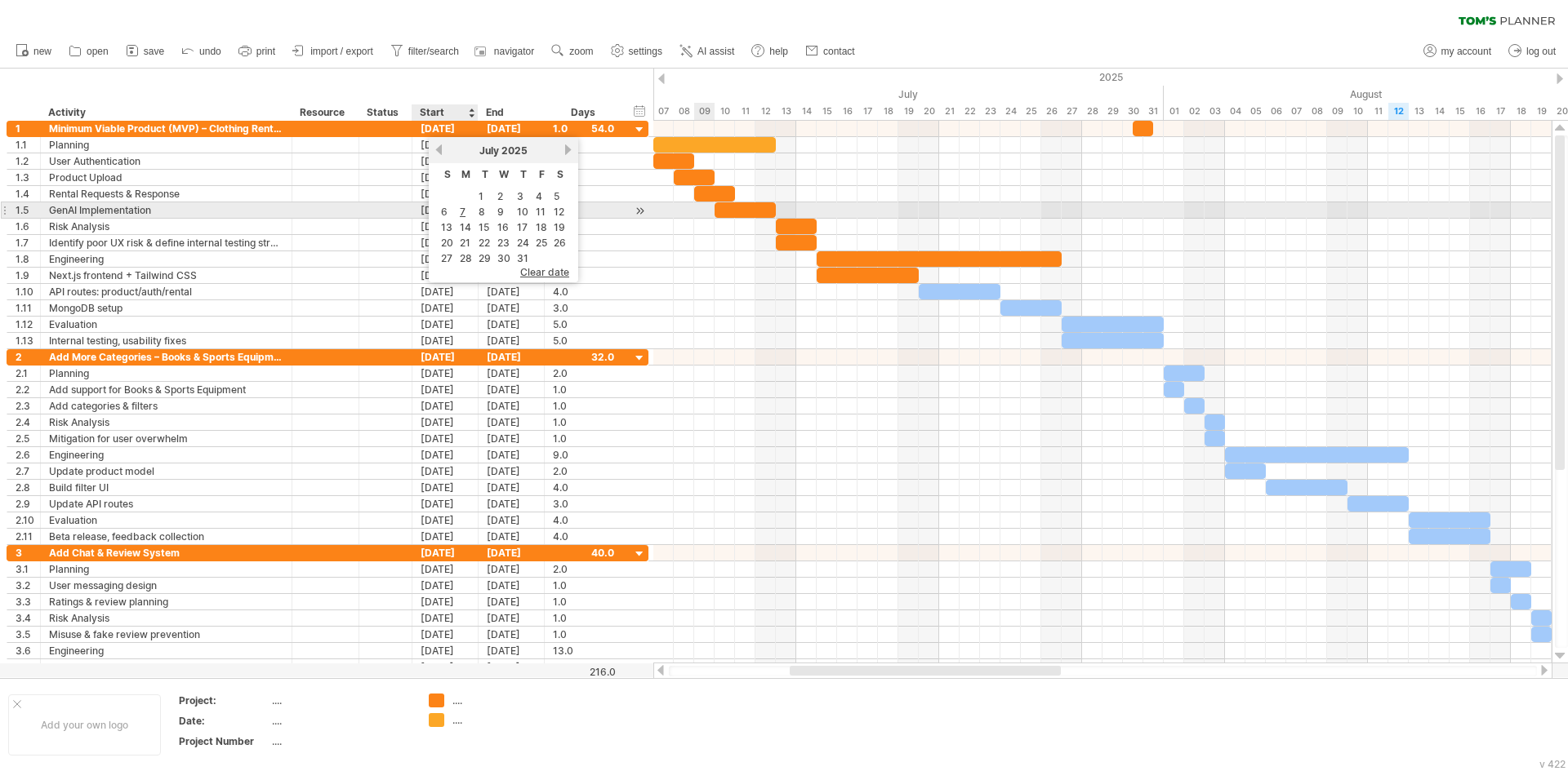
click at [456, 215] on table "S M T W T F S 1 2 3 4 5 6 7 8 9 10 11 12 13 14 15 16 17 18 19 20 21 22 23 24 25…" at bounding box center [503, 215] width 133 height 104
click at [458, 213] on link "7" at bounding box center [462, 212] width 9 height 15
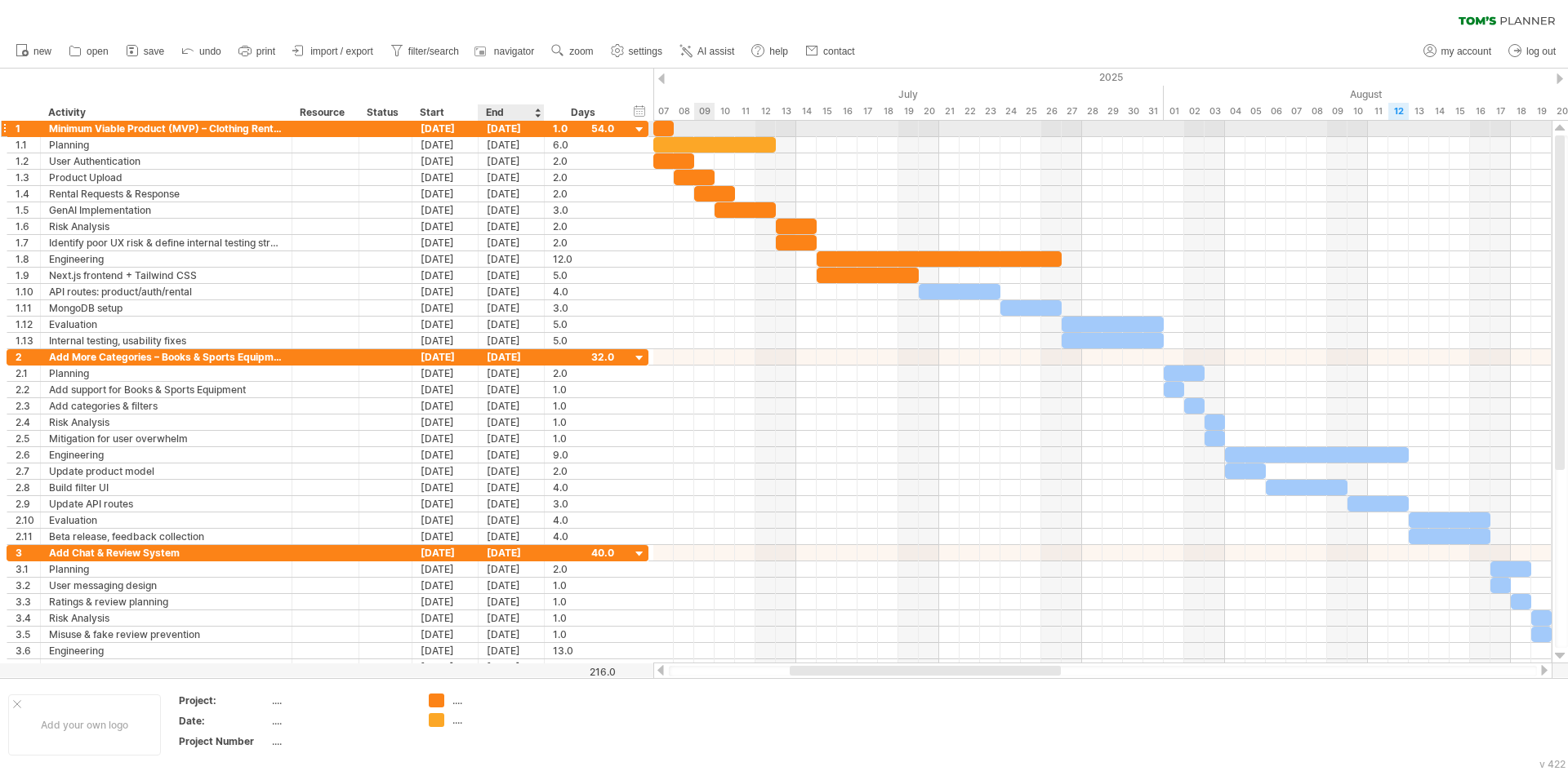
click at [507, 132] on div "[DATE]" at bounding box center [512, 129] width 66 height 15
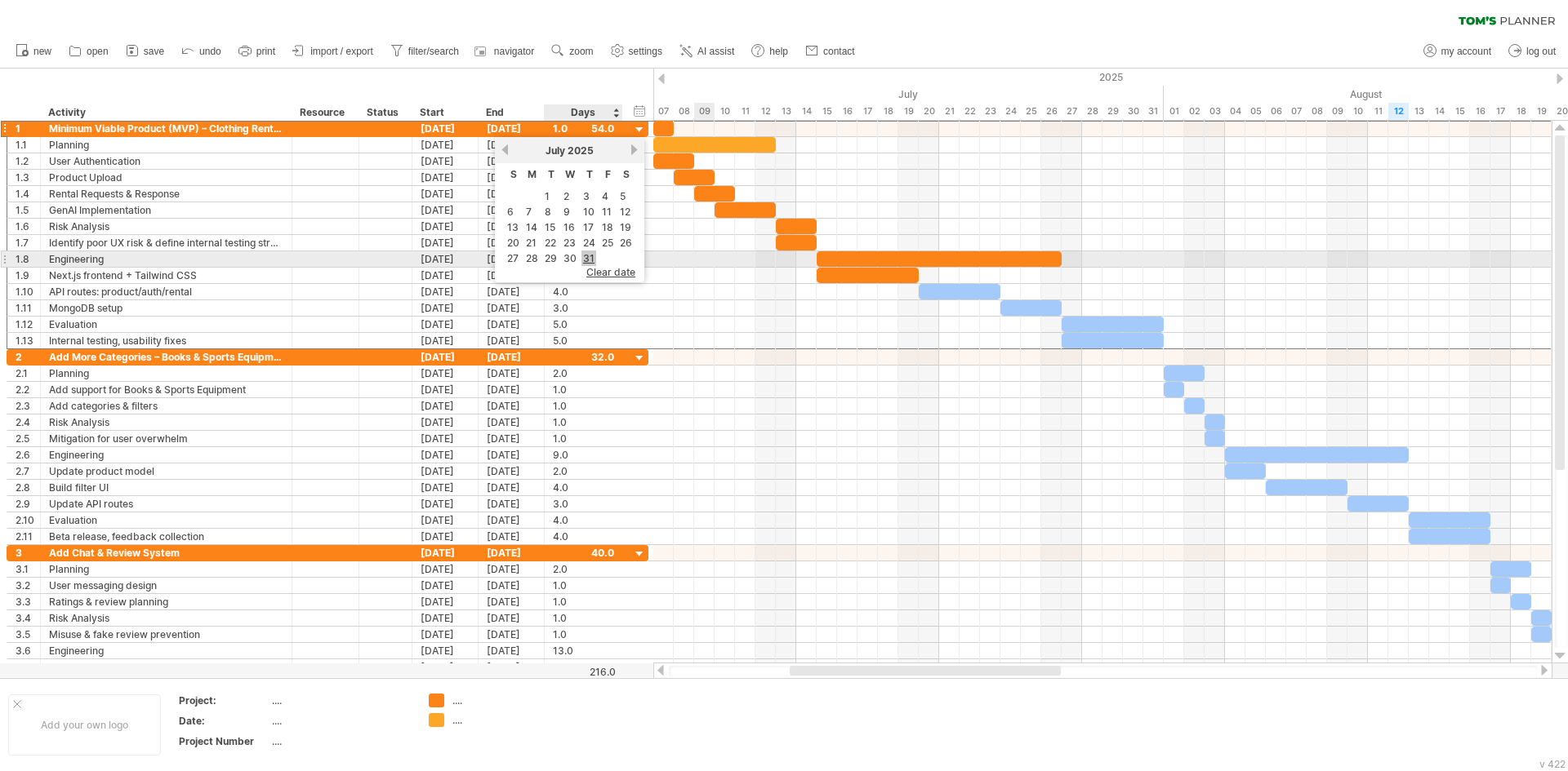
click at [582, 257] on link "31" at bounding box center [588, 259] width 15 height 15
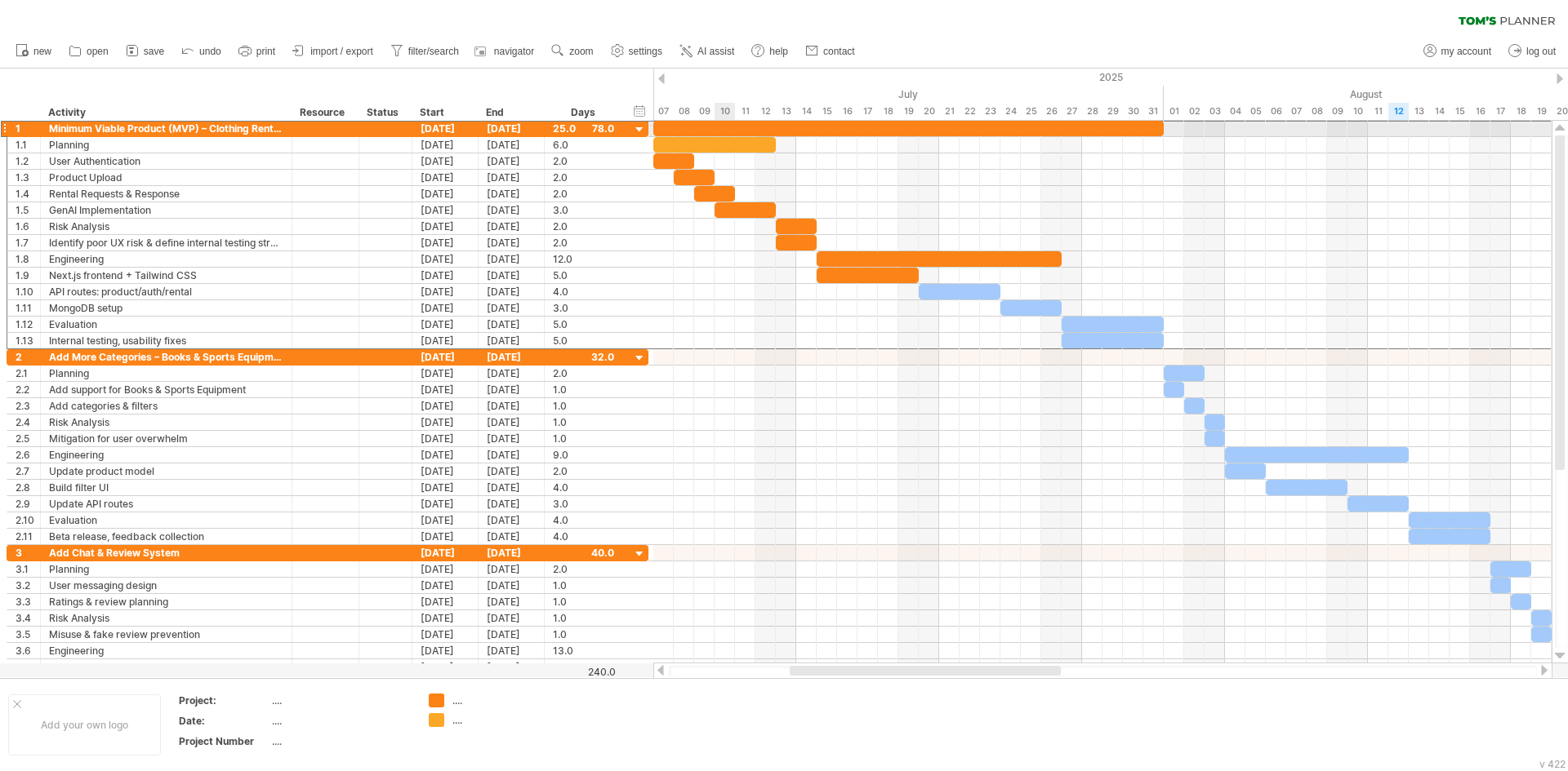
click at [716, 132] on div at bounding box center [908, 129] width 511 height 15
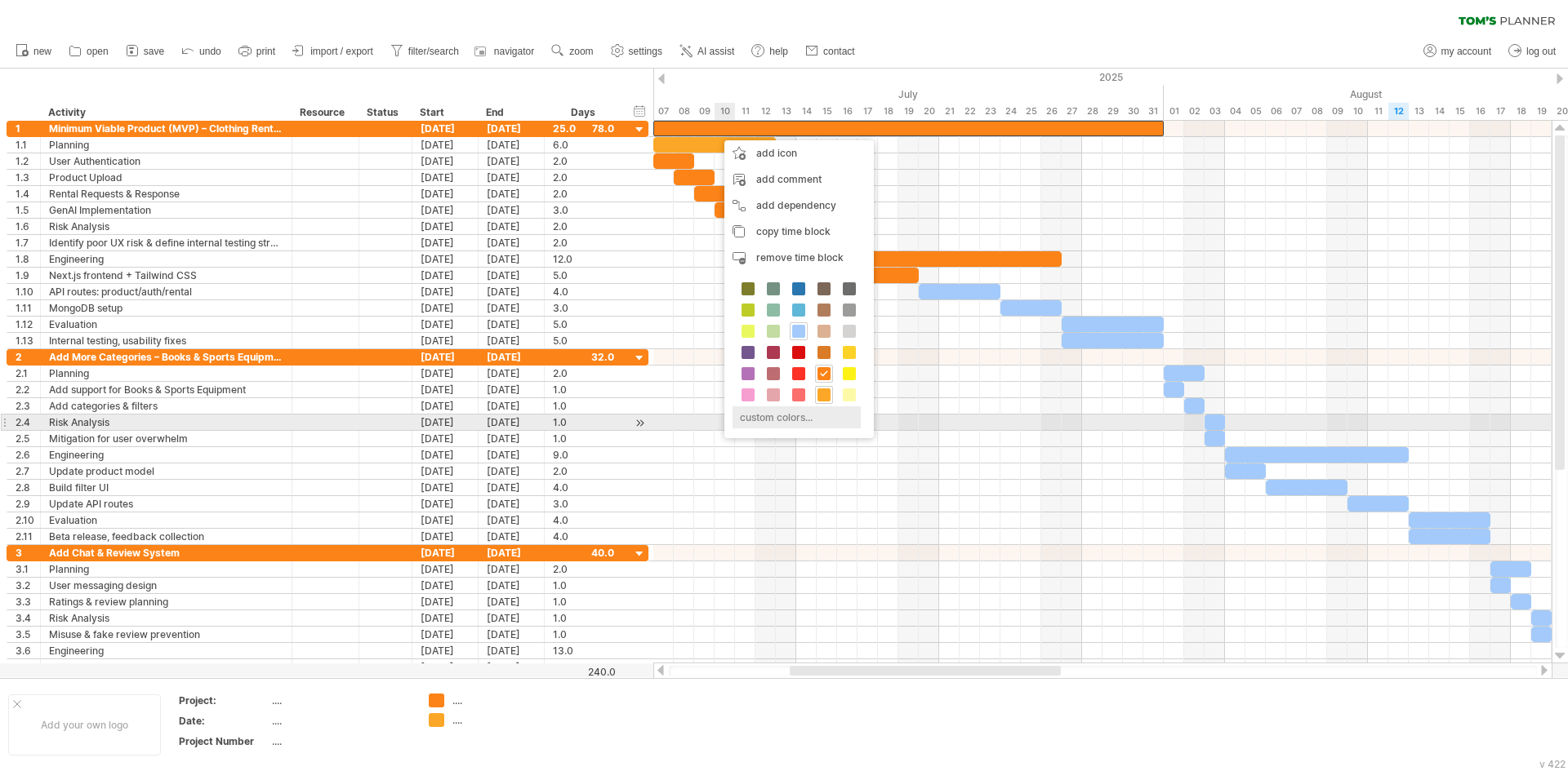
click at [788, 417] on div "custom colors..." at bounding box center [797, 417] width 128 height 22
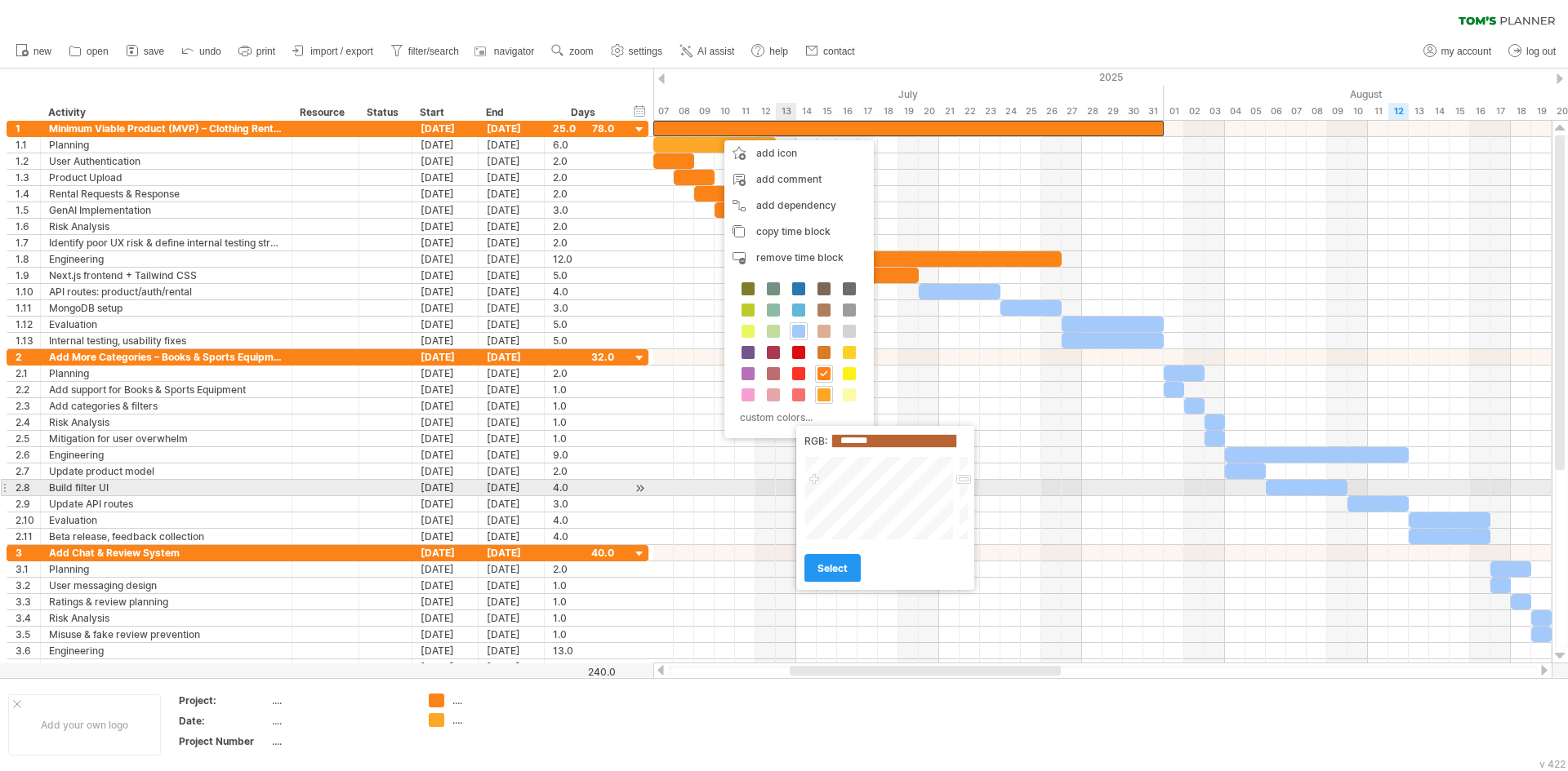
drag, startPoint x: 837, startPoint y: 517, endPoint x: 814, endPoint y: 480, distance: 43.6
click at [814, 480] on div at bounding box center [880, 498] width 152 height 84
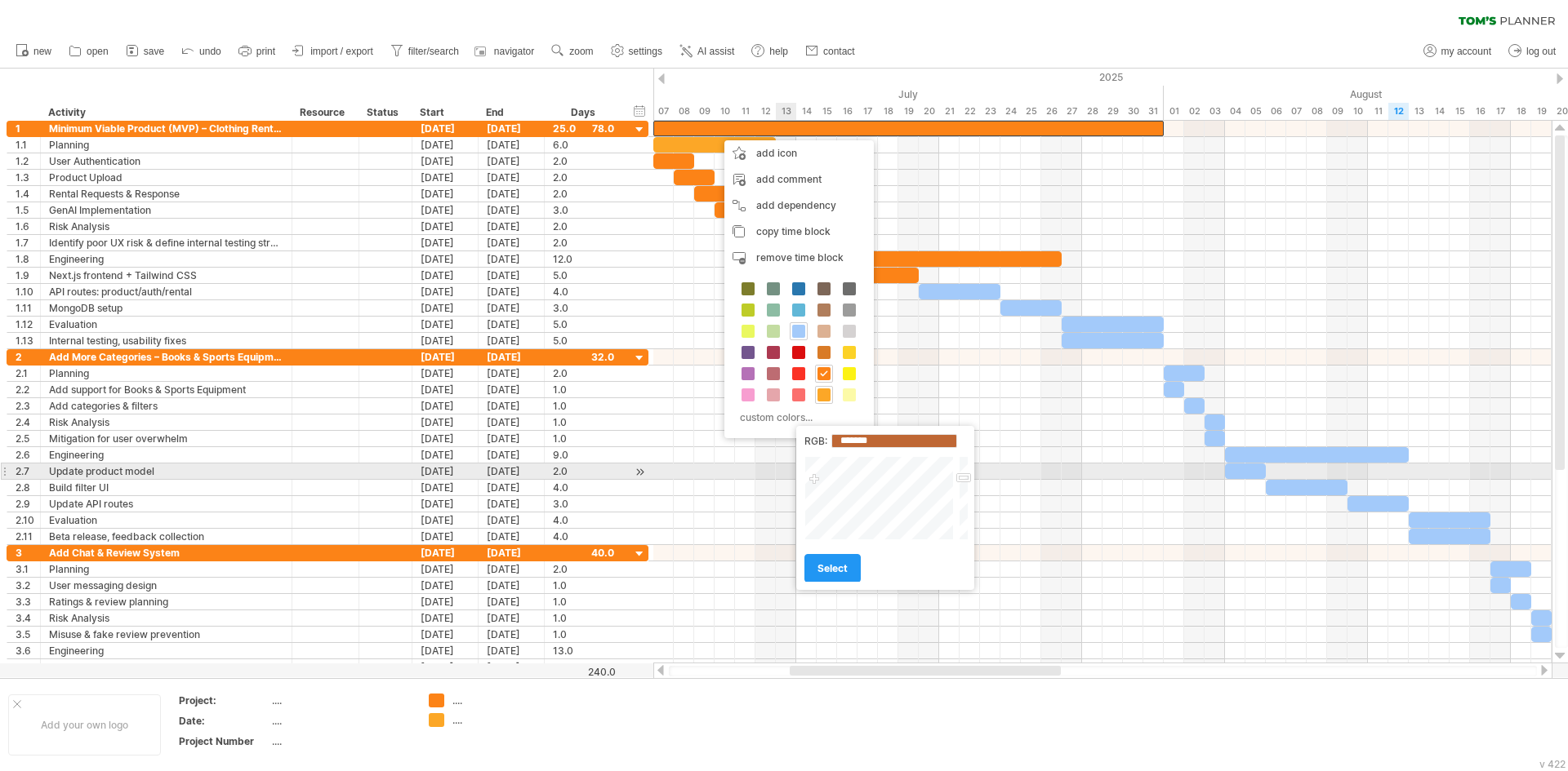
type input "*******"
drag, startPoint x: 967, startPoint y: 479, endPoint x: 964, endPoint y: 469, distance: 10.4
click at [964, 469] on div at bounding box center [962, 498] width 13 height 84
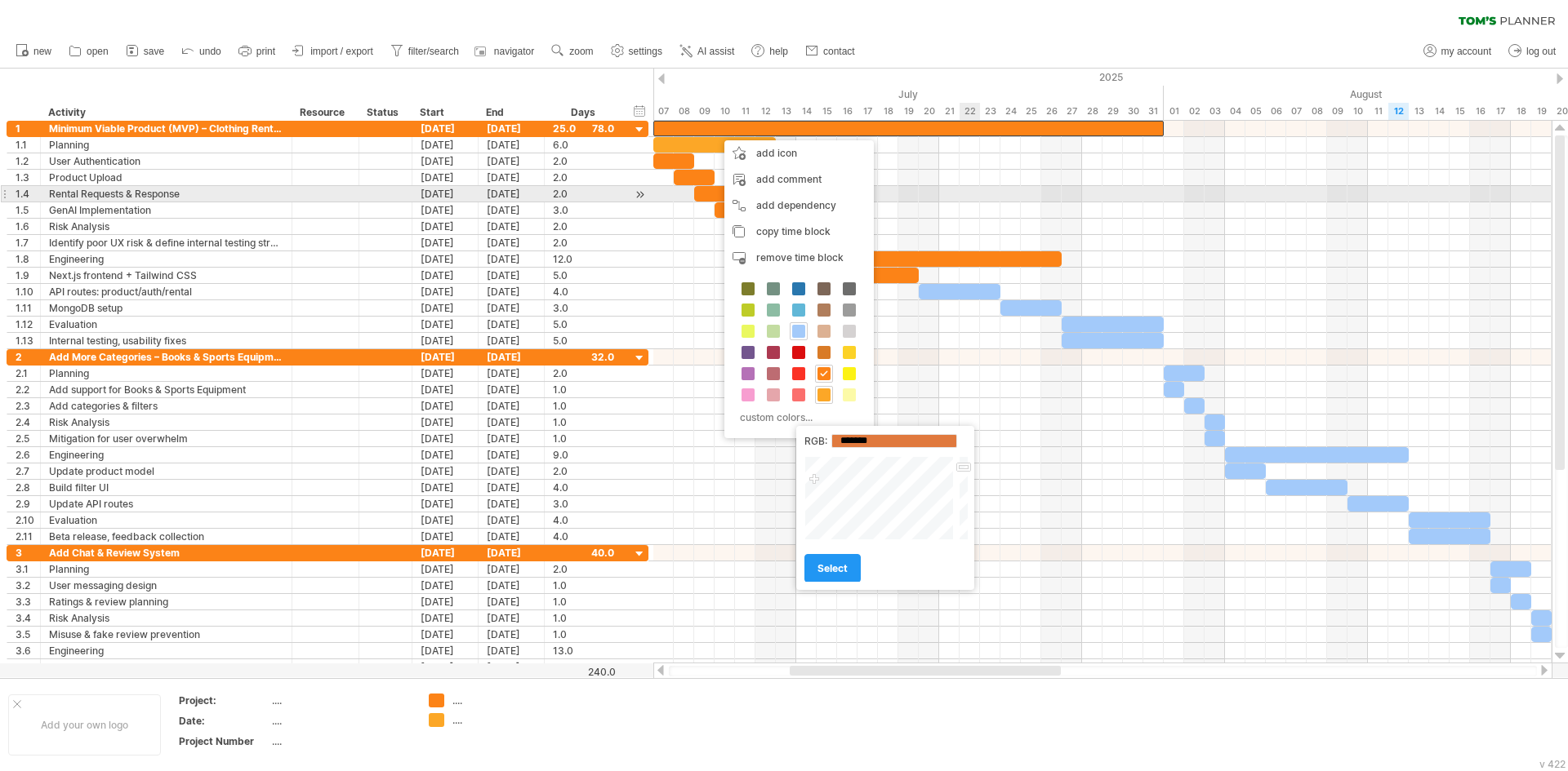
click at [964, 192] on div at bounding box center [1102, 194] width 898 height 16
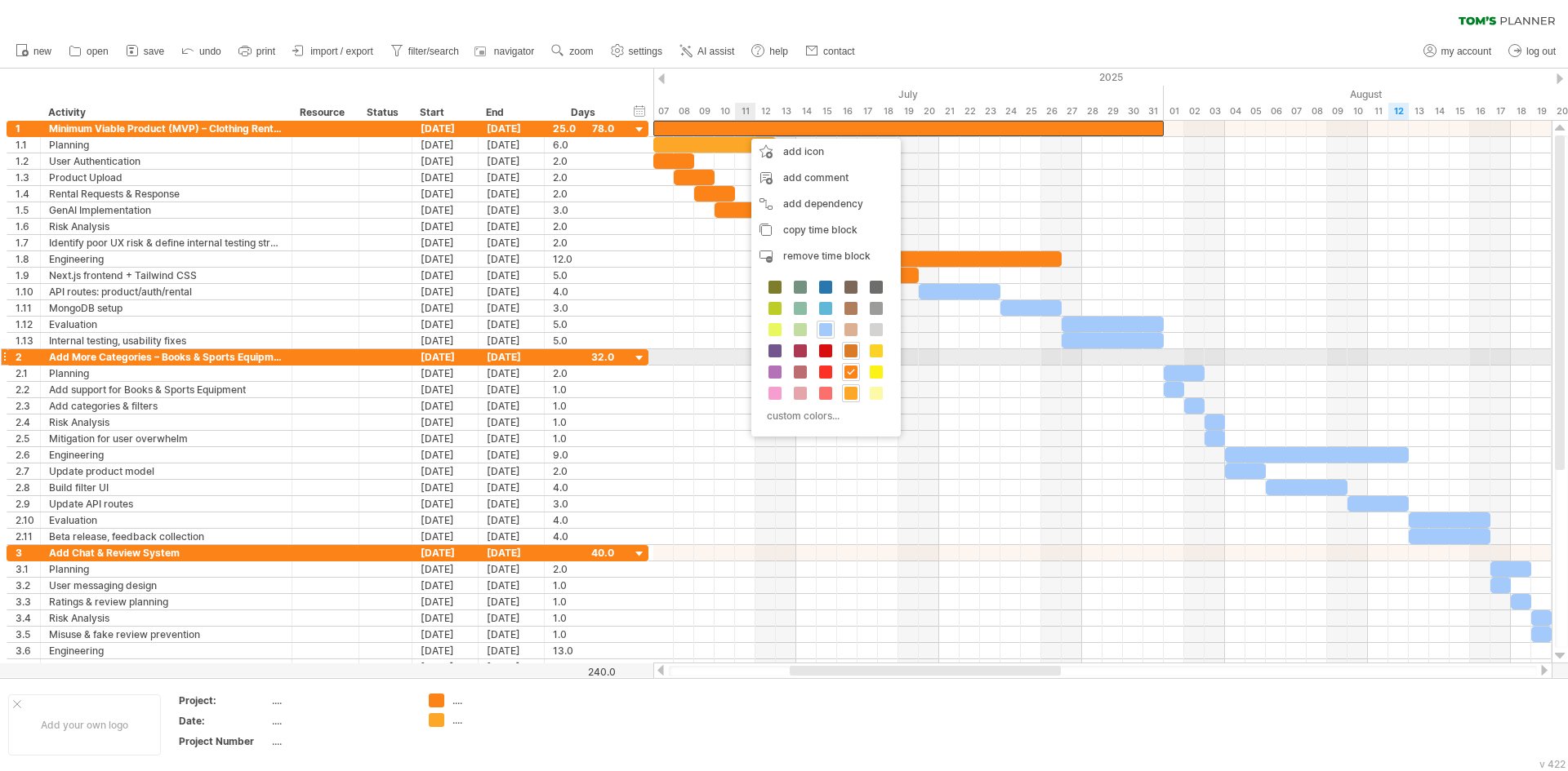
click at [853, 350] on span at bounding box center [850, 351] width 13 height 13
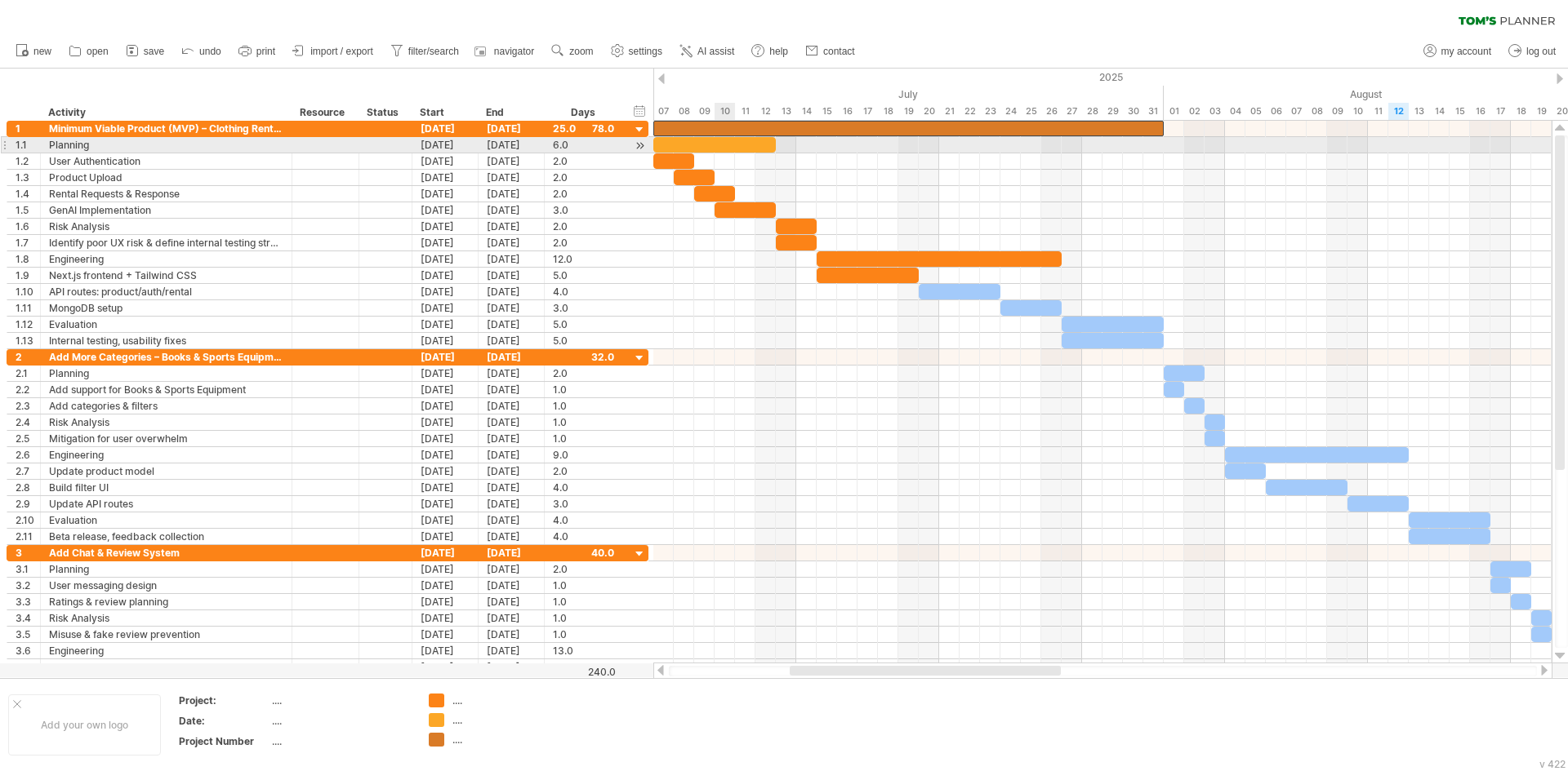
click at [722, 144] on div at bounding box center [714, 145] width 122 height 15
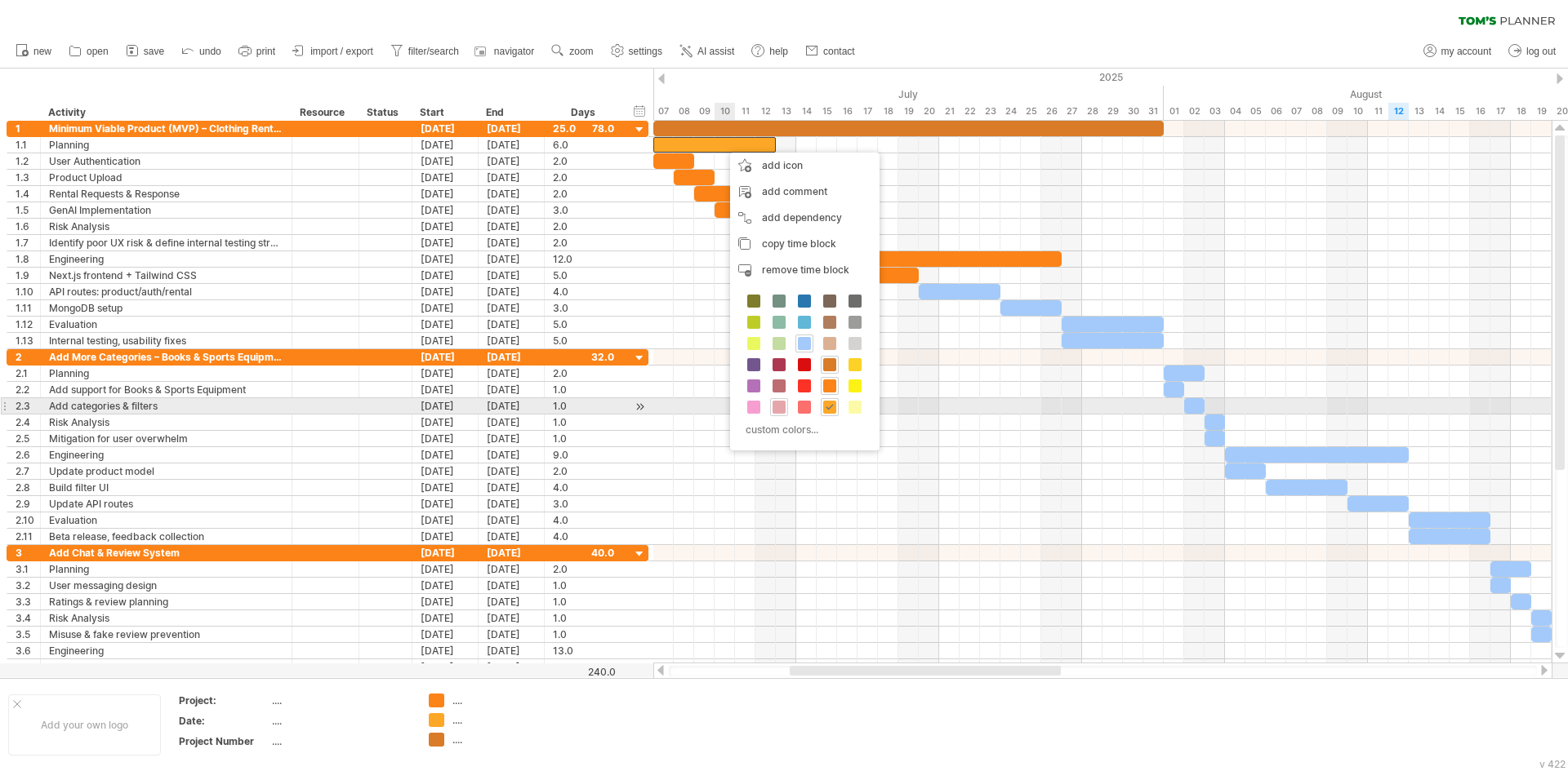
click at [786, 408] on div at bounding box center [779, 407] width 18 height 18
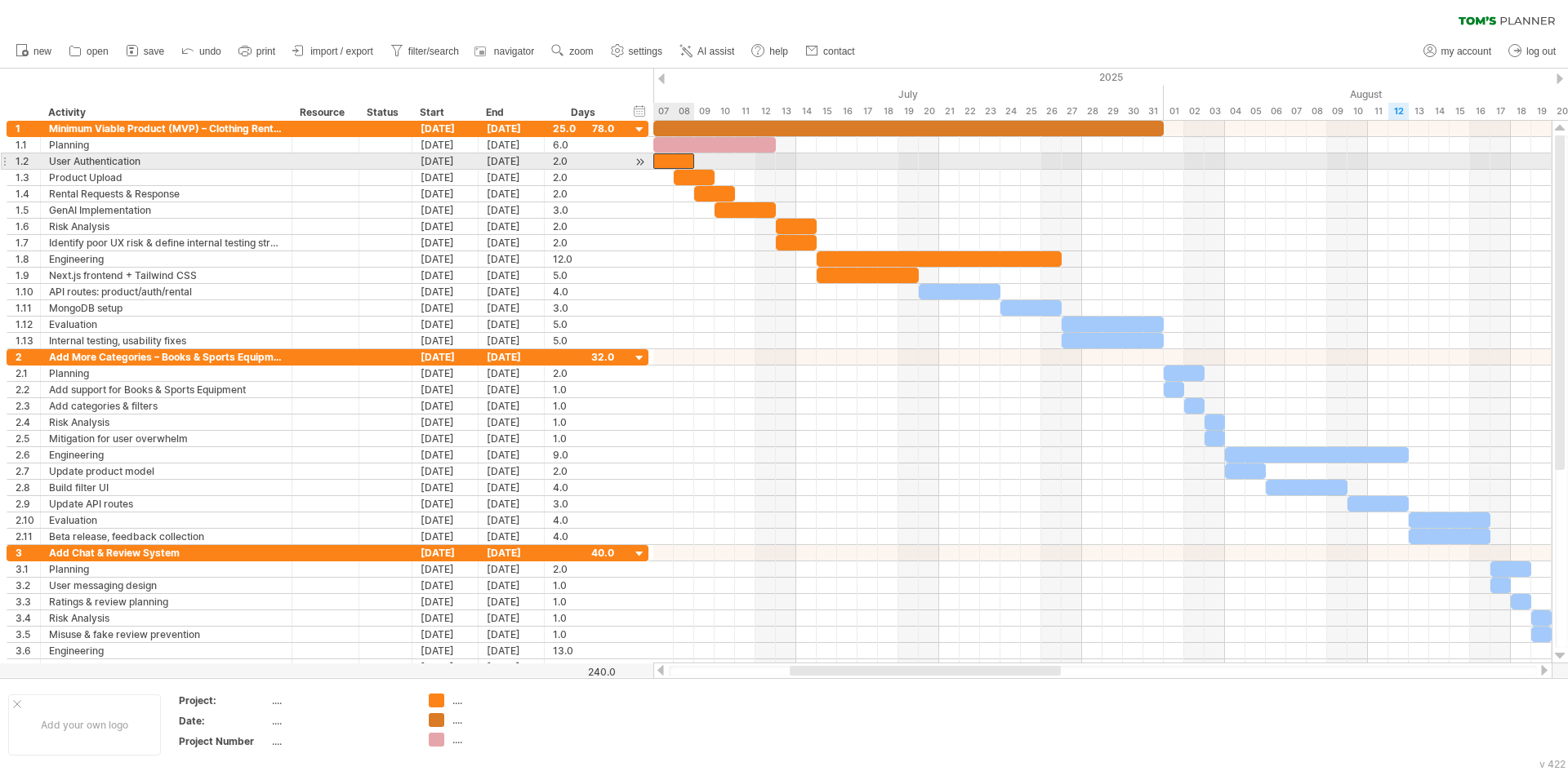
click at [673, 164] on div at bounding box center [674, 161] width 41 height 15
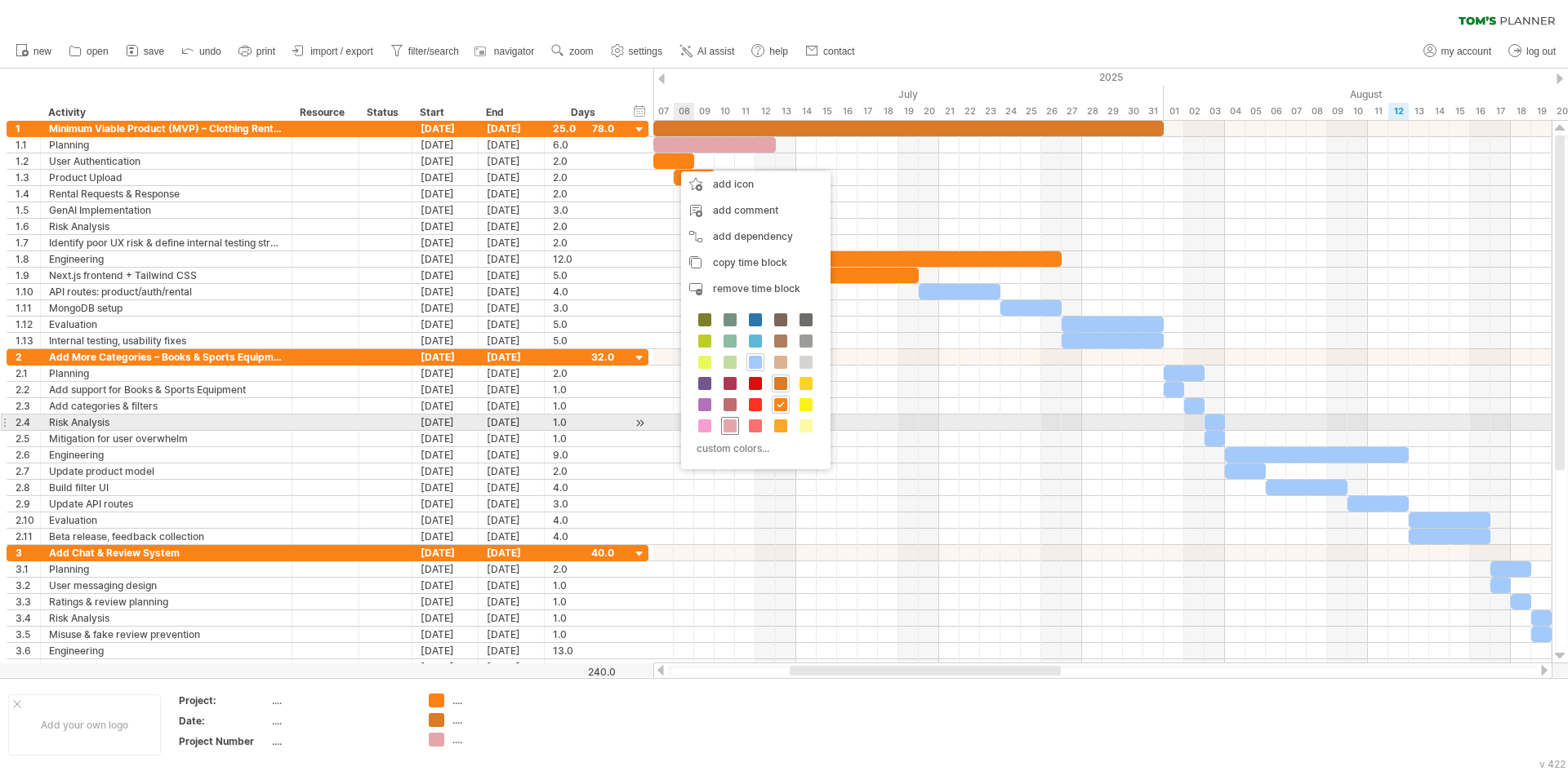
click at [725, 424] on span at bounding box center [729, 425] width 13 height 13
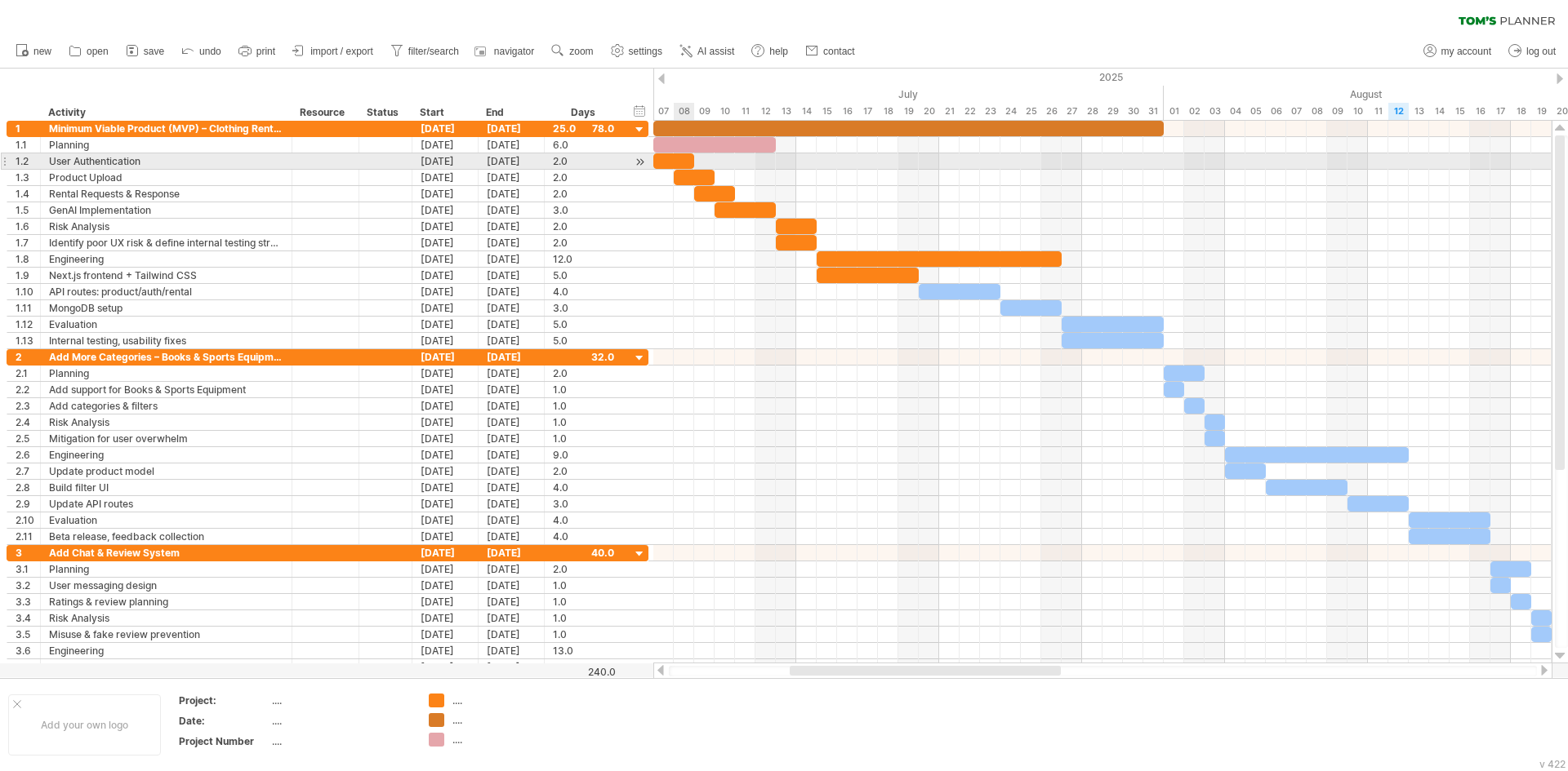
click at [682, 166] on div at bounding box center [674, 161] width 41 height 15
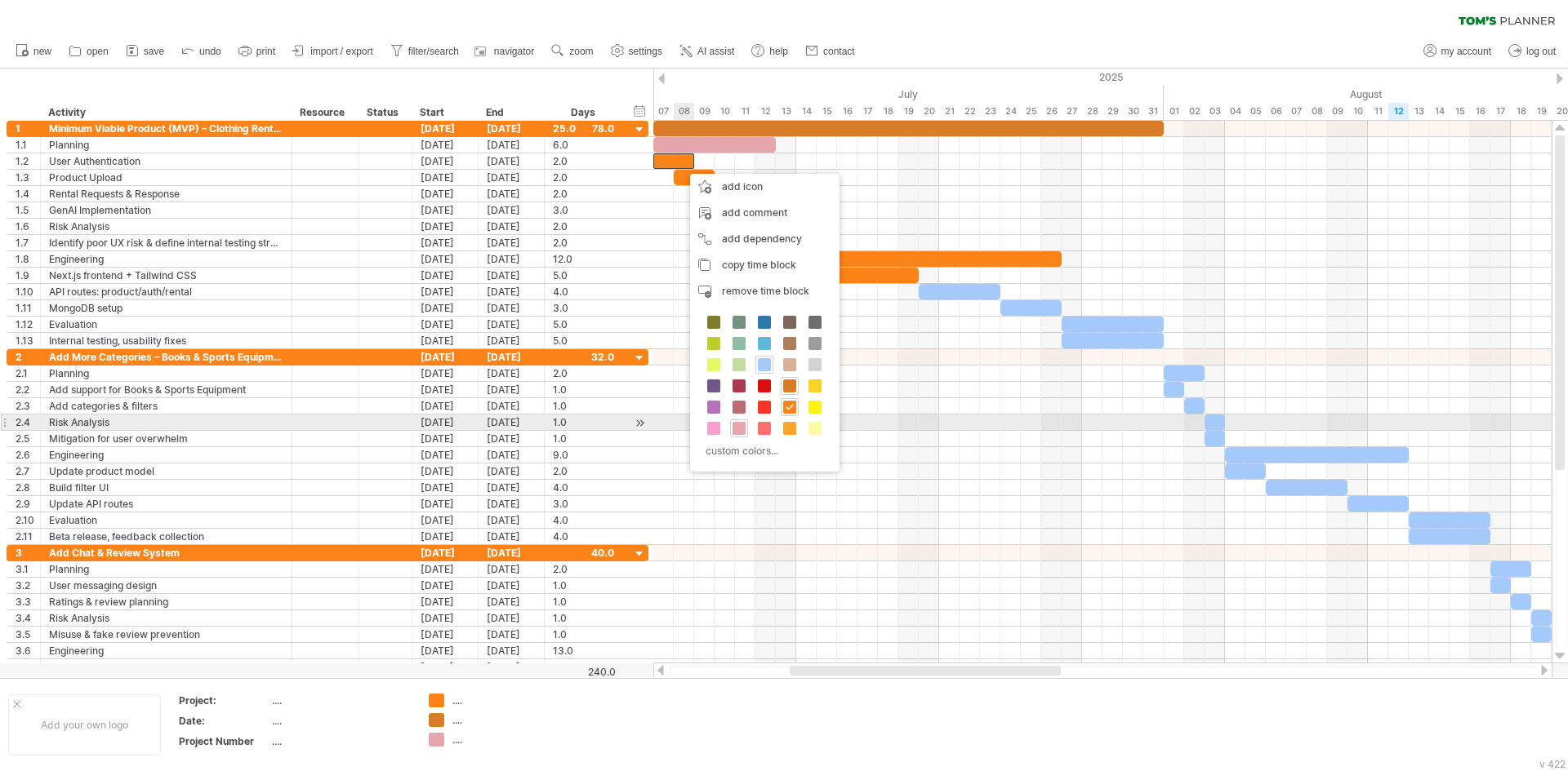
click at [732, 431] on div at bounding box center [738, 428] width 18 height 18
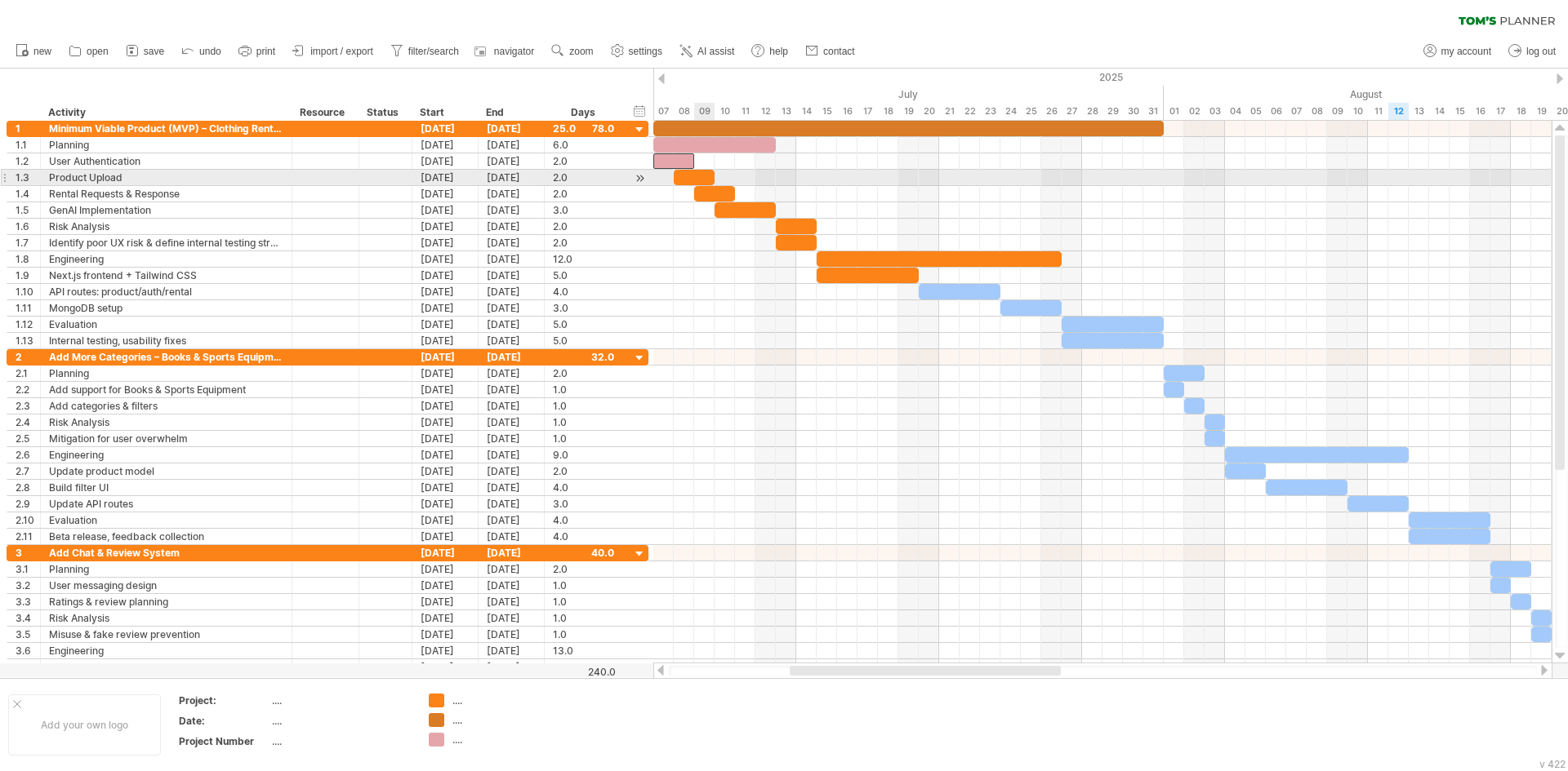
click at [707, 180] on div at bounding box center [694, 177] width 41 height 15
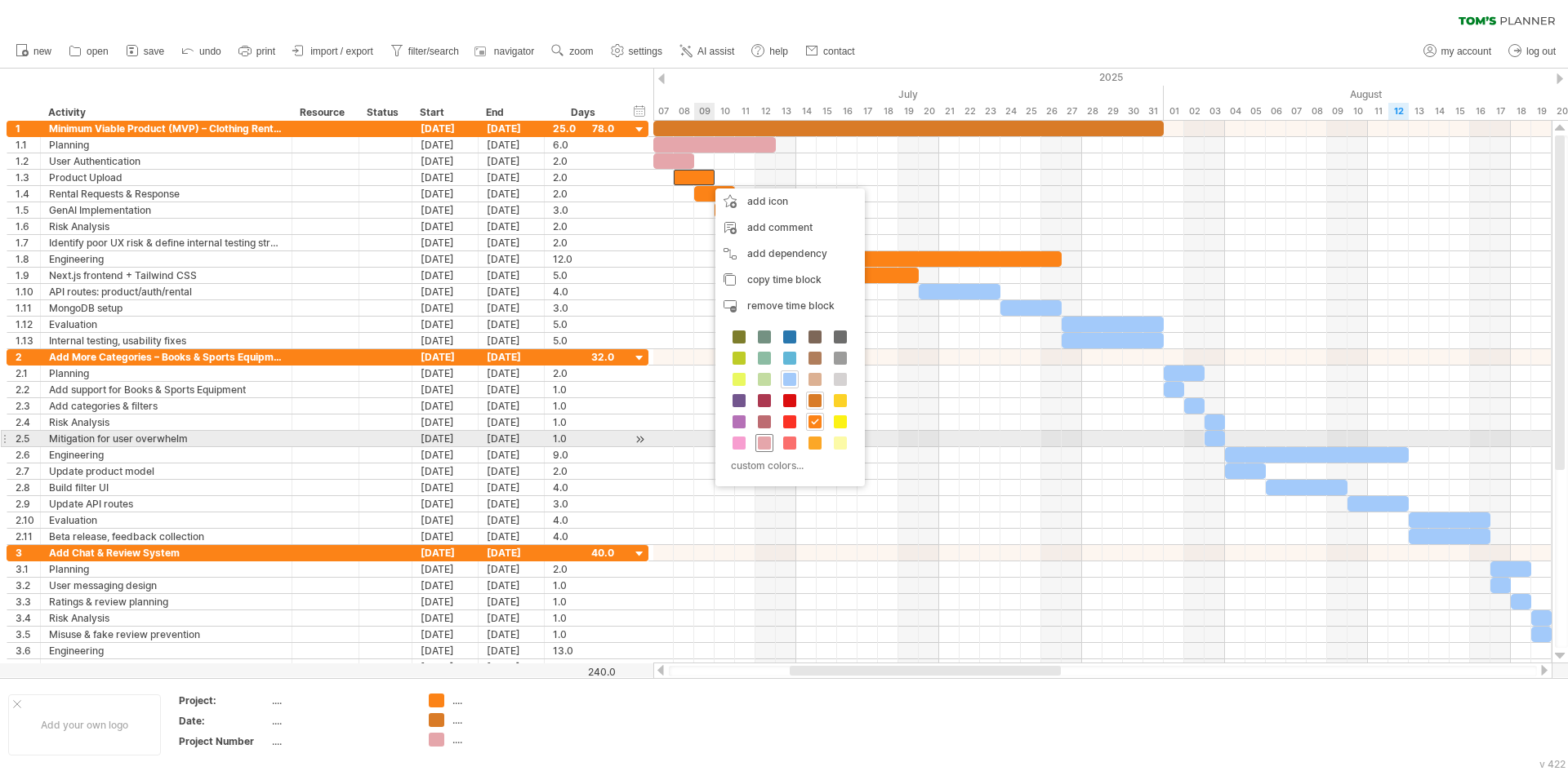
click at [764, 442] on span at bounding box center [764, 443] width 13 height 13
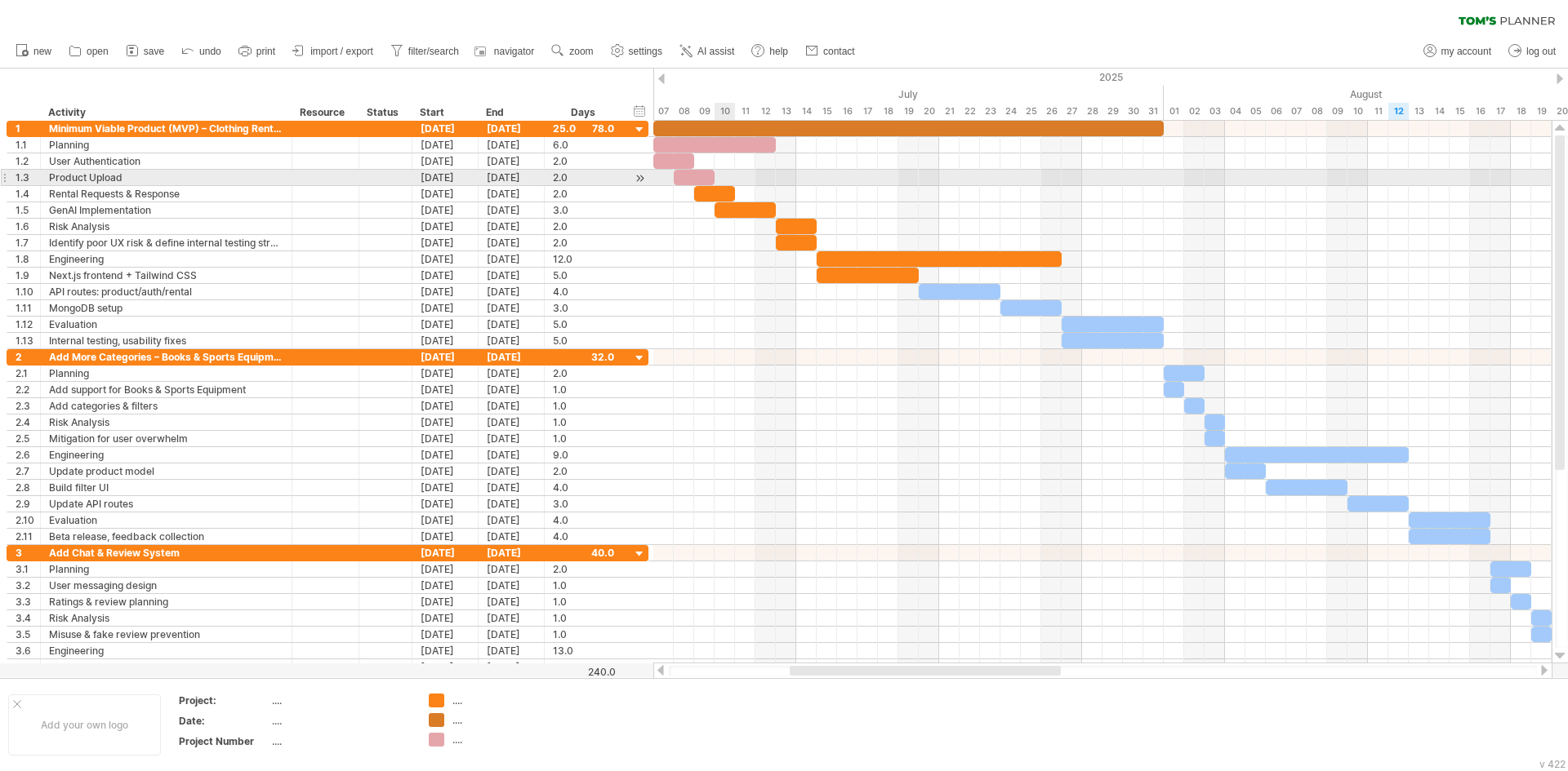
drag, startPoint x: 724, startPoint y: 177, endPoint x: 715, endPoint y: 190, distance: 15.8
click at [723, 179] on div at bounding box center [1102, 177] width 898 height 16
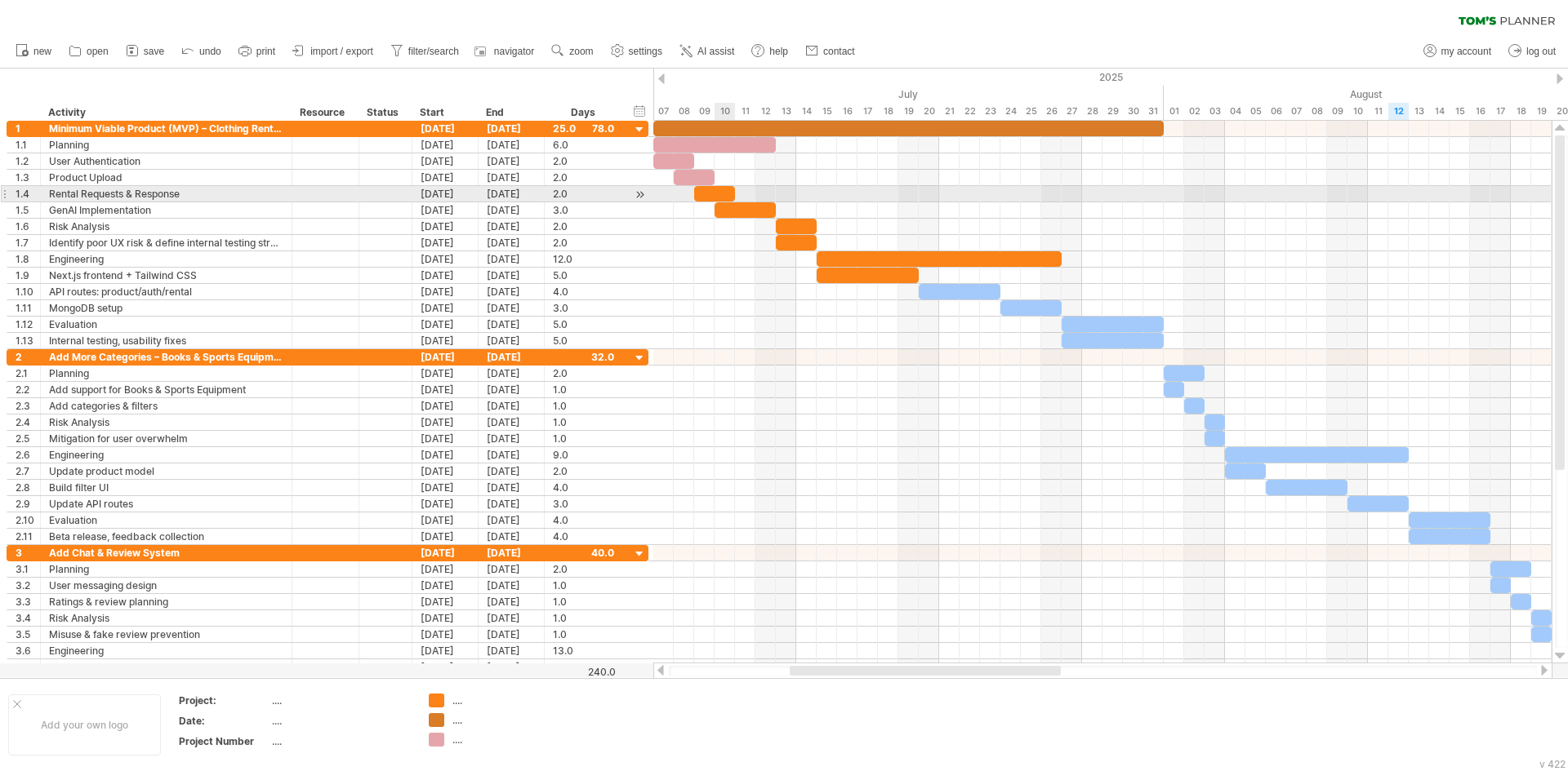
click at [715, 190] on div at bounding box center [714, 194] width 41 height 15
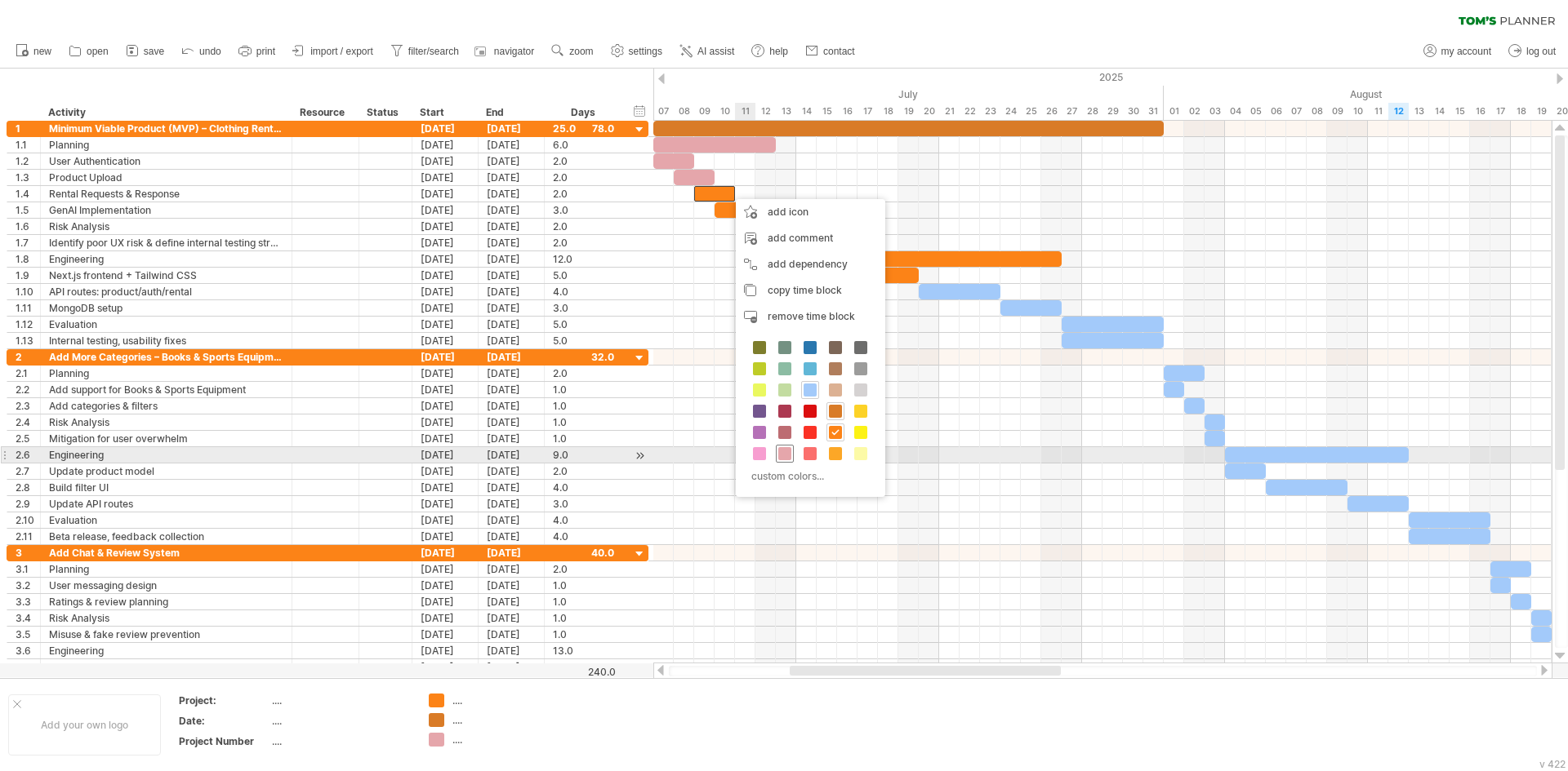
click at [778, 449] on div at bounding box center [784, 453] width 18 height 18
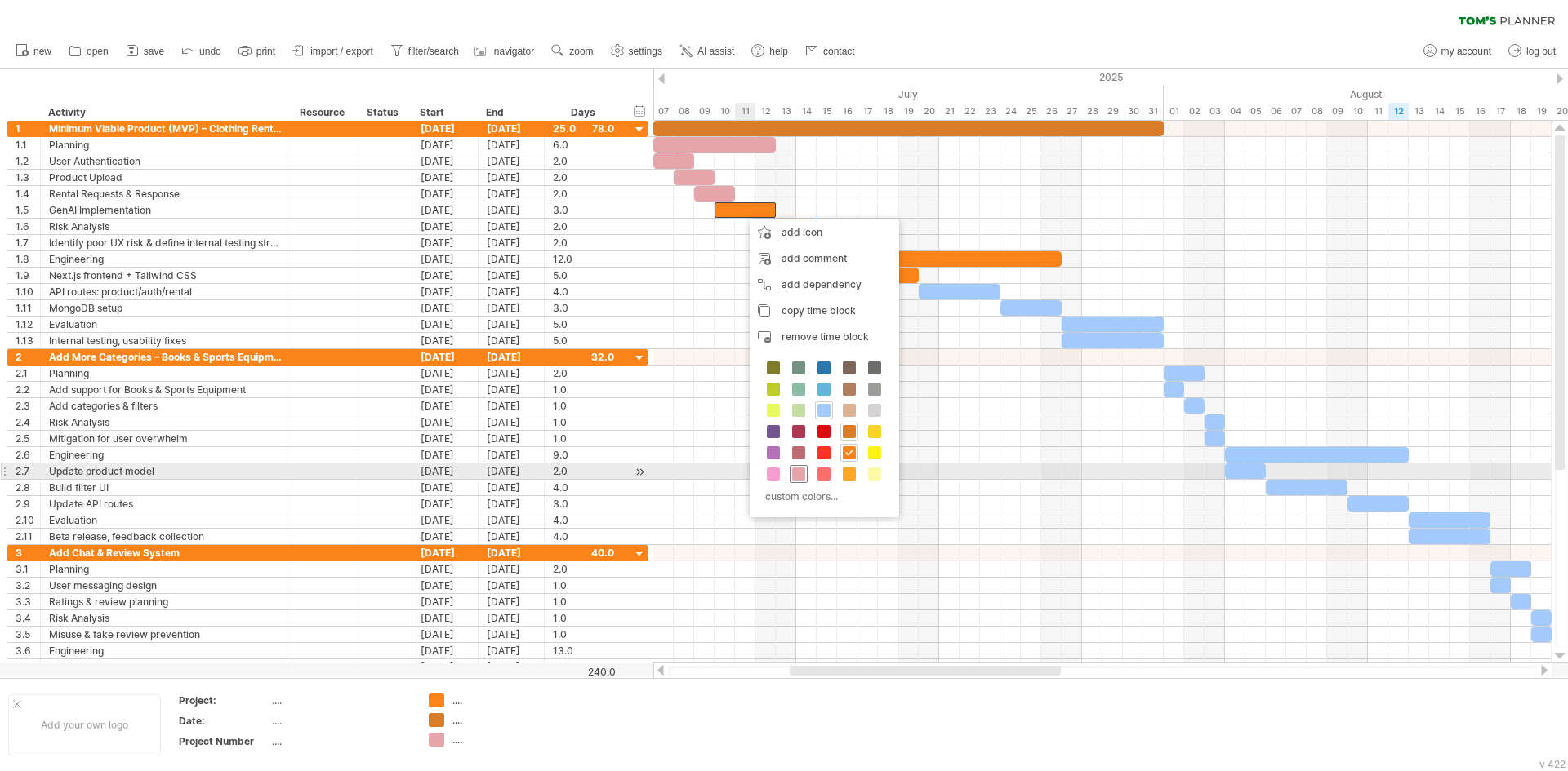
click at [801, 475] on span at bounding box center [798, 474] width 13 height 13
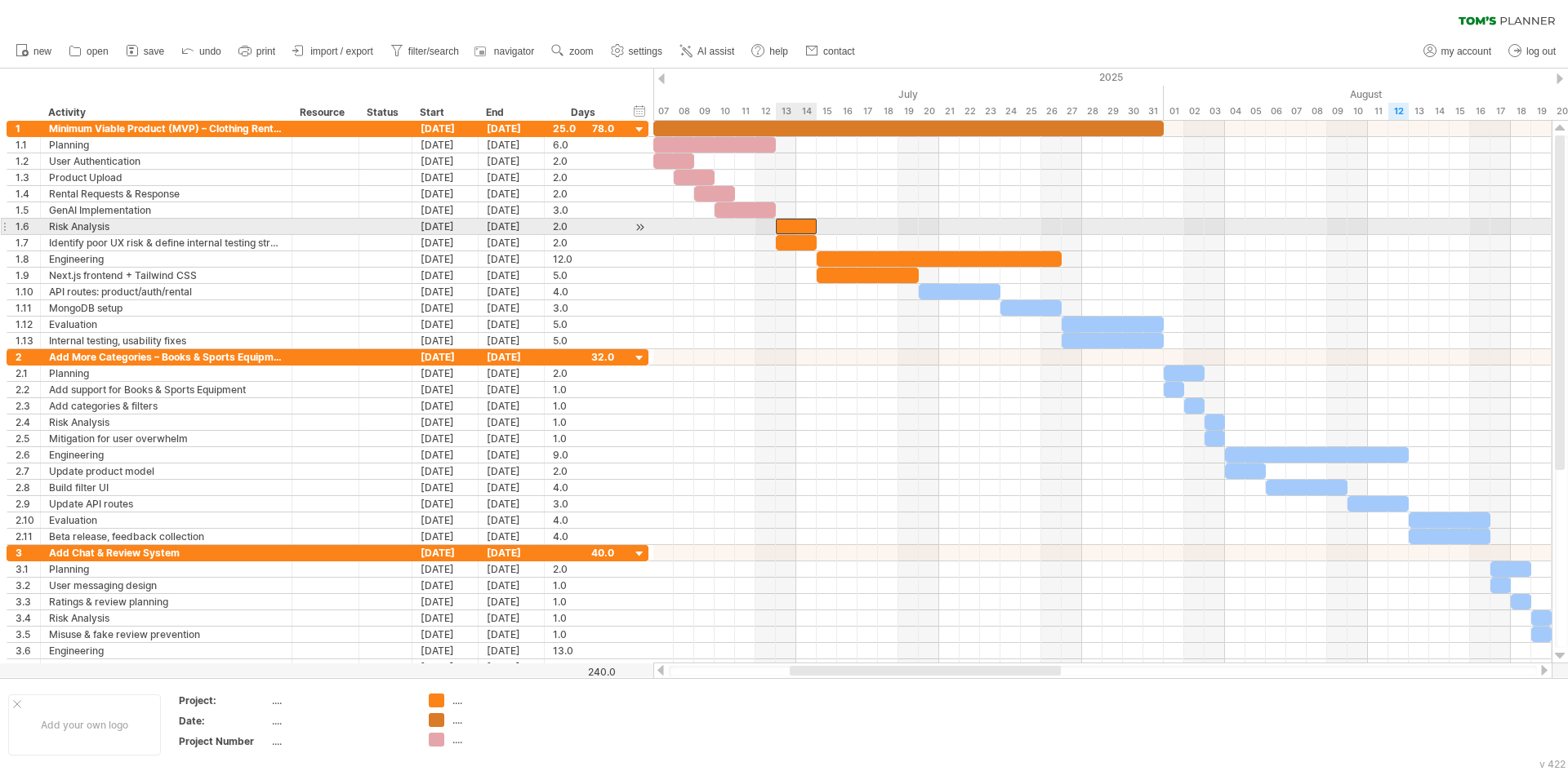
click at [788, 221] on div at bounding box center [796, 227] width 41 height 15
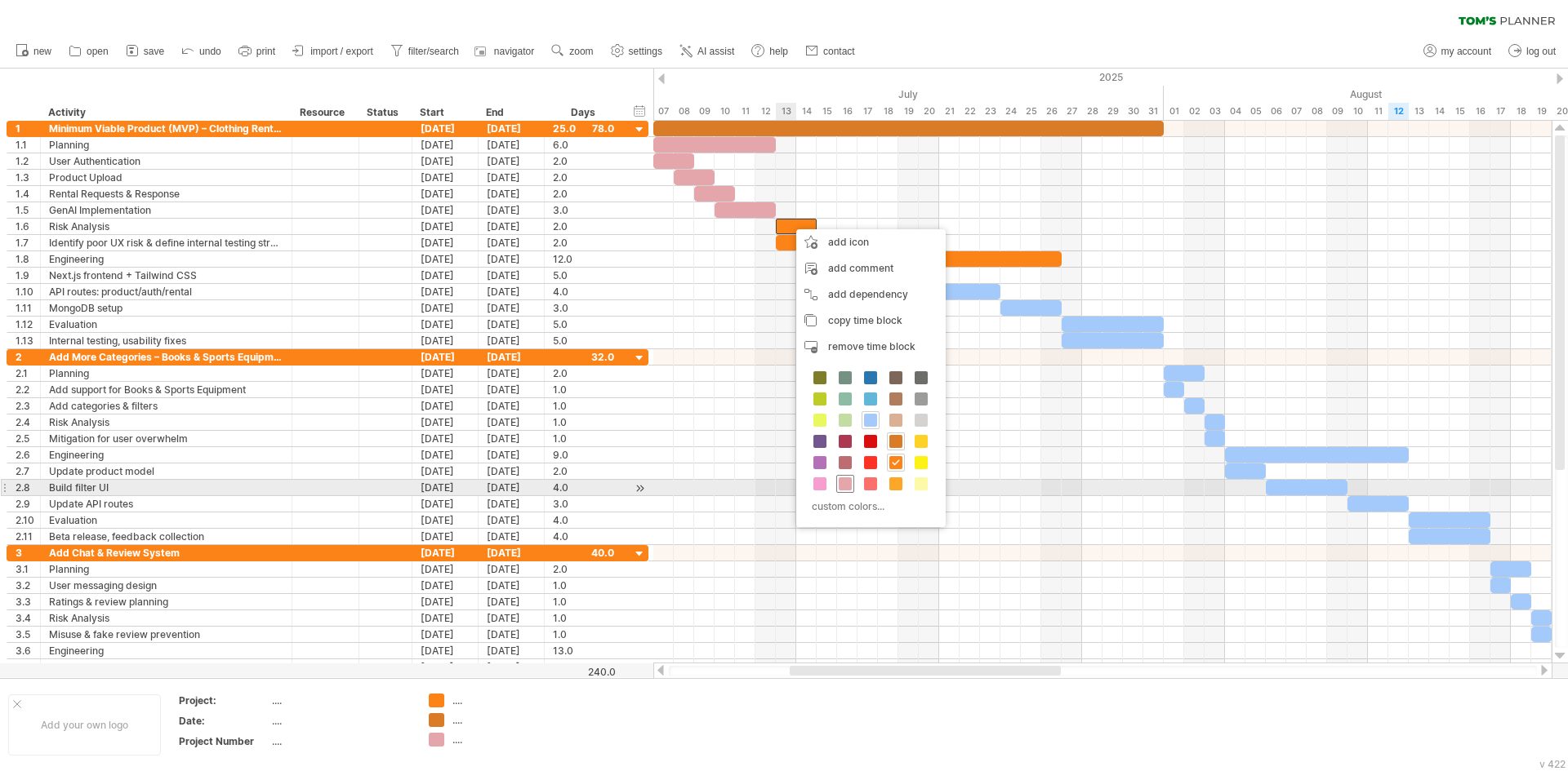
click at [842, 486] on span at bounding box center [844, 483] width 13 height 13
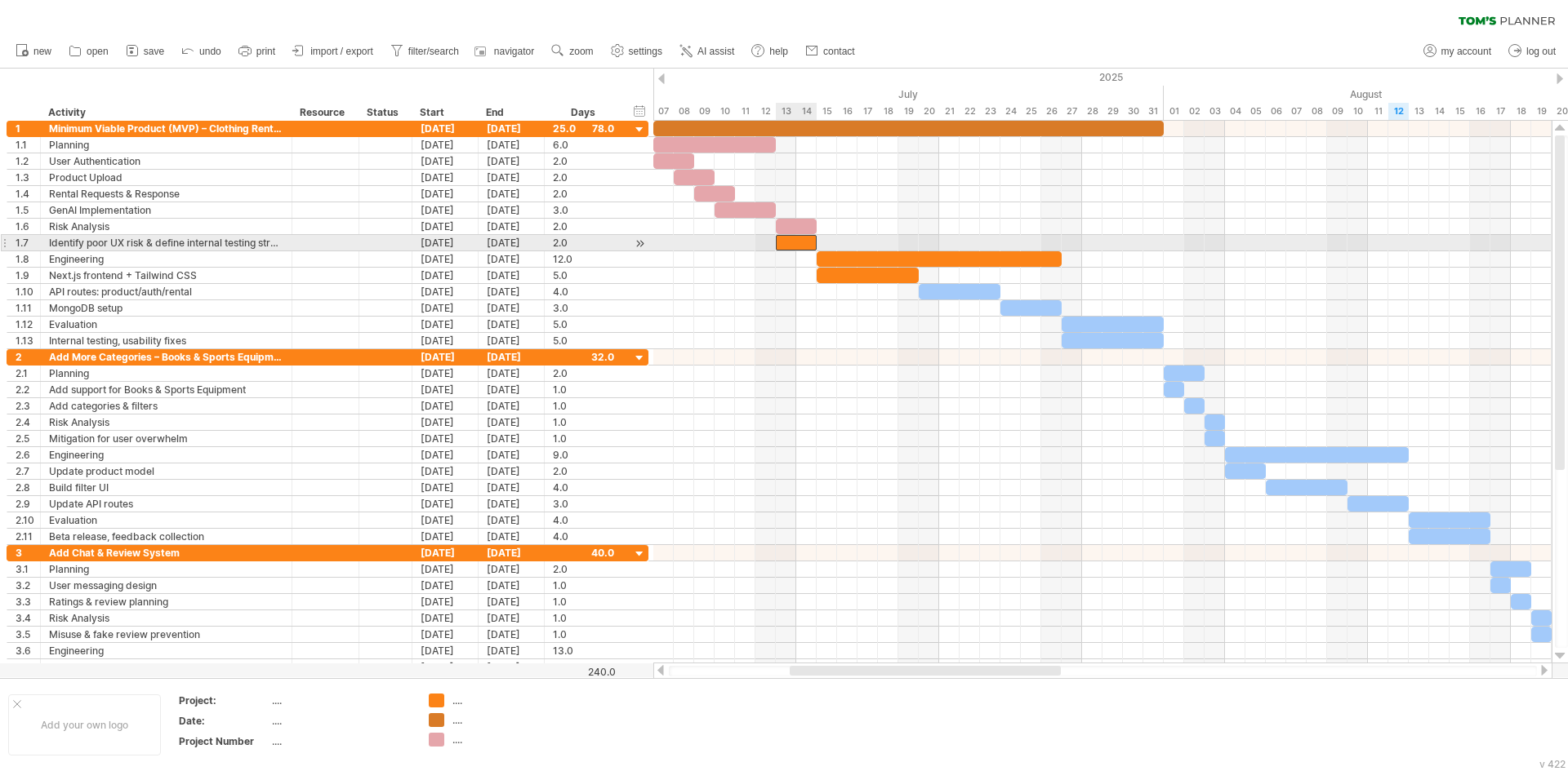
click at [783, 235] on div at bounding box center [796, 243] width 41 height 15
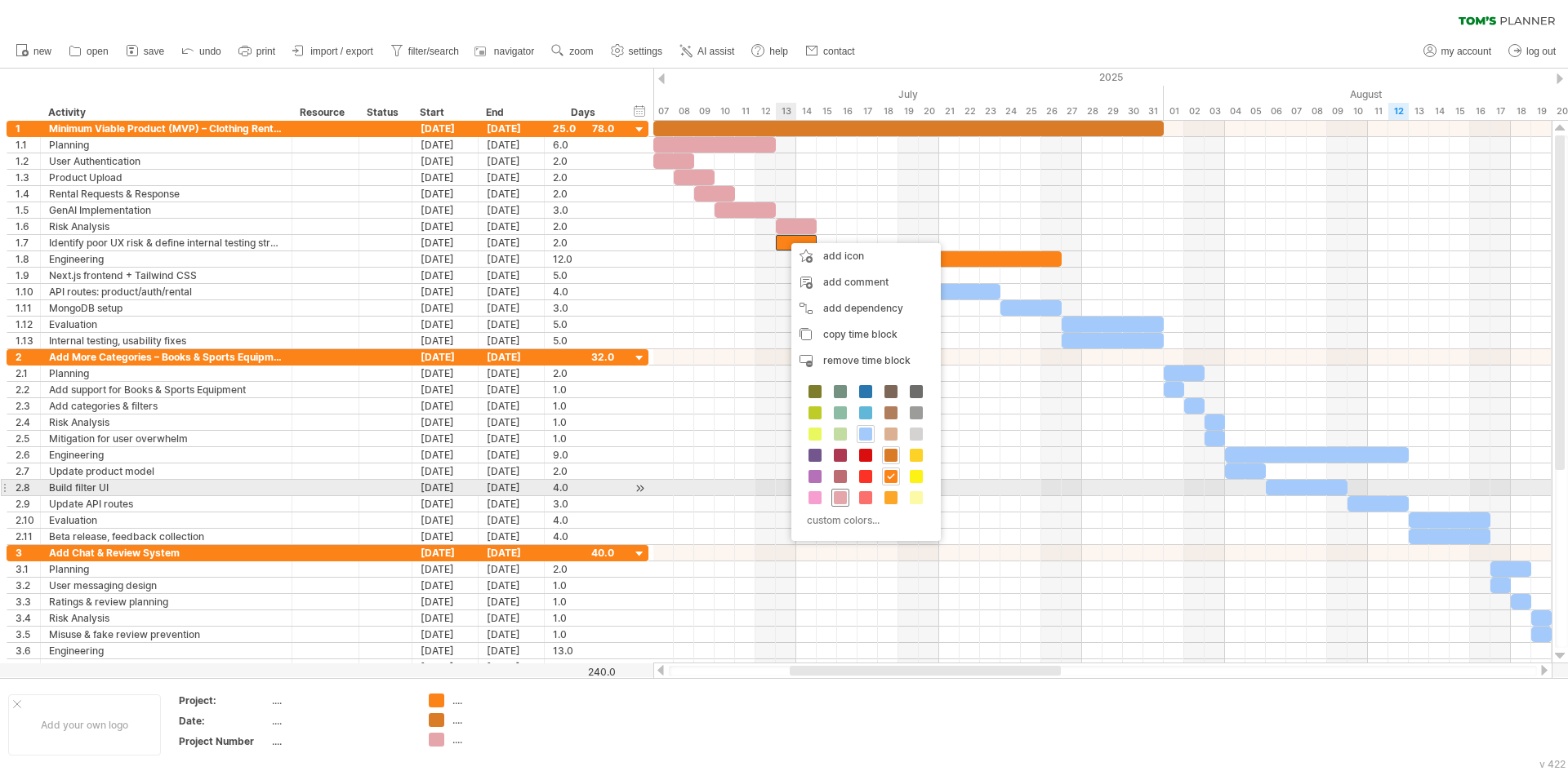
click at [843, 492] on span at bounding box center [839, 497] width 13 height 13
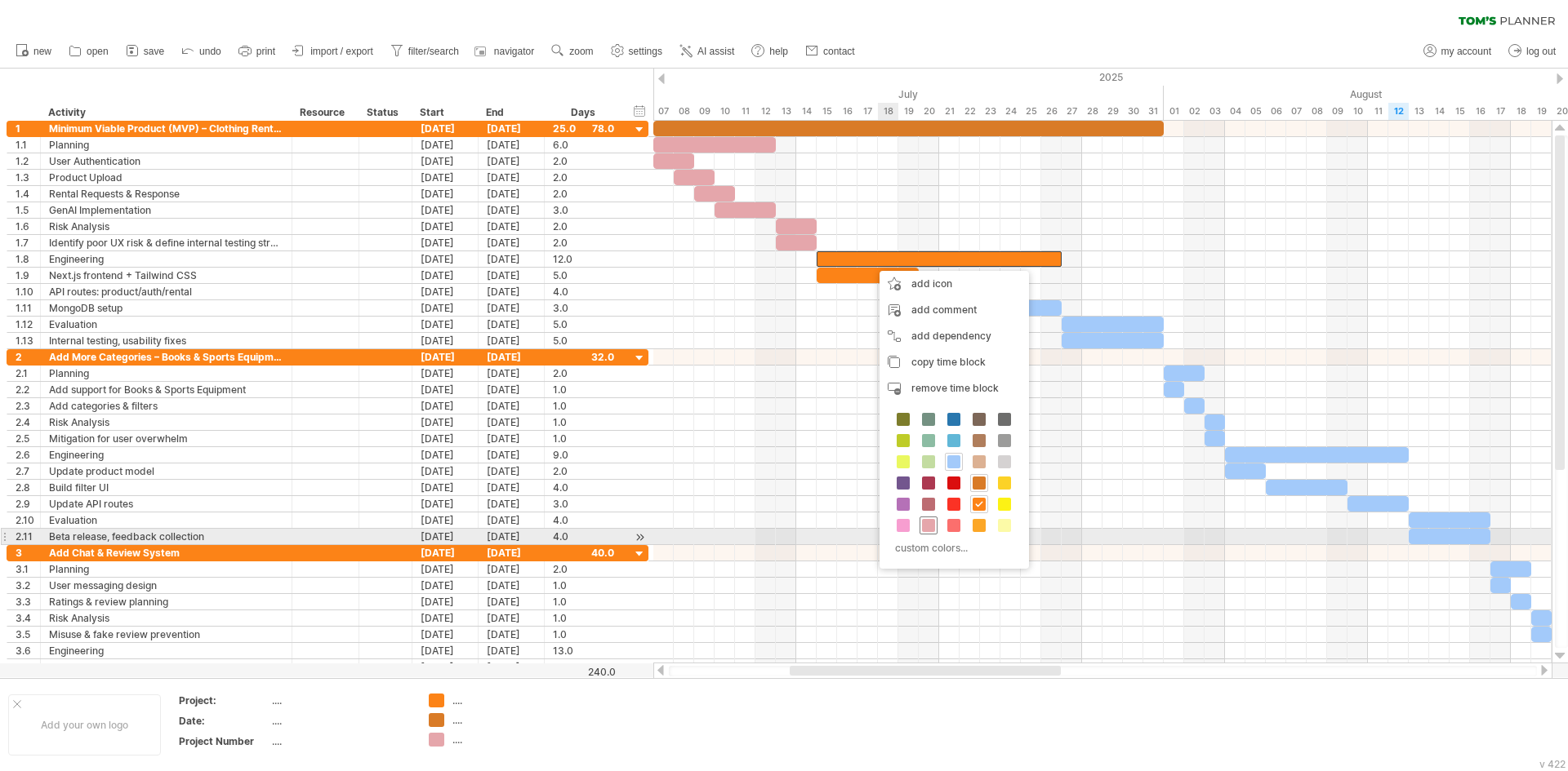
click at [930, 527] on span at bounding box center [927, 525] width 13 height 13
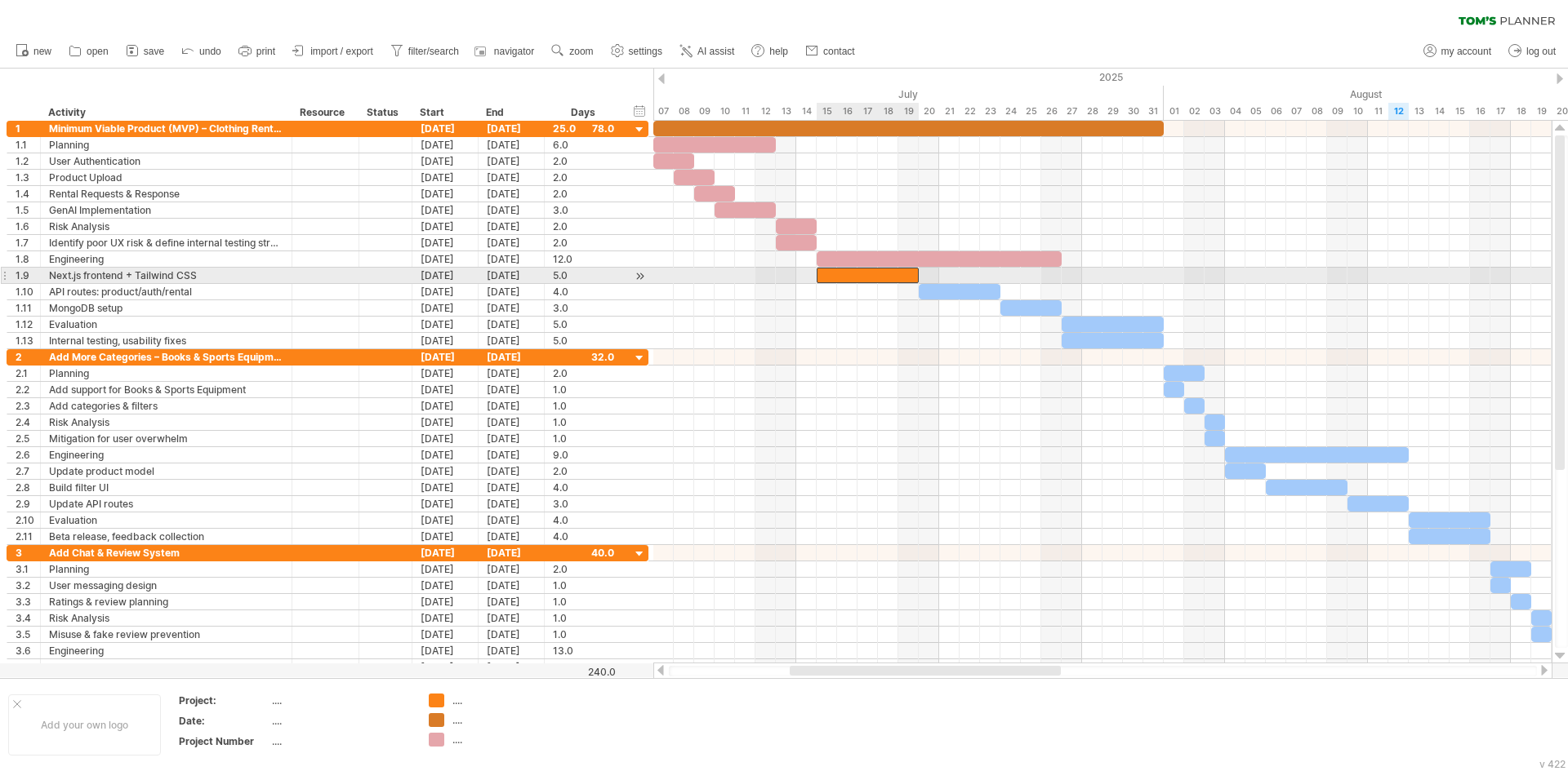
click at [862, 280] on div at bounding box center [867, 275] width 102 height 15
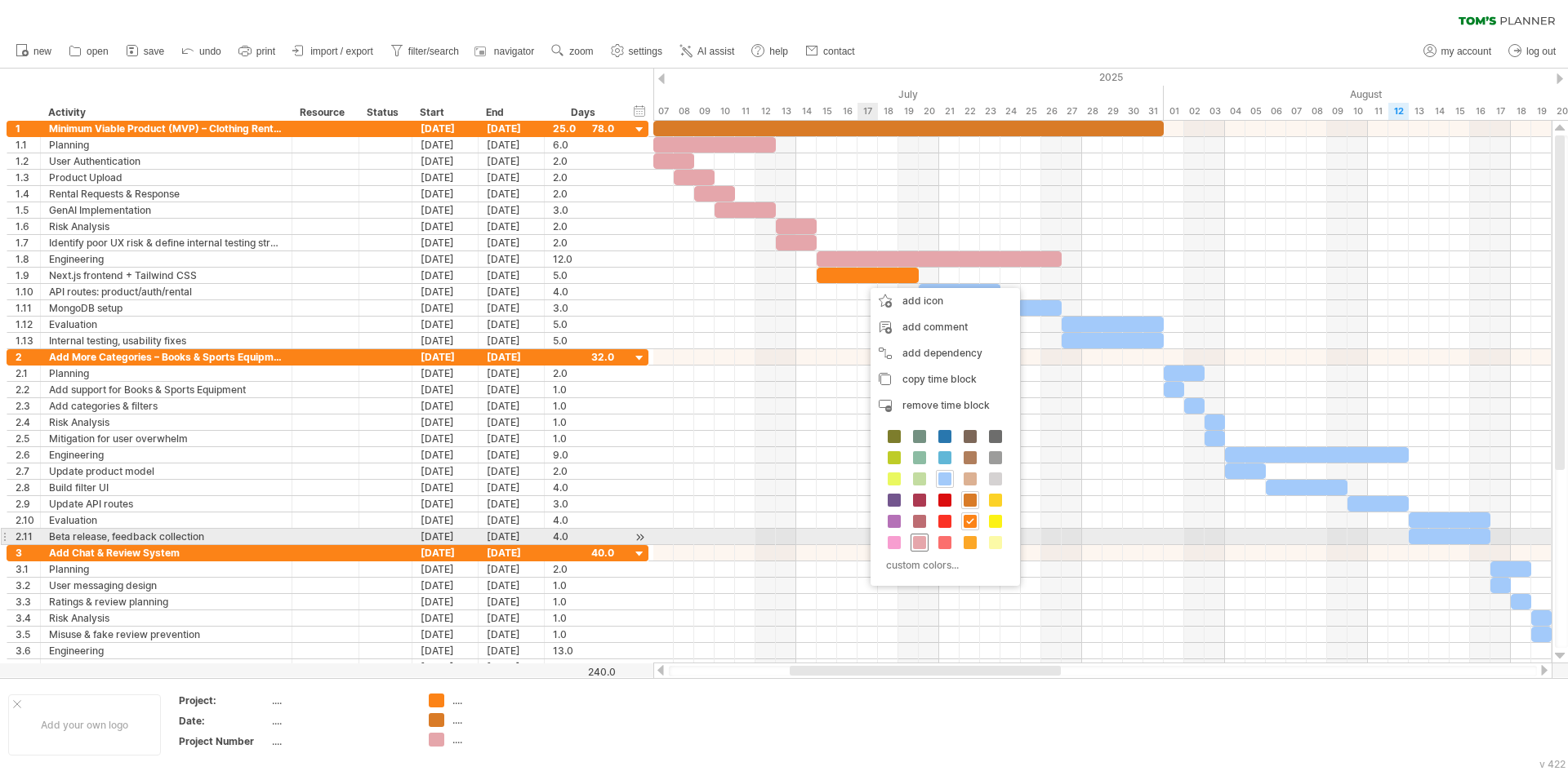
click at [920, 545] on span at bounding box center [919, 542] width 13 height 13
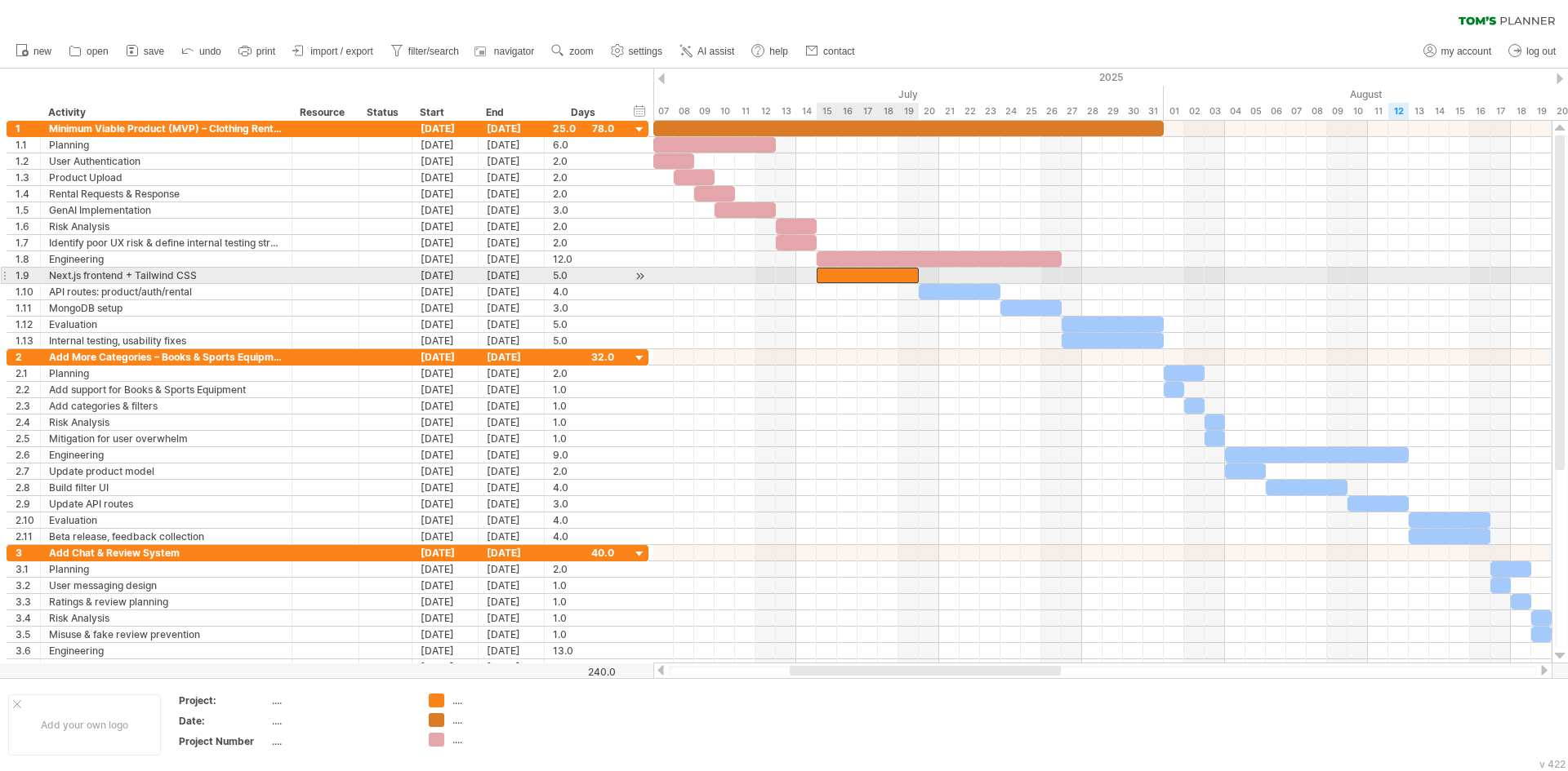
click at [890, 270] on div at bounding box center [867, 275] width 102 height 15
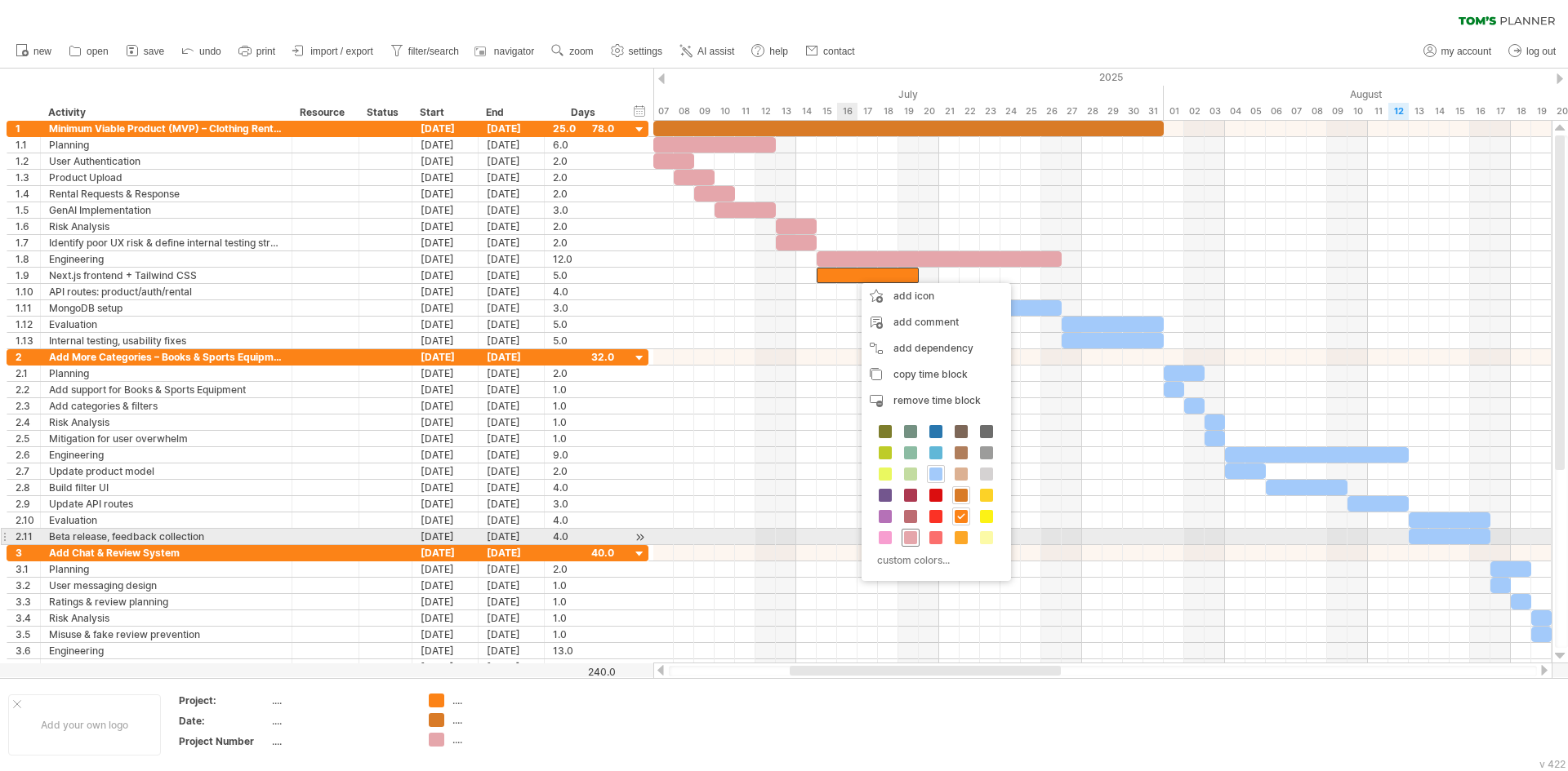
click at [909, 540] on span at bounding box center [910, 537] width 13 height 13
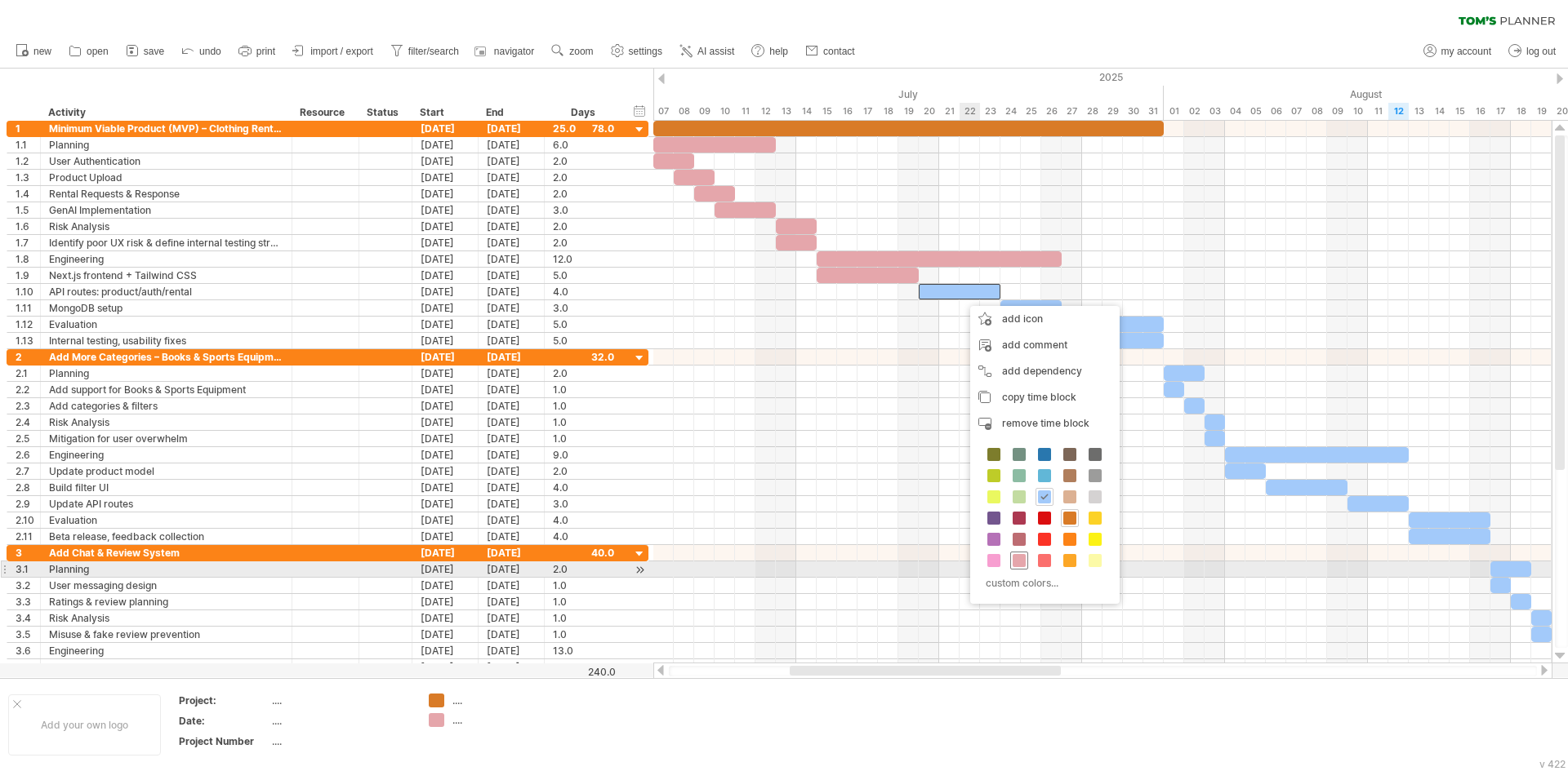
click at [1023, 557] on span at bounding box center [1019, 560] width 13 height 13
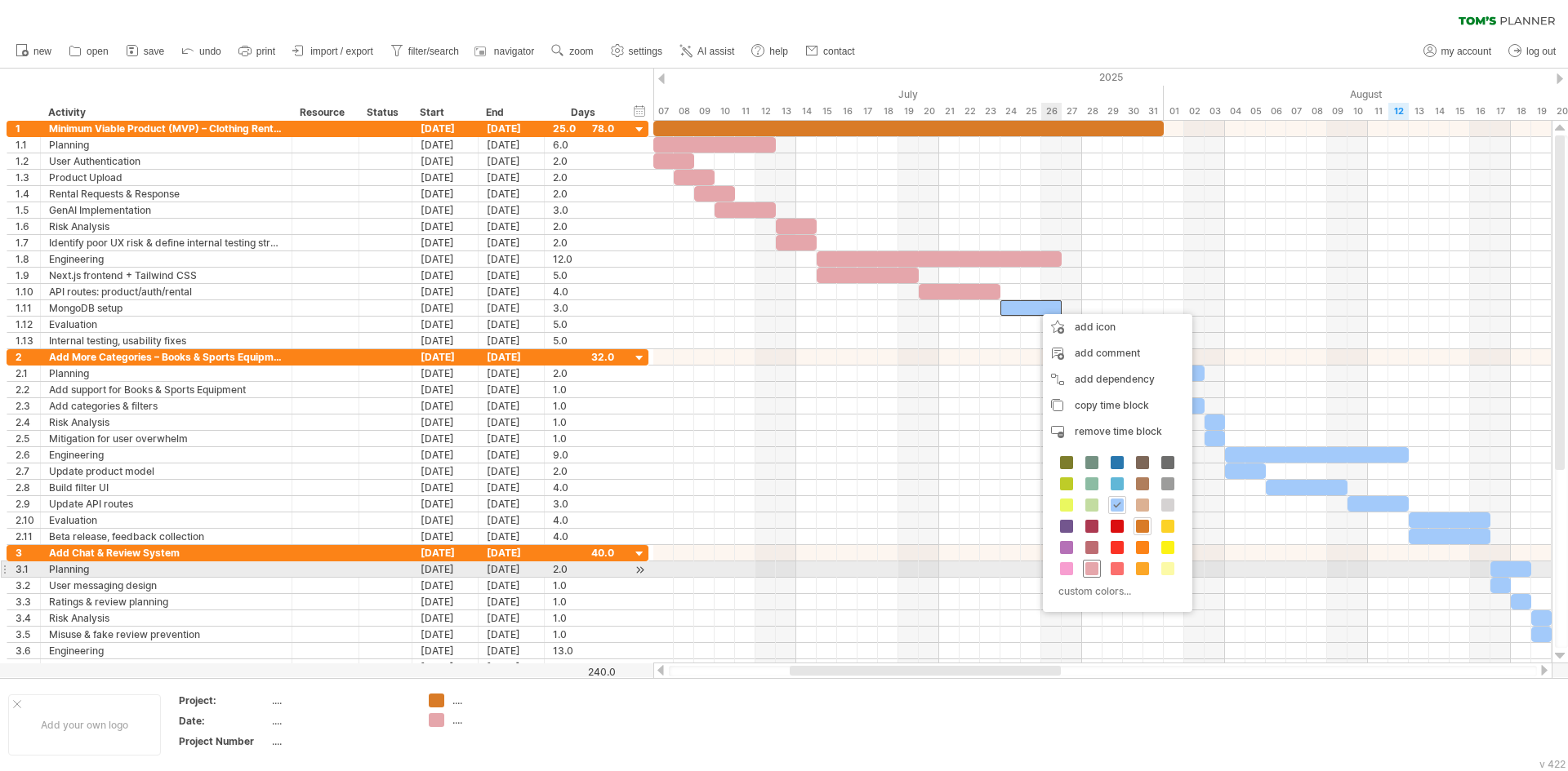
click at [1089, 571] on span at bounding box center [1091, 568] width 13 height 13
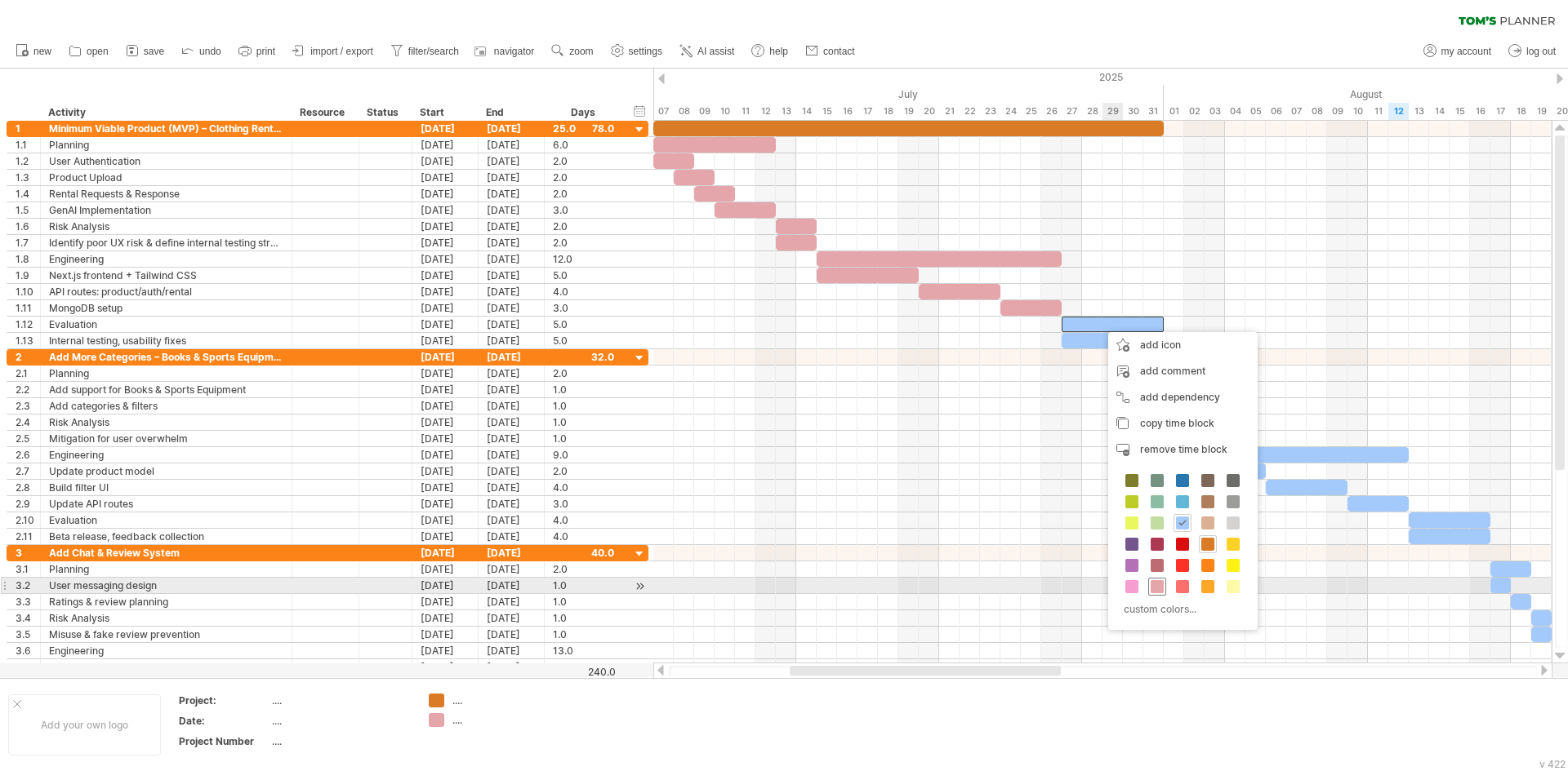
click at [1156, 587] on span at bounding box center [1156, 586] width 13 height 13
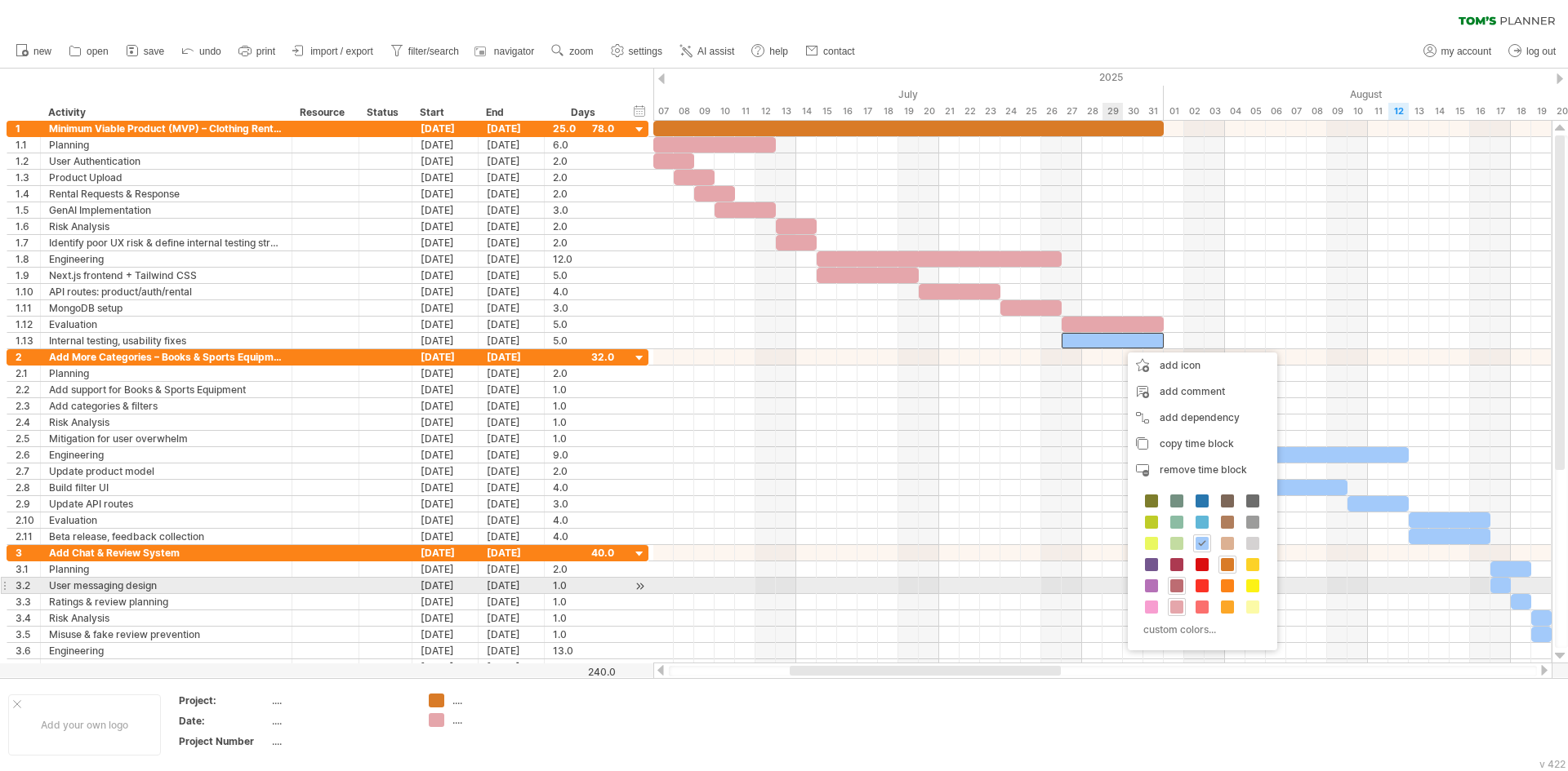
click at [1181, 596] on div "custom colors..." at bounding box center [1203, 567] width 149 height 168
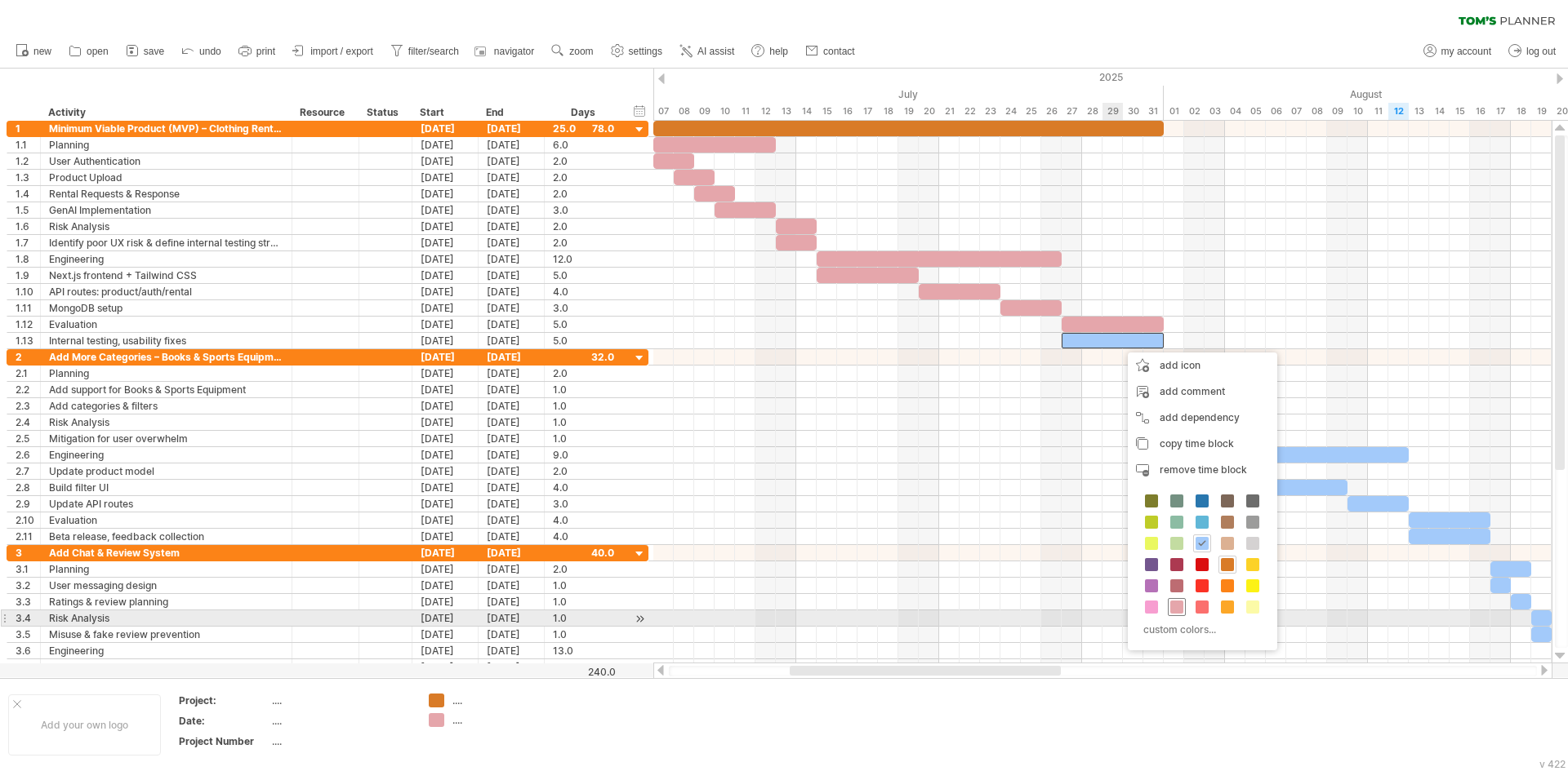
click at [1179, 612] on span at bounding box center [1176, 606] width 13 height 13
